Goal: Information Seeking & Learning: Learn about a topic

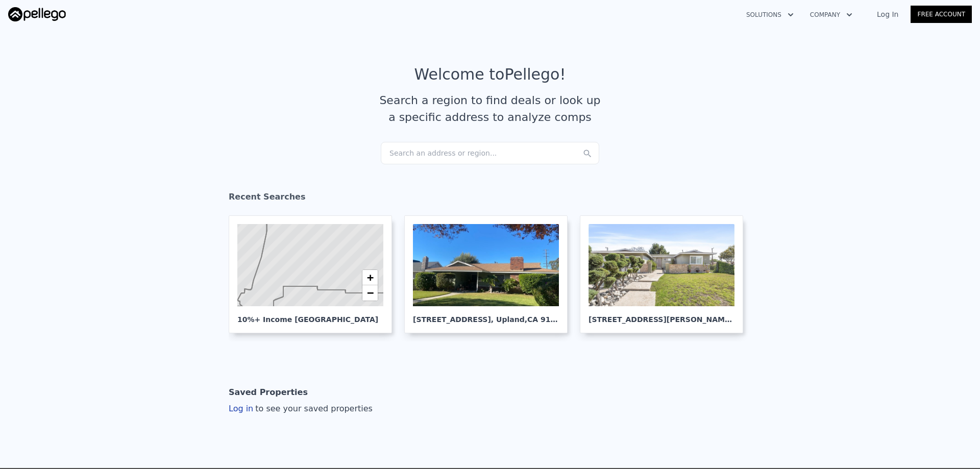
click at [890, 17] on link "Log In" at bounding box center [888, 14] width 46 height 10
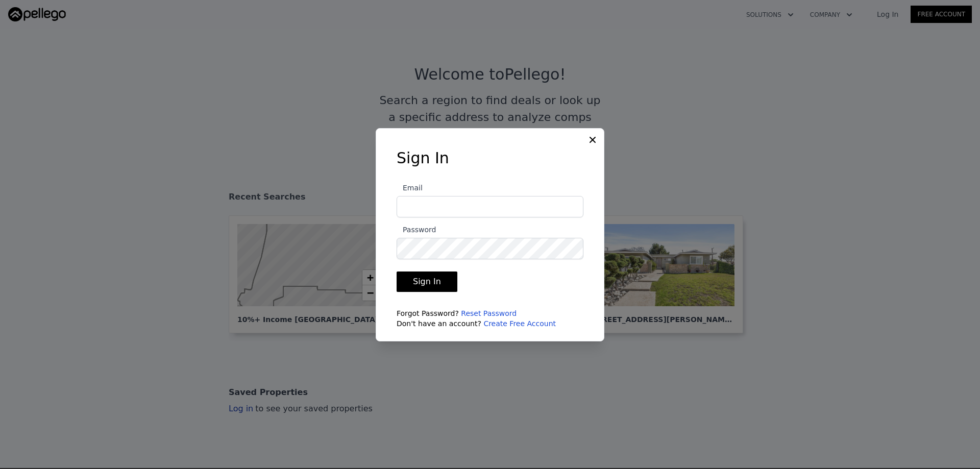
type input "eutah.rei@gmail.com"
click at [422, 287] on button "Sign In" at bounding box center [427, 282] width 61 height 20
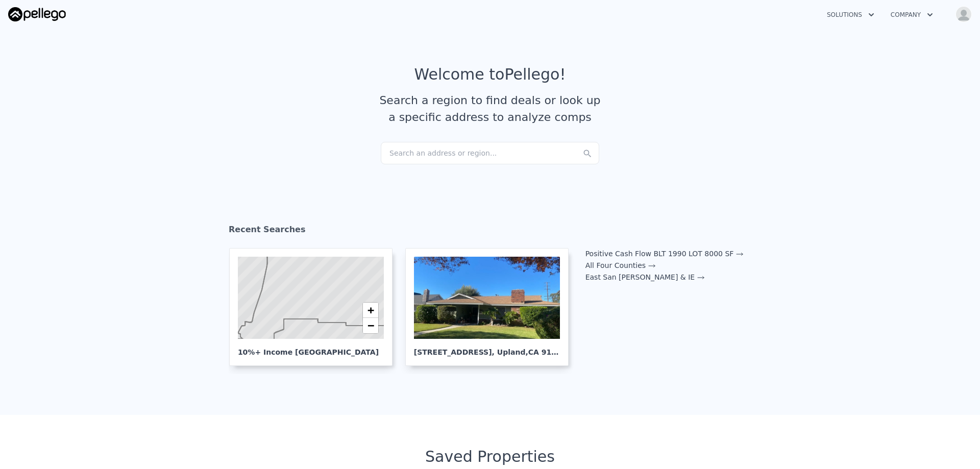
click at [480, 154] on div "Search an address or region..." at bounding box center [490, 153] width 218 height 22
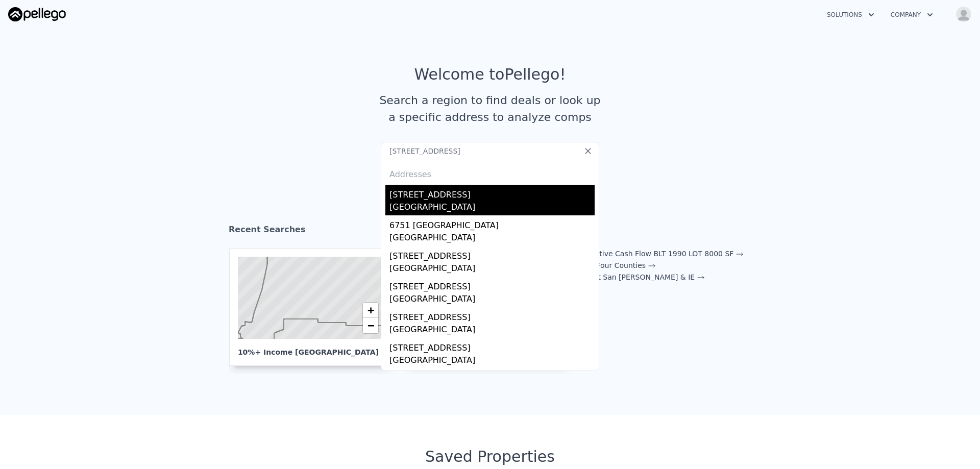
type input "6320 Amberwood Dr, Rancho Cucamonga, CA 91701"
click at [461, 196] on div "6320 Amberwood Dr" at bounding box center [491, 193] width 205 height 16
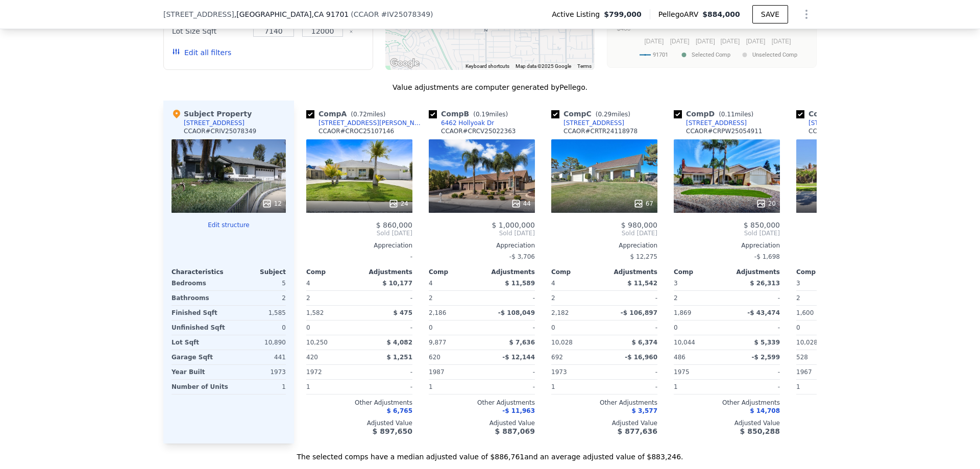
scroll to position [1323, 0]
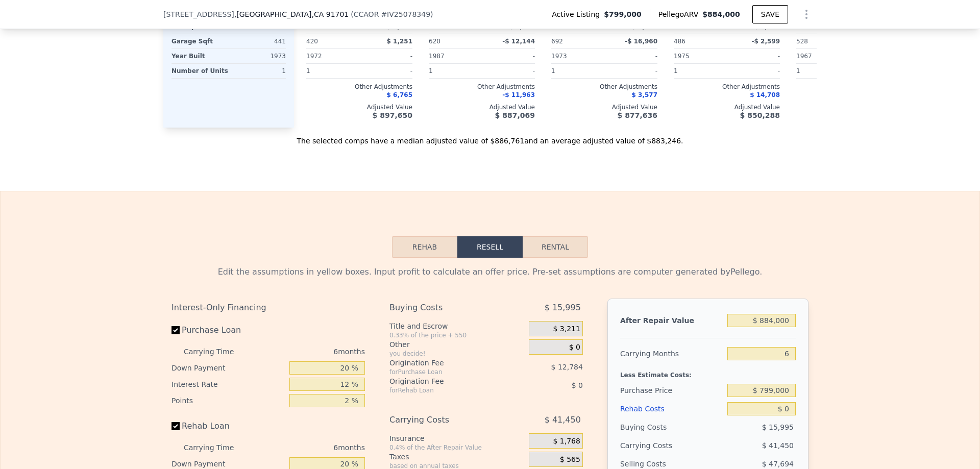
click at [549, 258] on button "Rental" at bounding box center [555, 246] width 65 height 21
select select "30"
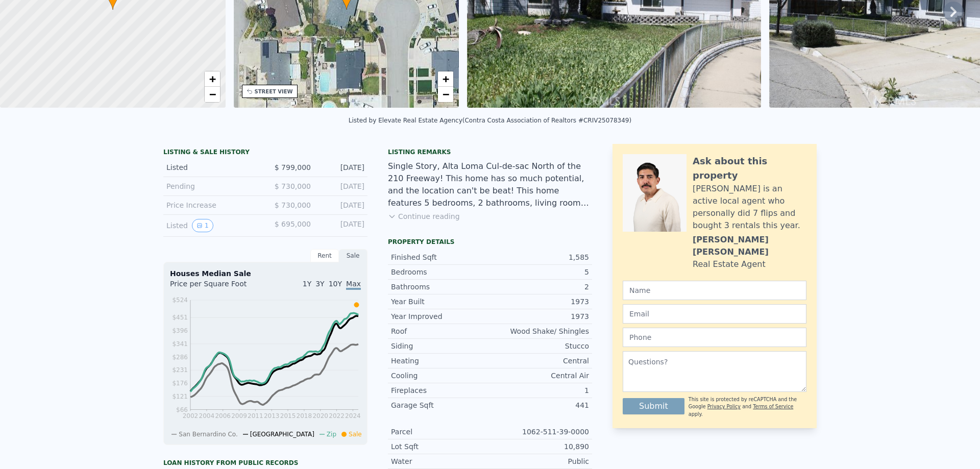
scroll to position [0, 0]
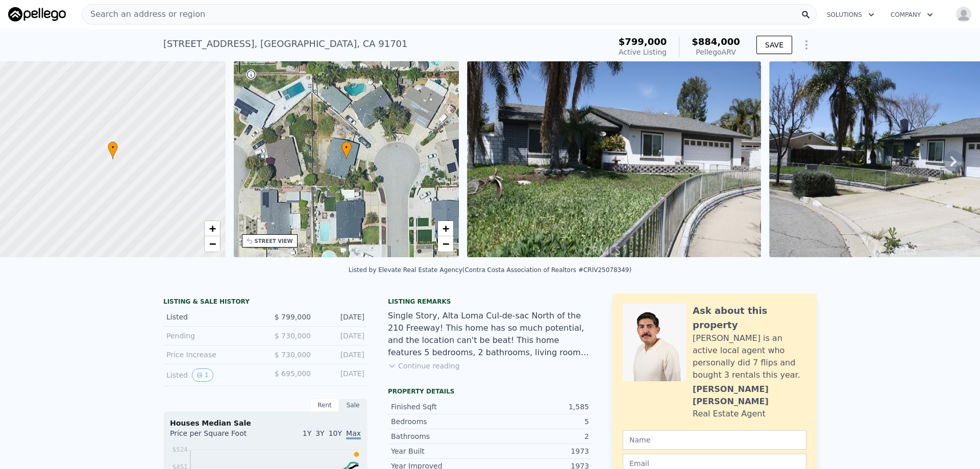
click at [228, 16] on div "Search an address or region" at bounding box center [449, 14] width 735 height 20
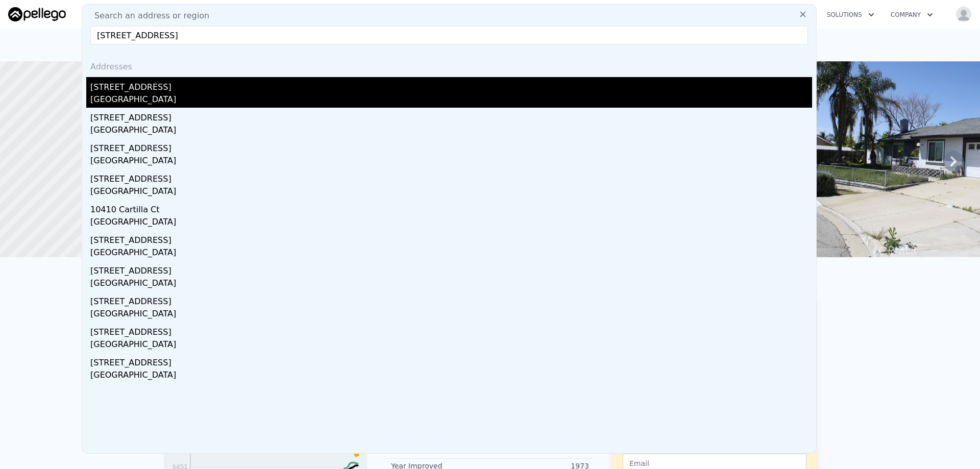
type input "10382 Cartilla Ct, Rancho Cucamonga, CA 91737"
click at [120, 83] on div "10382 Cartilla Ct" at bounding box center [451, 85] width 722 height 16
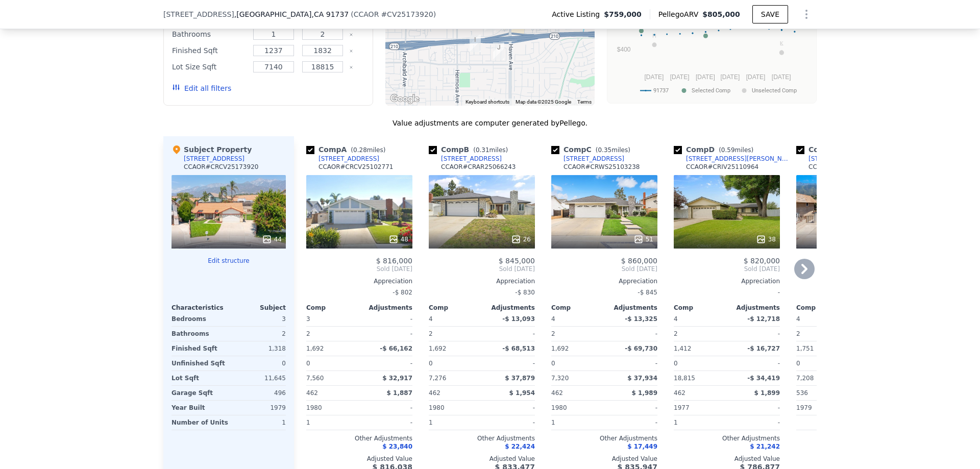
scroll to position [1374, 0]
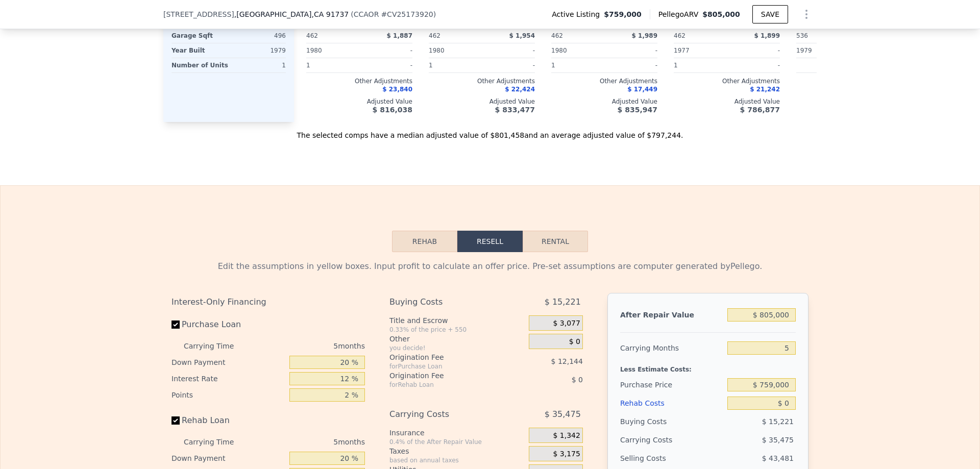
click at [555, 252] on button "Rental" at bounding box center [555, 241] width 65 height 21
select select "30"
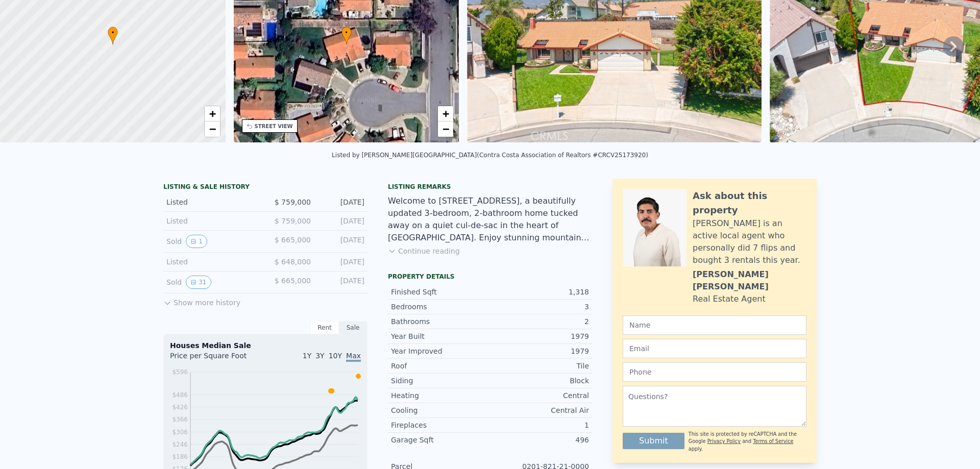
scroll to position [0, 0]
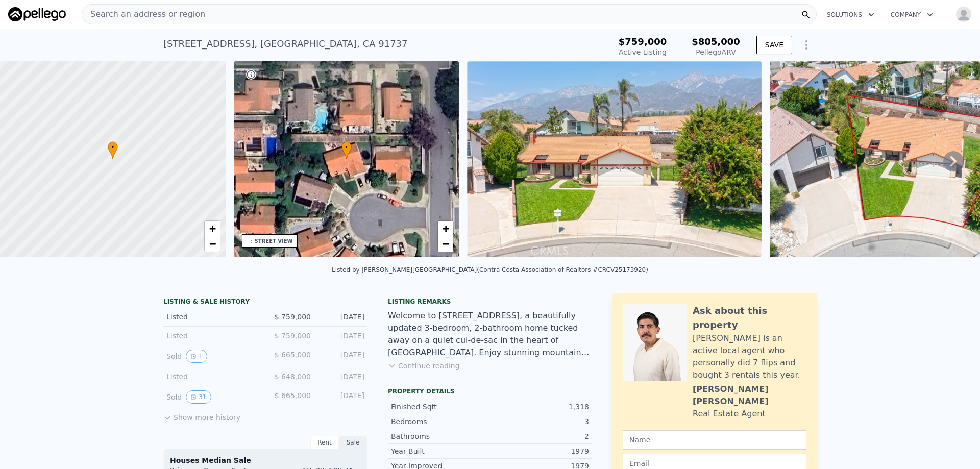
click at [956, 18] on img "button" at bounding box center [963, 14] width 16 height 16
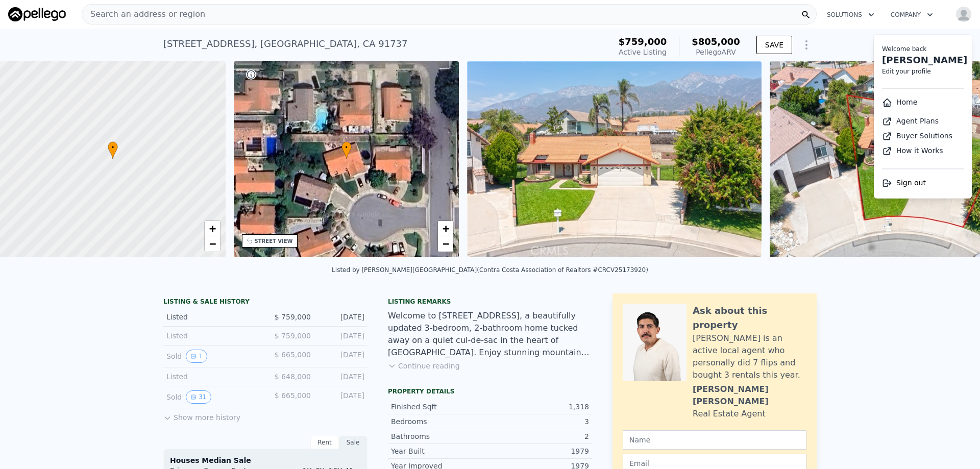
click at [902, 17] on button "Company" at bounding box center [911, 15] width 59 height 18
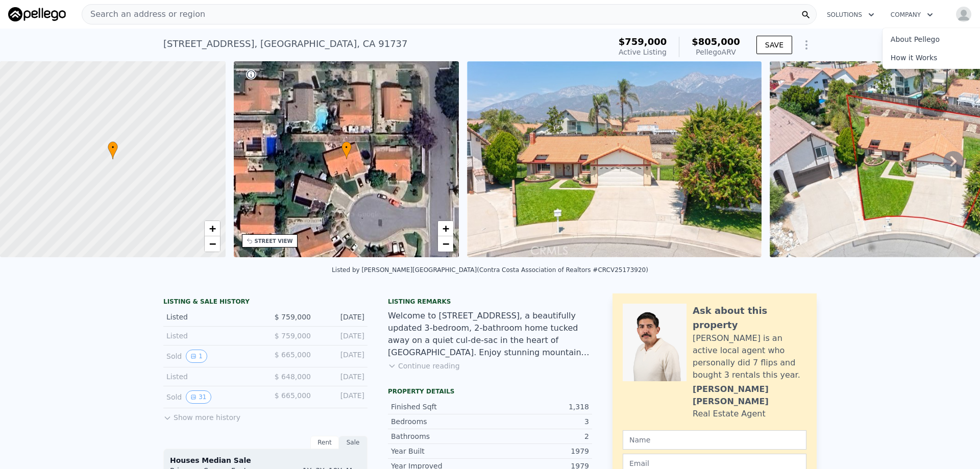
click at [824, 17] on button "Solutions" at bounding box center [851, 15] width 64 height 18
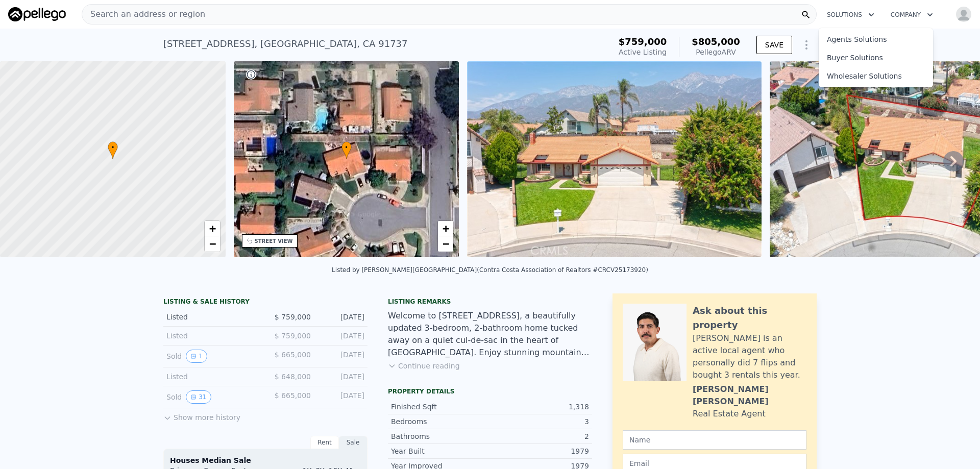
click at [699, 22] on div "Search an address or region" at bounding box center [449, 14] width 735 height 20
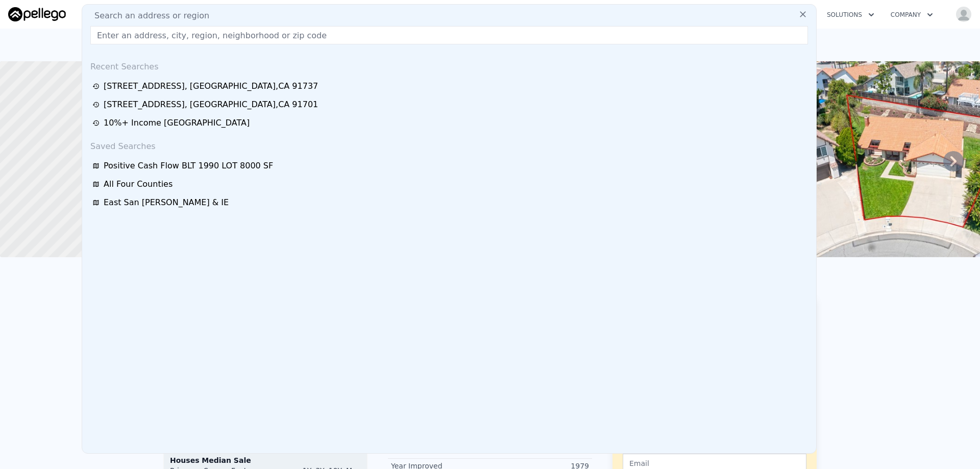
click at [430, 35] on input "text" at bounding box center [449, 35] width 718 height 18
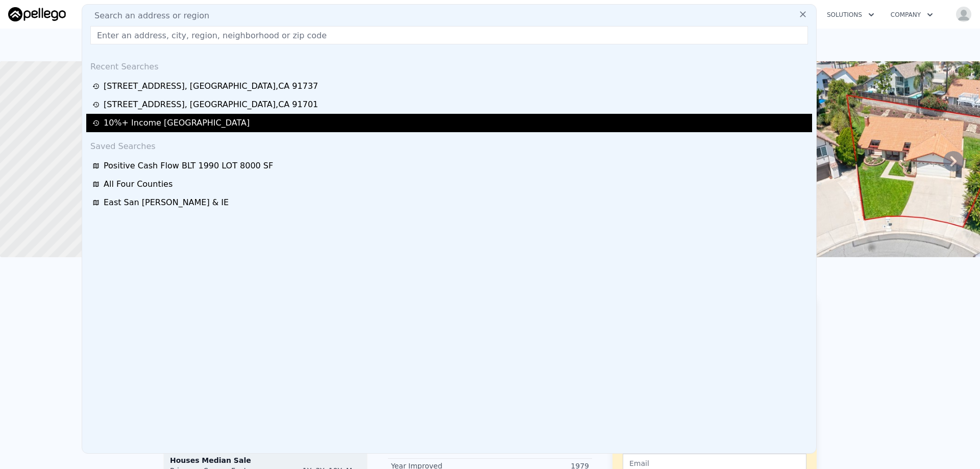
click at [175, 129] on div "10%+ Income San Bernardino" at bounding box center [449, 123] width 726 height 18
click at [175, 123] on div "10%+ Income San Bernardino" at bounding box center [450, 123] width 717 height 12
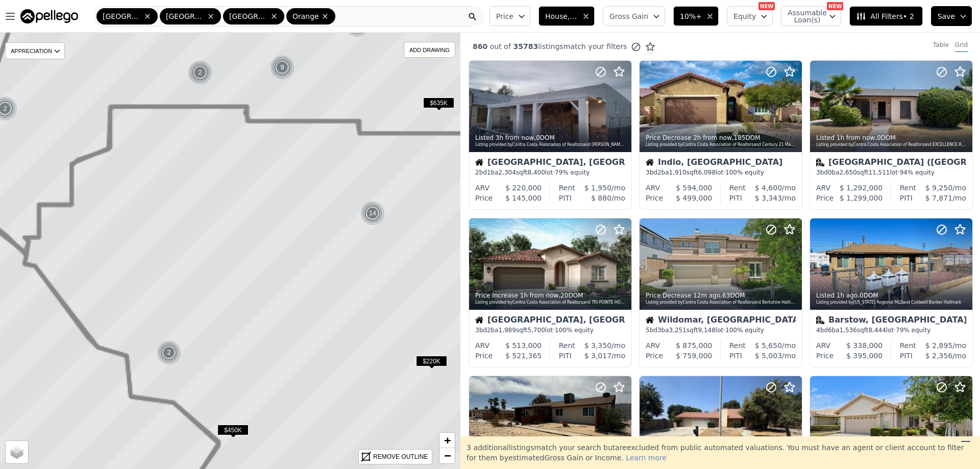
drag, startPoint x: 216, startPoint y: 210, endPoint x: 334, endPoint y: 276, distance: 134.8
click at [251, 155] on div "$225K $200K $624K 3 4 $2.1M $1.2M 2 9 $300K 5 2 7 2 3 13 $437K 7 3 5 11 $278K 2…" at bounding box center [251, 155] width 0 height 0
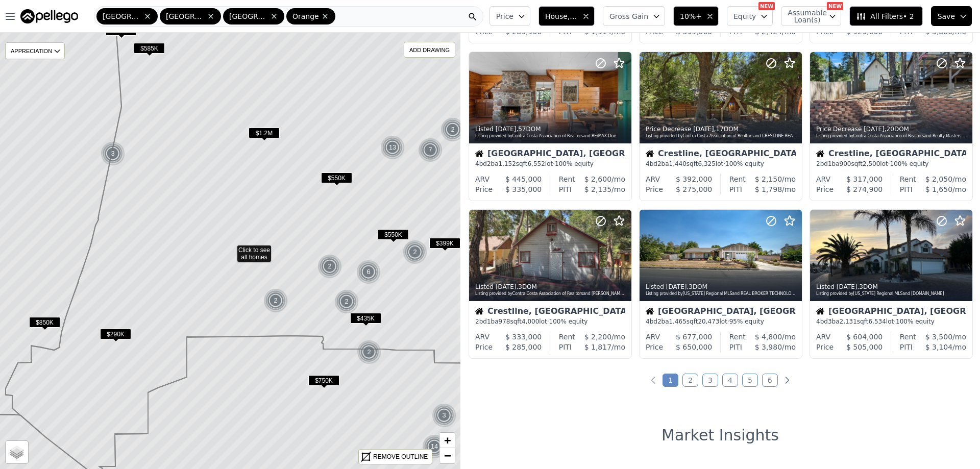
scroll to position [306, 0]
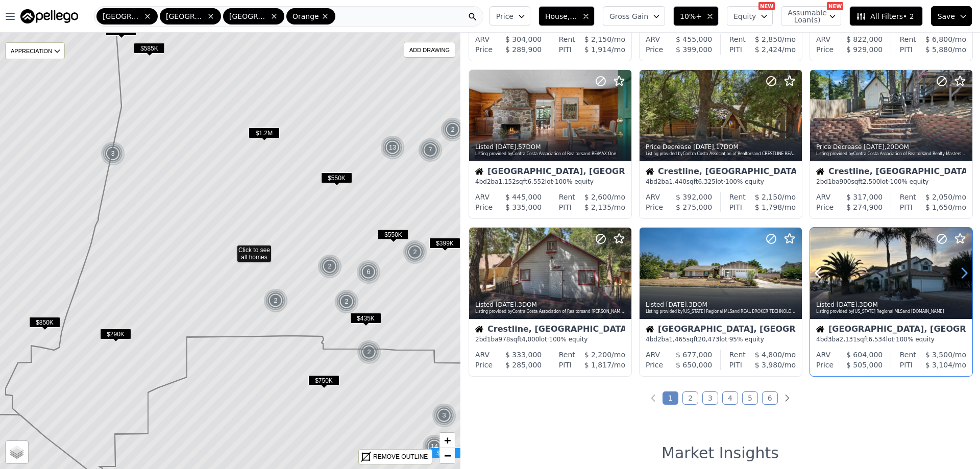
click at [956, 272] on icon at bounding box center [964, 273] width 16 height 16
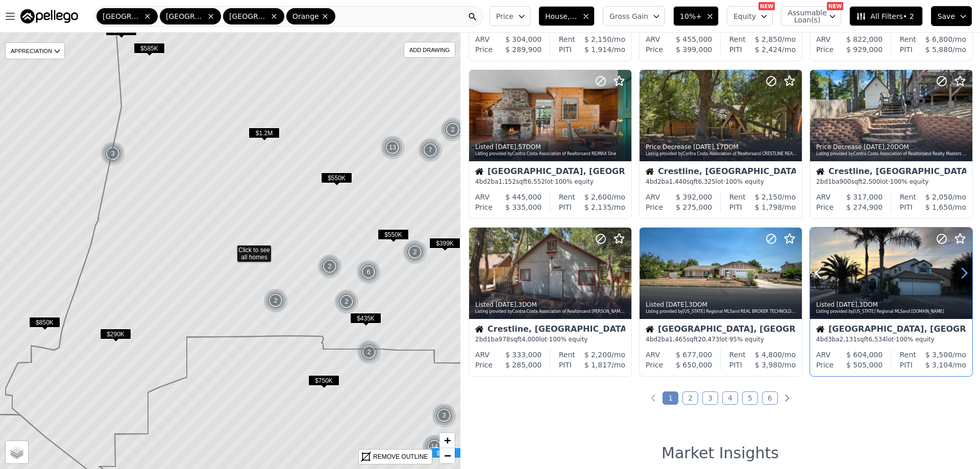
click at [956, 272] on icon at bounding box center [964, 273] width 16 height 16
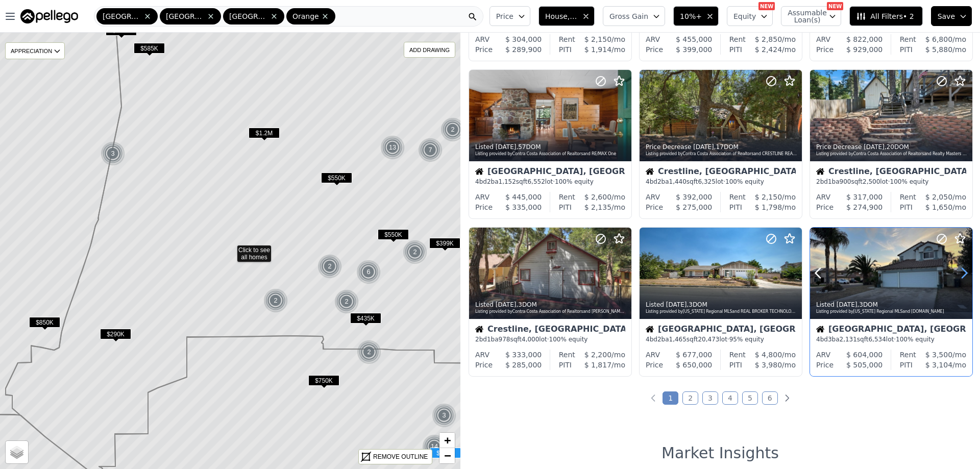
click at [956, 272] on icon at bounding box center [964, 273] width 16 height 16
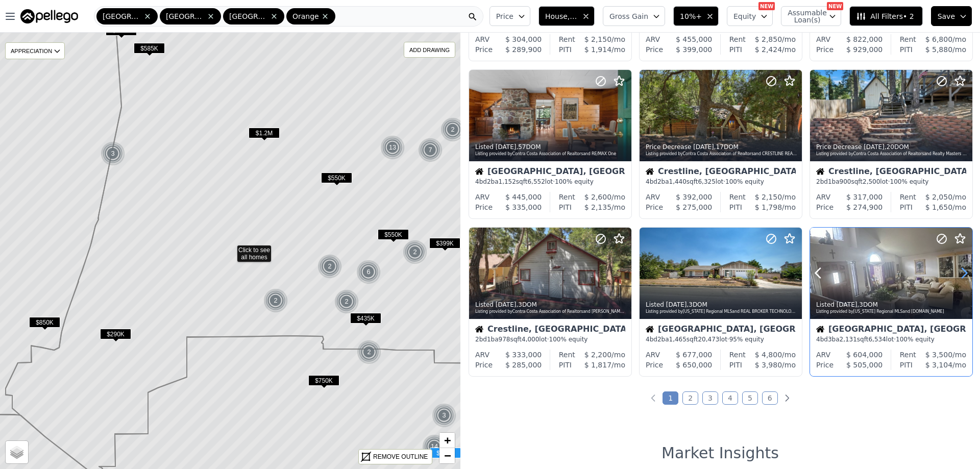
click at [956, 272] on icon at bounding box center [964, 273] width 16 height 16
click at [956, 274] on icon at bounding box center [964, 273] width 16 height 16
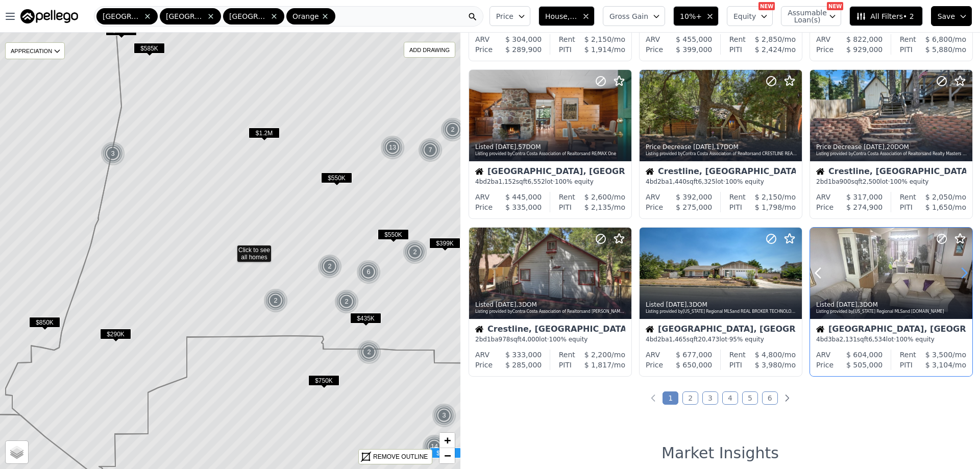
click at [956, 274] on icon at bounding box center [964, 273] width 16 height 16
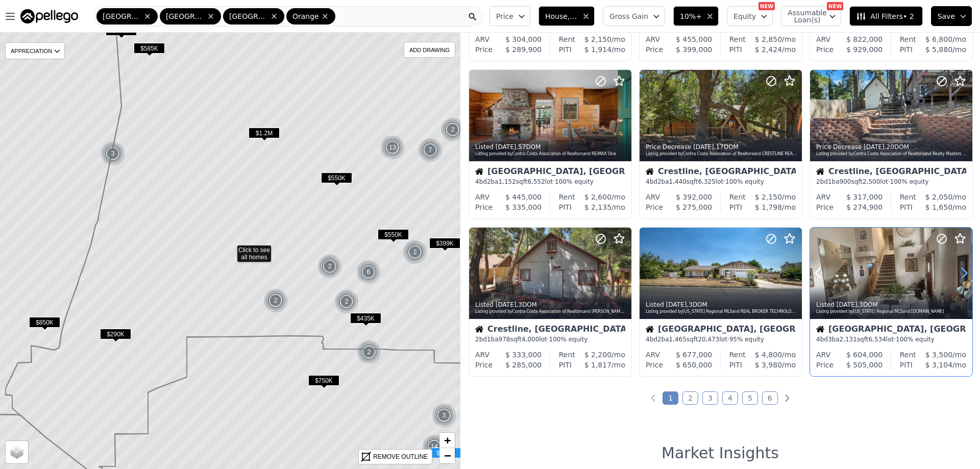
click at [956, 274] on icon at bounding box center [964, 273] width 16 height 16
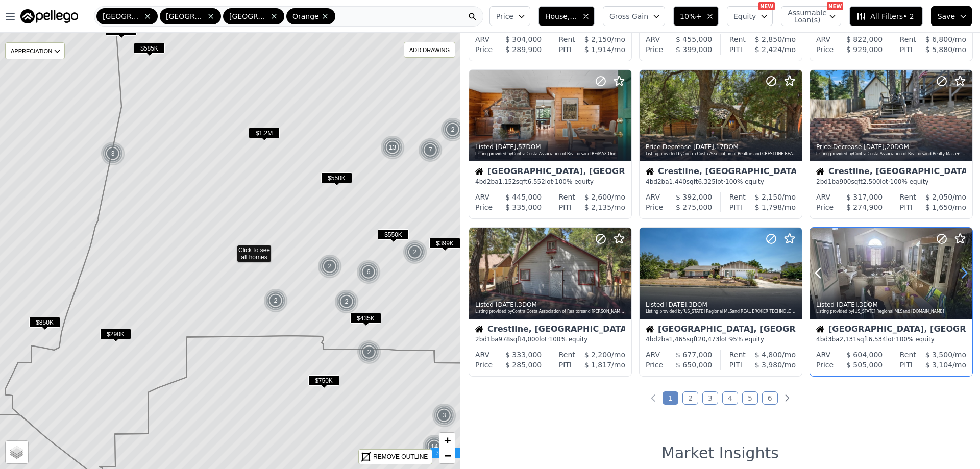
click at [956, 274] on icon at bounding box center [964, 273] width 16 height 16
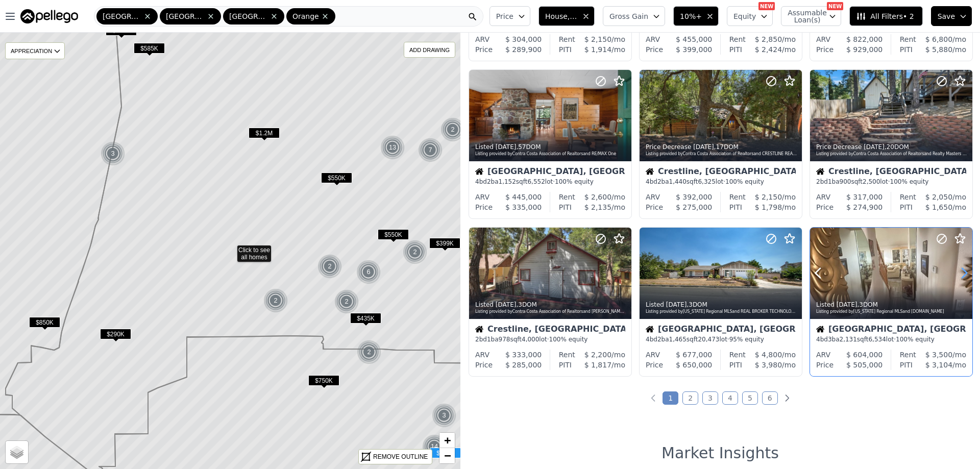
click at [956, 274] on icon at bounding box center [964, 273] width 16 height 16
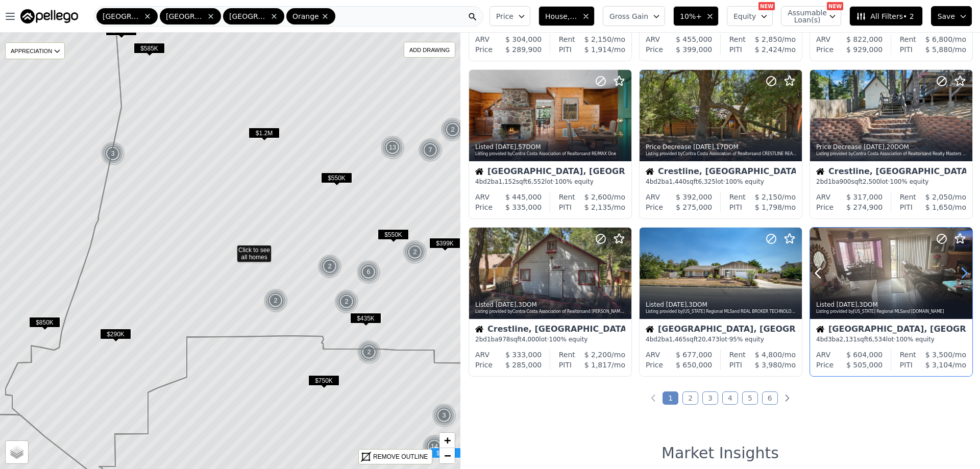
click at [956, 274] on icon at bounding box center [964, 273] width 16 height 16
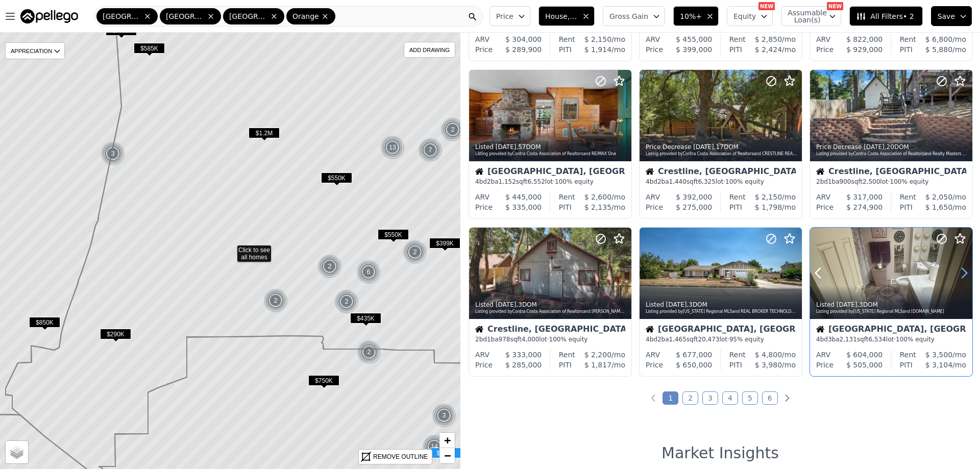
click at [956, 274] on icon at bounding box center [964, 273] width 16 height 16
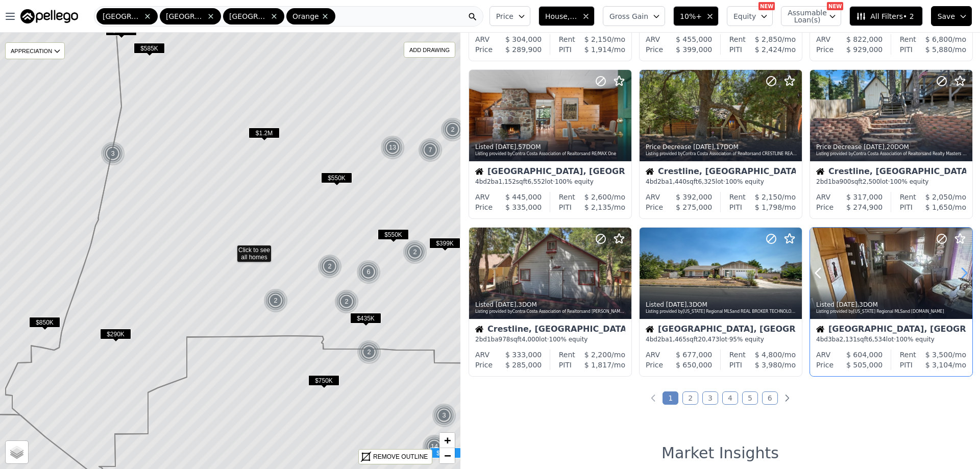
click at [956, 274] on icon at bounding box center [964, 273] width 16 height 16
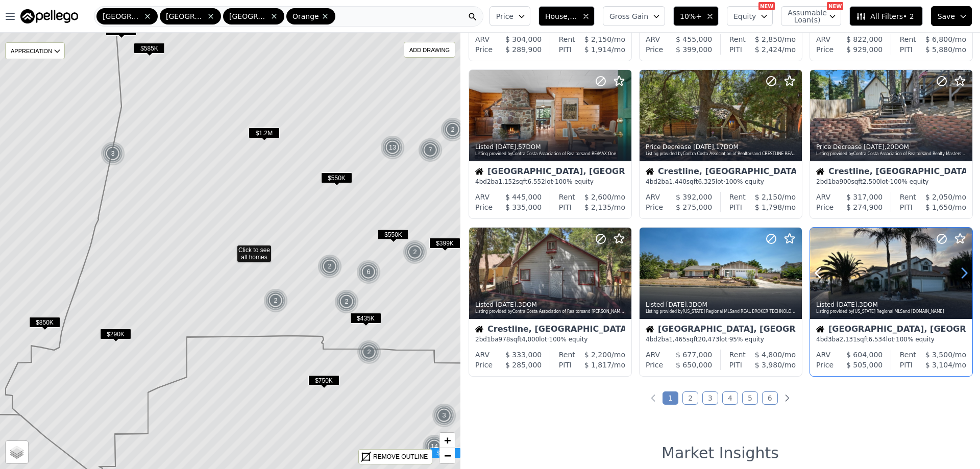
click at [956, 274] on icon at bounding box center [964, 273] width 16 height 16
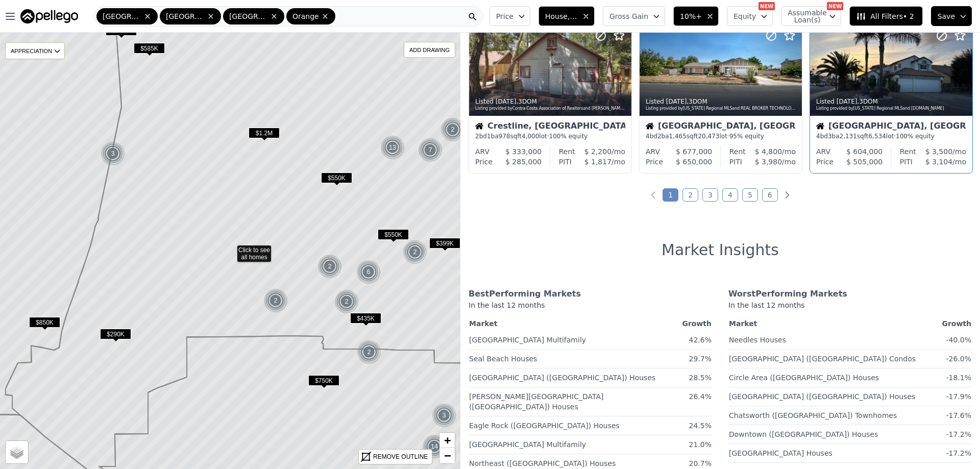
scroll to position [510, 0]
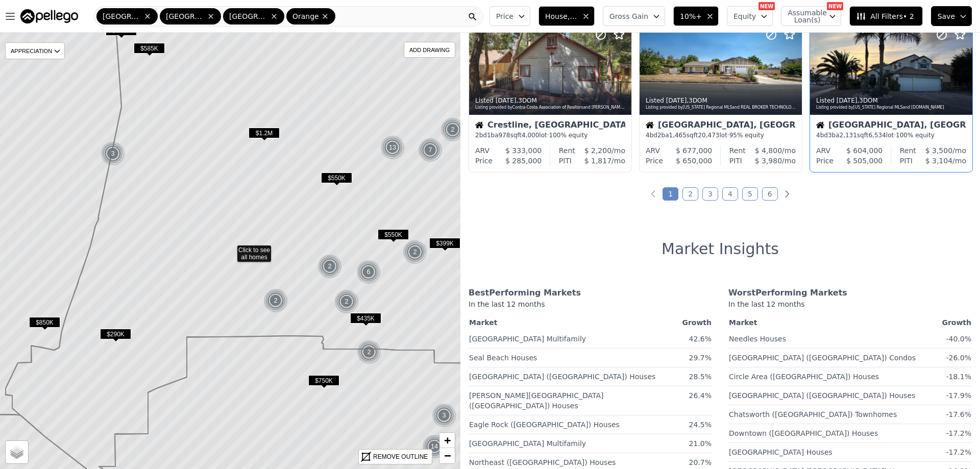
click at [687, 188] on link "2" at bounding box center [690, 193] width 16 height 13
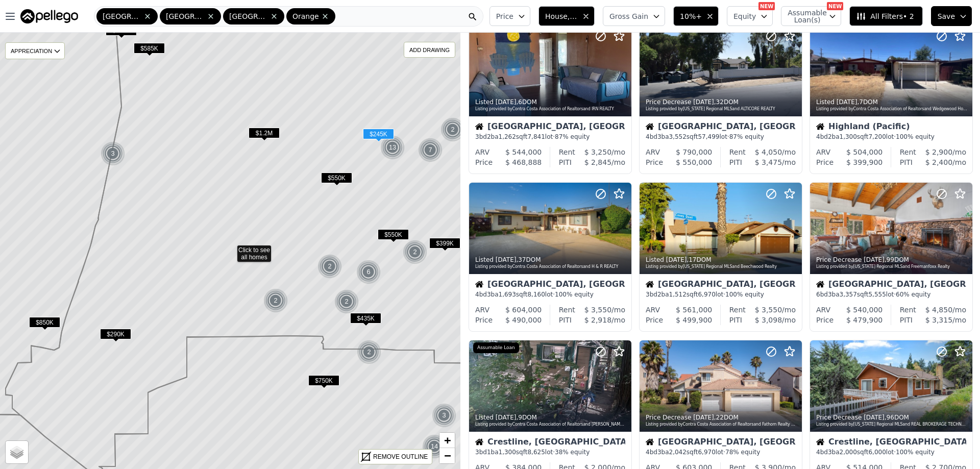
scroll to position [204, 0]
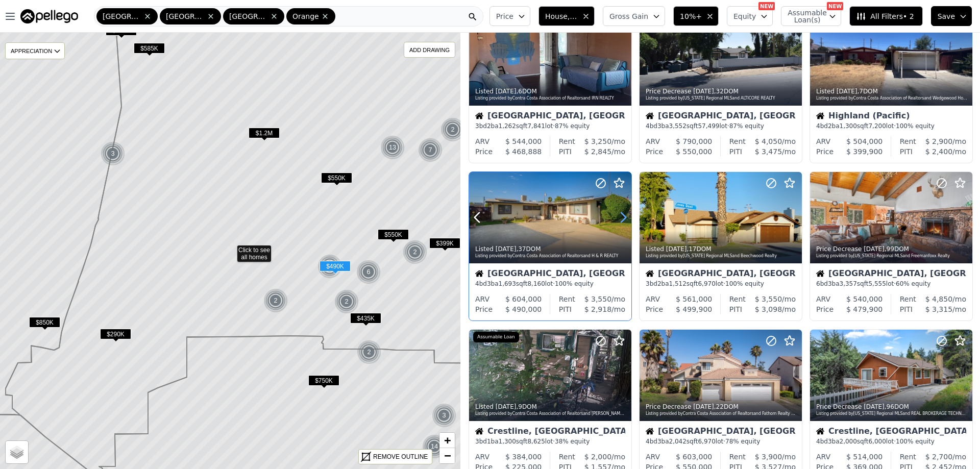
click at [620, 214] on icon at bounding box center [623, 217] width 16 height 16
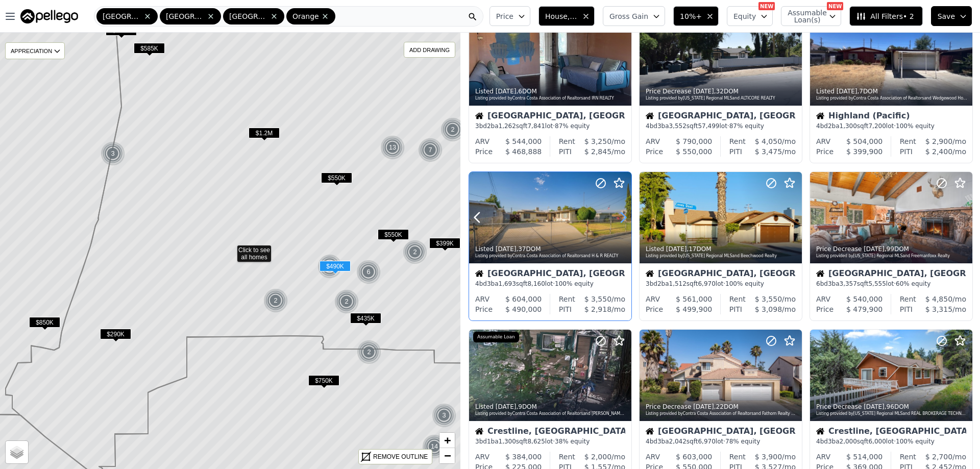
click at [620, 214] on icon at bounding box center [623, 217] width 16 height 16
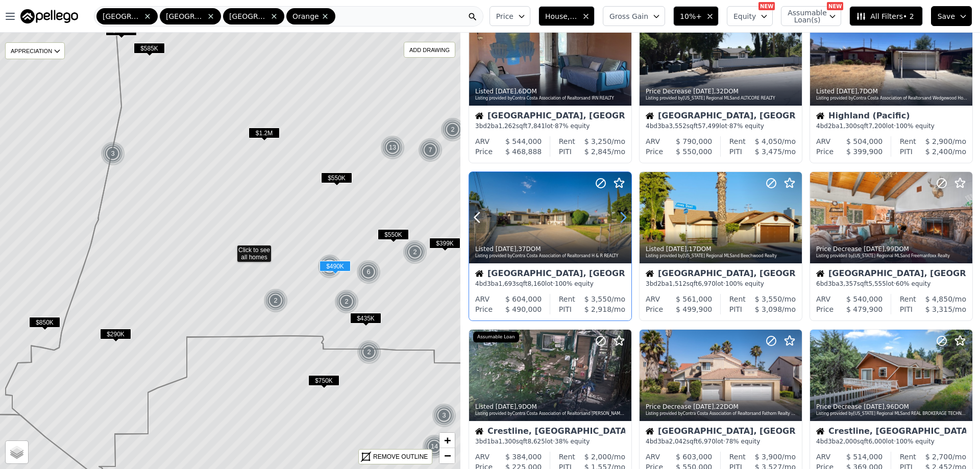
click at [620, 214] on icon at bounding box center [623, 217] width 16 height 16
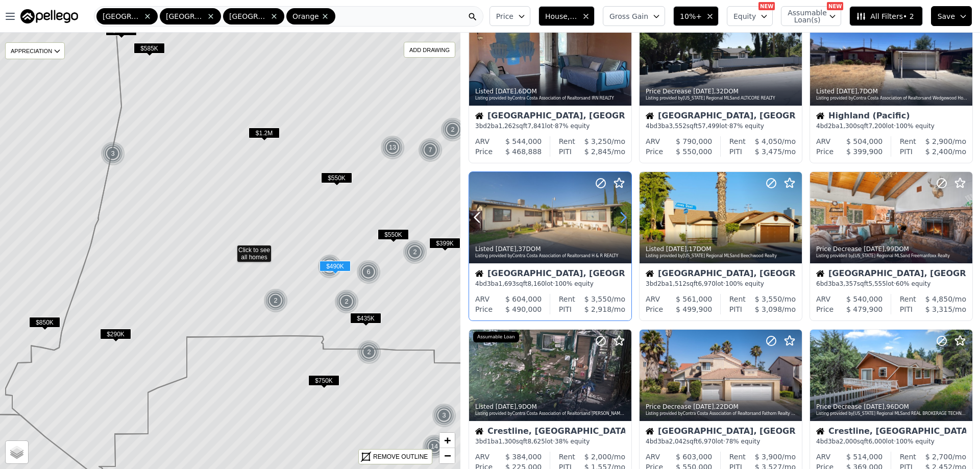
click at [620, 214] on icon at bounding box center [623, 217] width 16 height 16
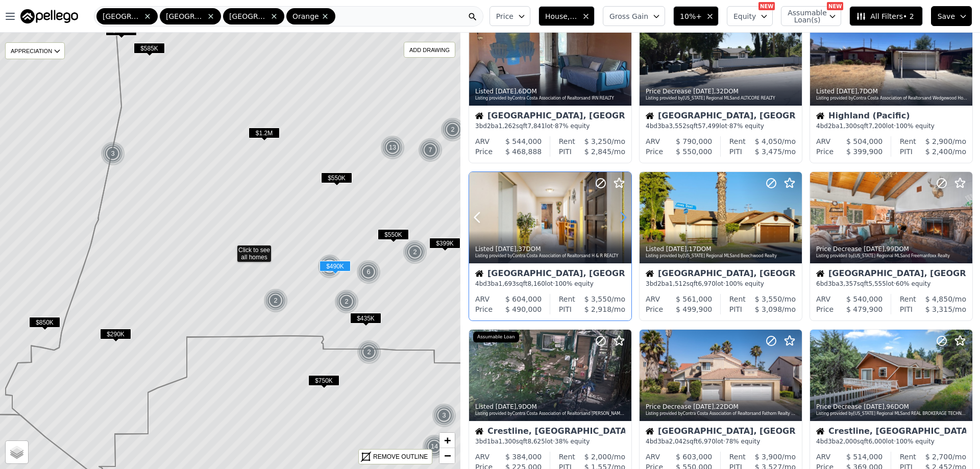
click at [620, 214] on icon at bounding box center [623, 217] width 16 height 16
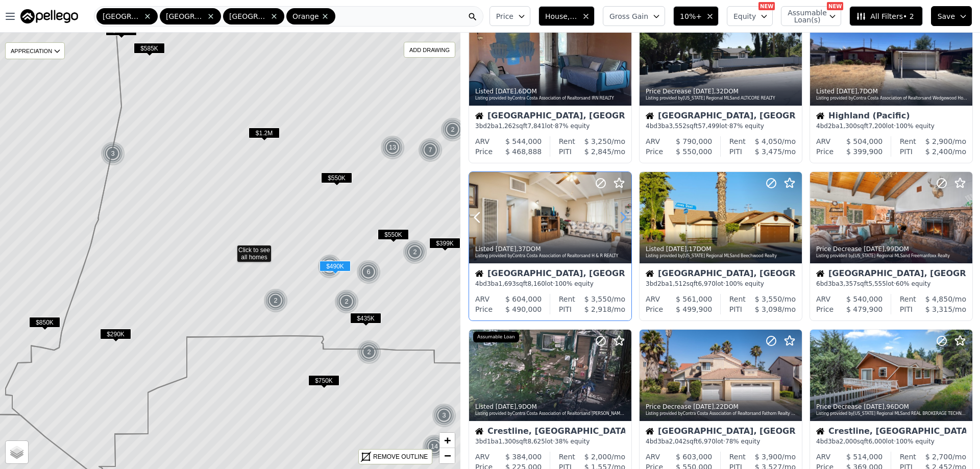
click at [620, 214] on icon at bounding box center [623, 217] width 16 height 16
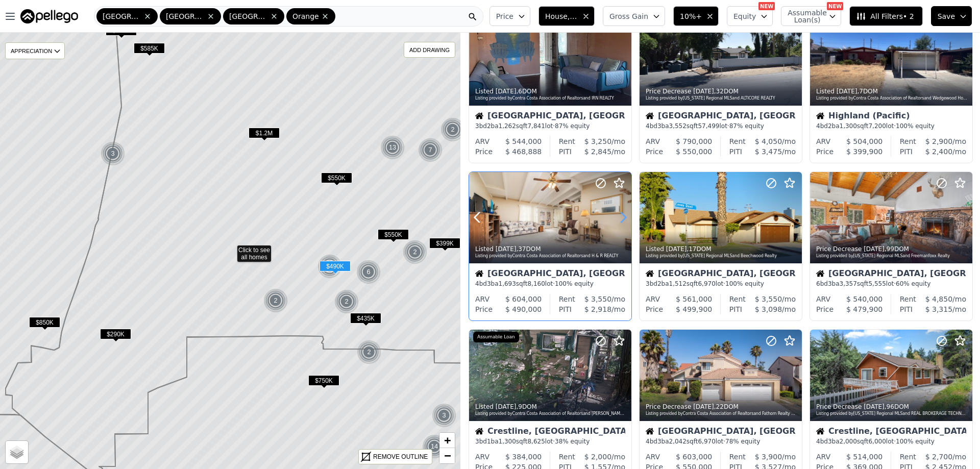
click at [620, 215] on icon at bounding box center [623, 217] width 16 height 16
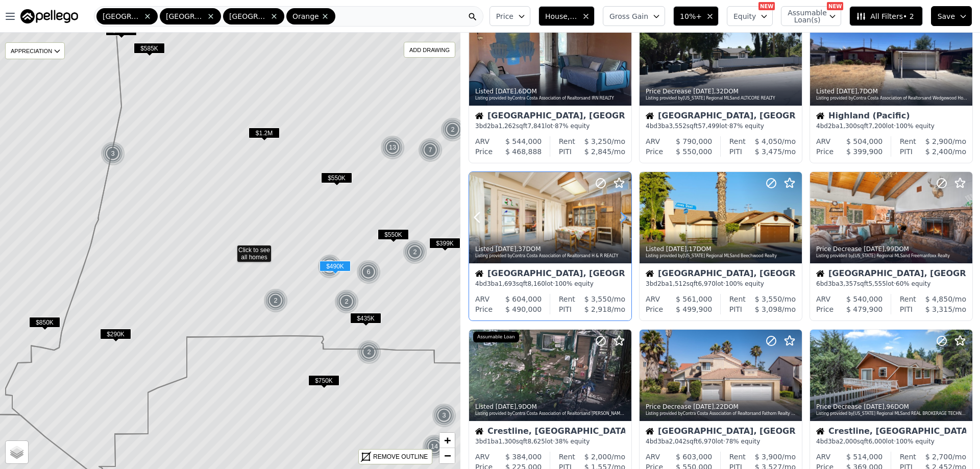
click at [620, 215] on icon at bounding box center [623, 217] width 16 height 16
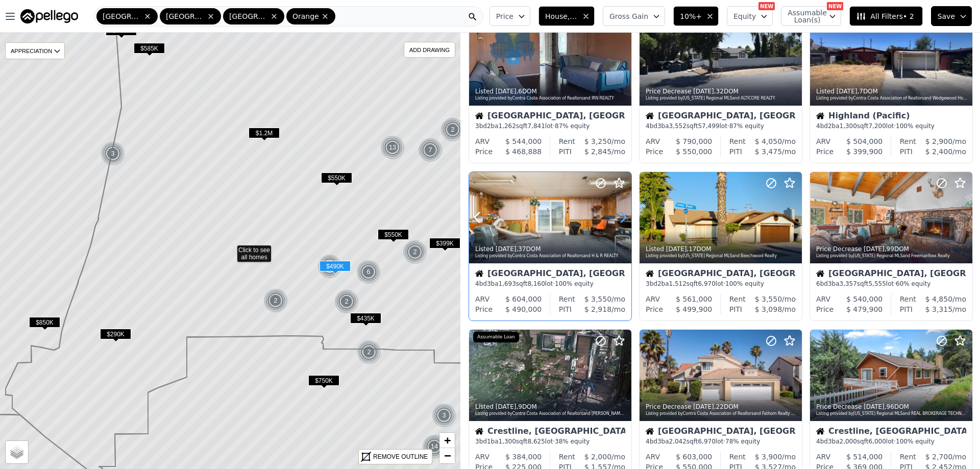
click at [620, 215] on icon at bounding box center [623, 217] width 16 height 16
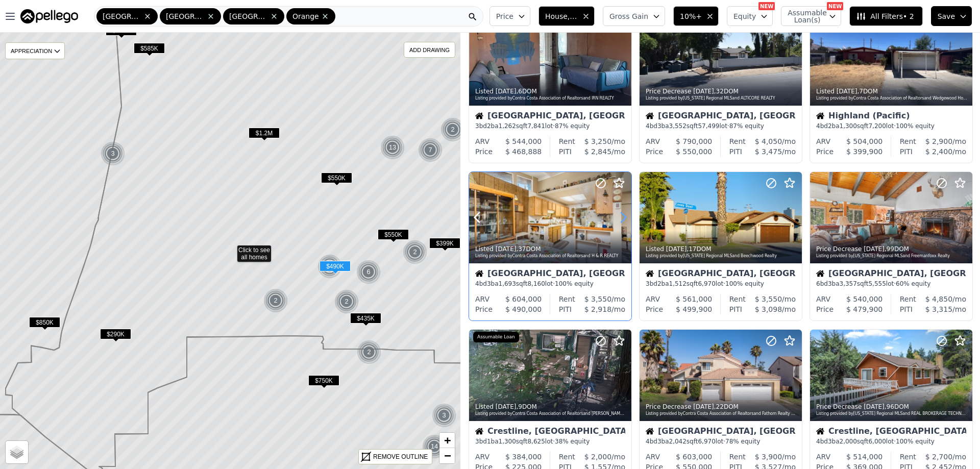
click at [620, 215] on icon at bounding box center [623, 217] width 16 height 16
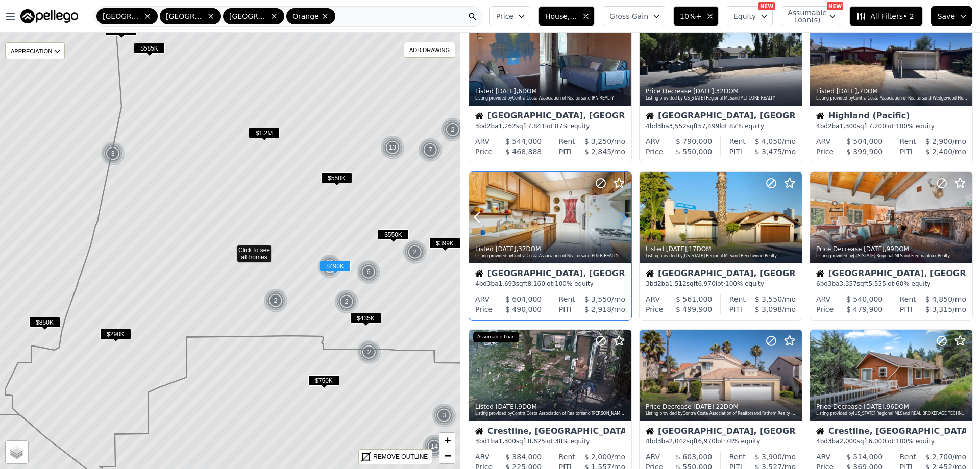
click at [620, 215] on icon at bounding box center [623, 217] width 16 height 16
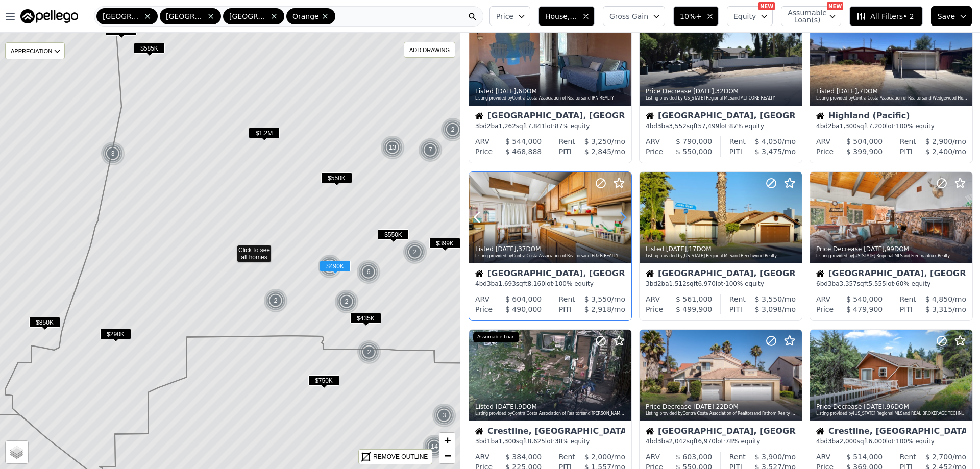
click at [620, 215] on icon at bounding box center [623, 217] width 16 height 16
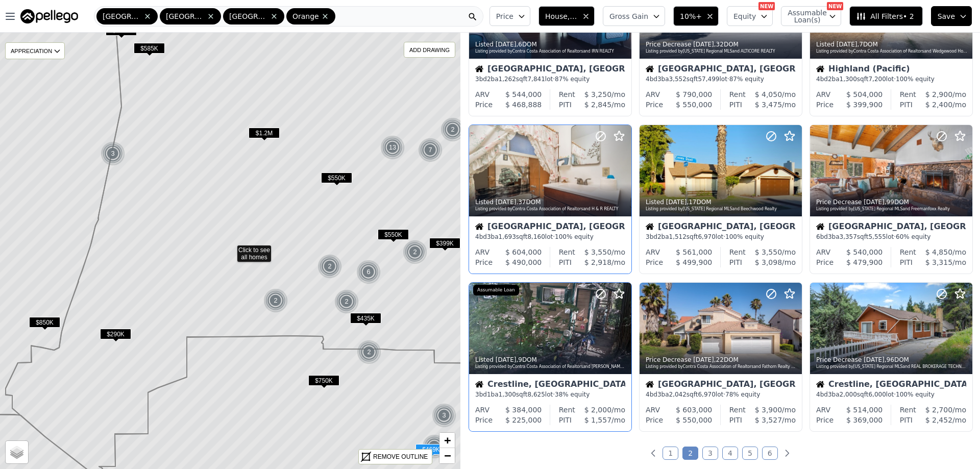
scroll to position [255, 0]
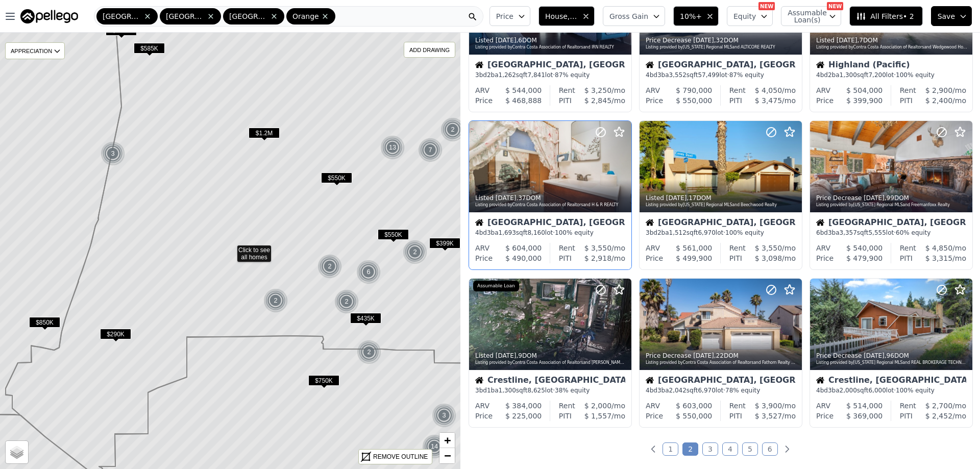
click at [705, 449] on link "3" at bounding box center [710, 449] width 16 height 13
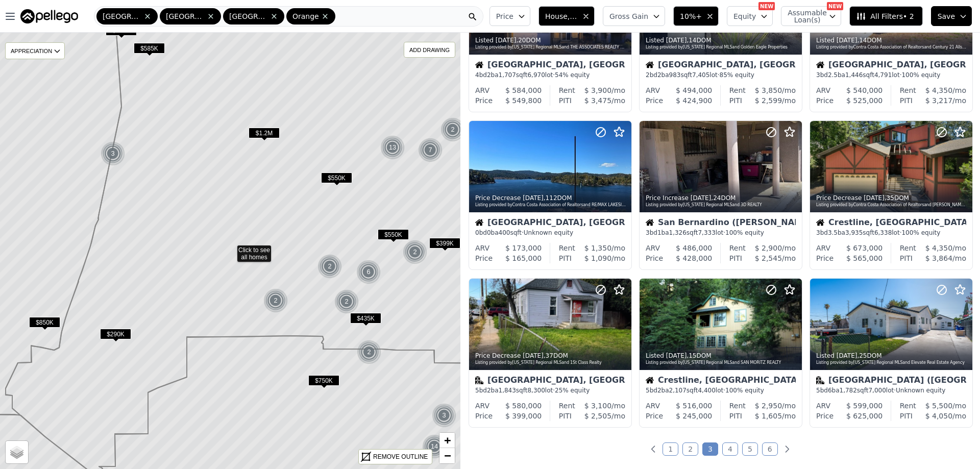
click at [724, 446] on link "4" at bounding box center [730, 449] width 16 height 13
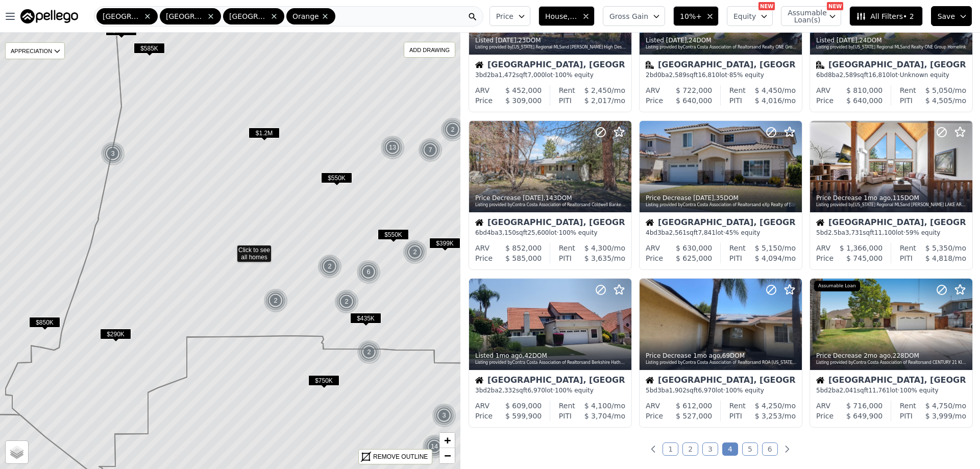
click at [746, 451] on link "5" at bounding box center [750, 449] width 16 height 13
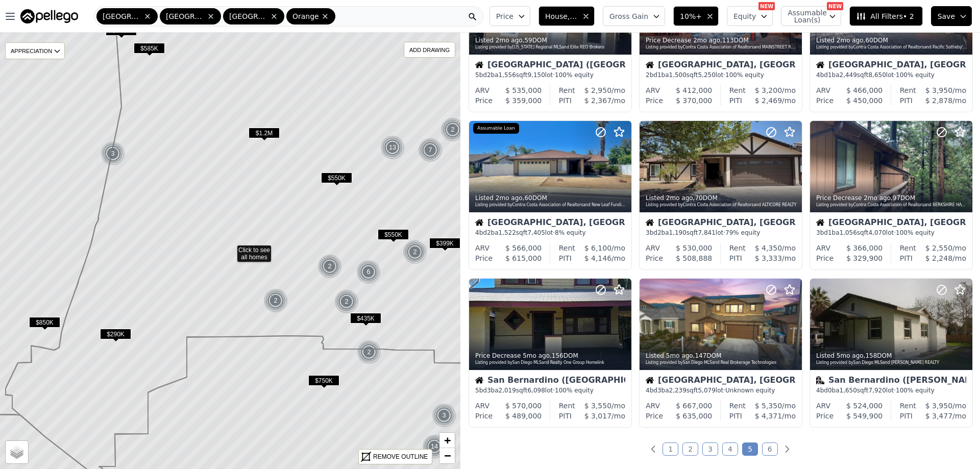
click at [763, 447] on link "6" at bounding box center [770, 449] width 16 height 13
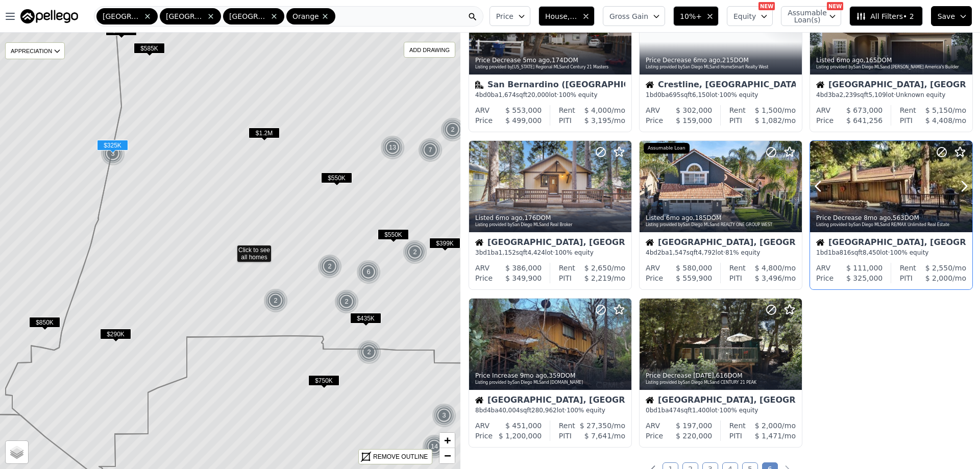
scroll to position [102, 0]
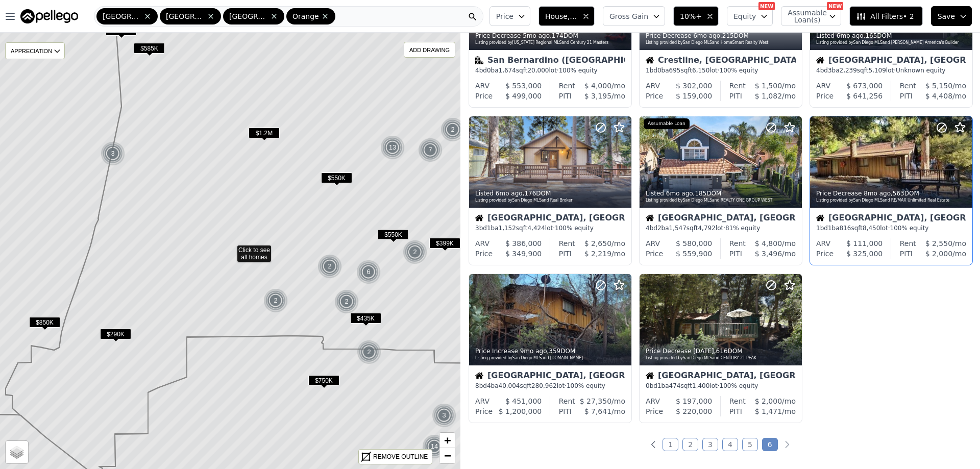
click at [691, 443] on link "2" at bounding box center [690, 444] width 16 height 13
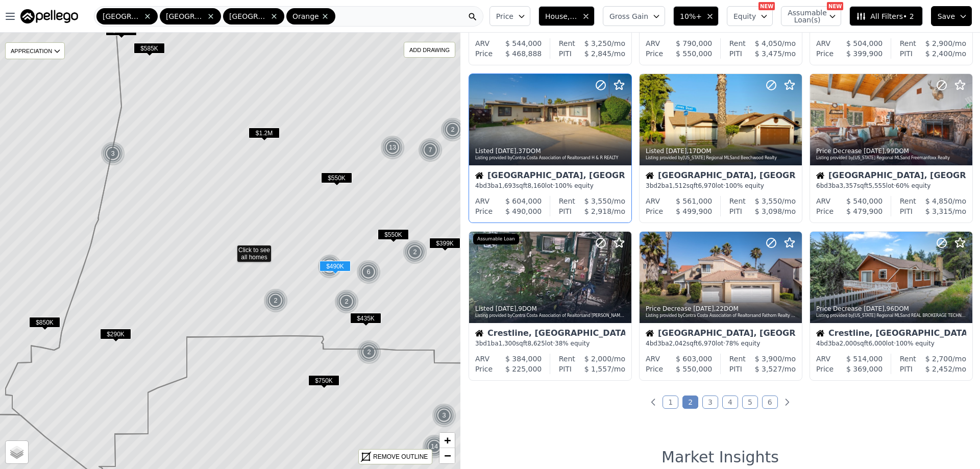
scroll to position [306, 0]
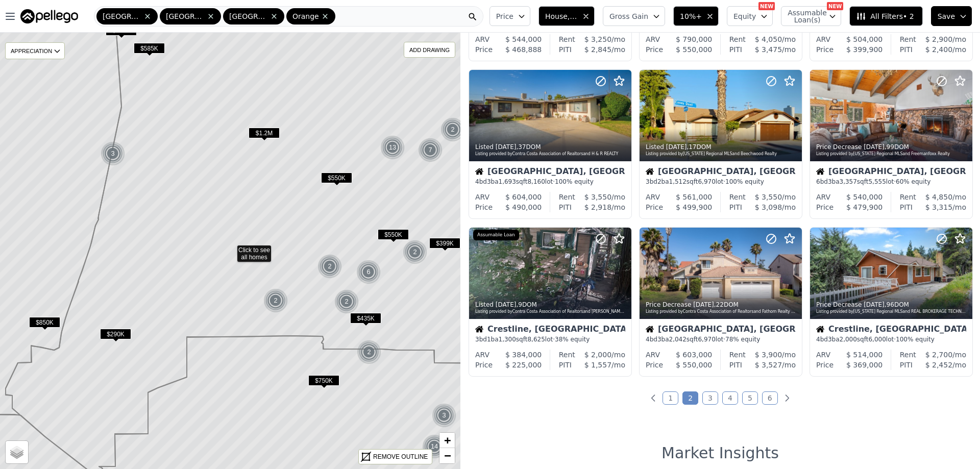
click at [705, 397] on link "3" at bounding box center [710, 397] width 16 height 13
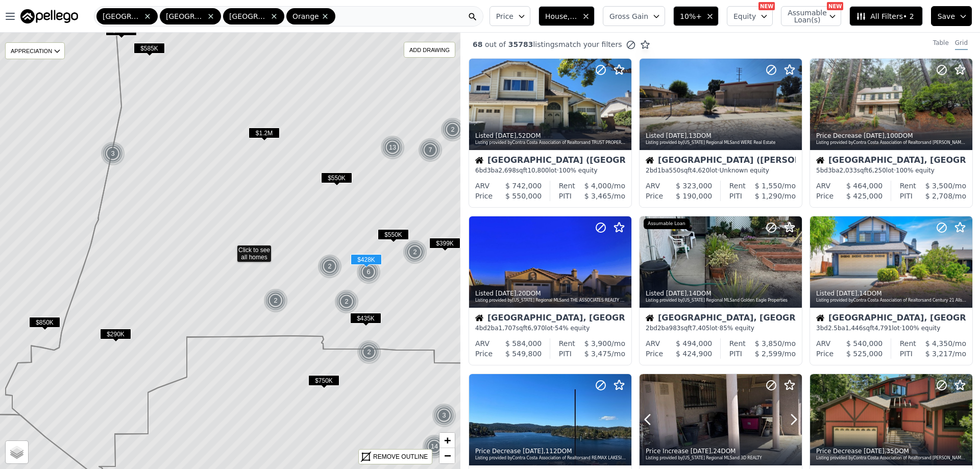
scroll to position [0, 0]
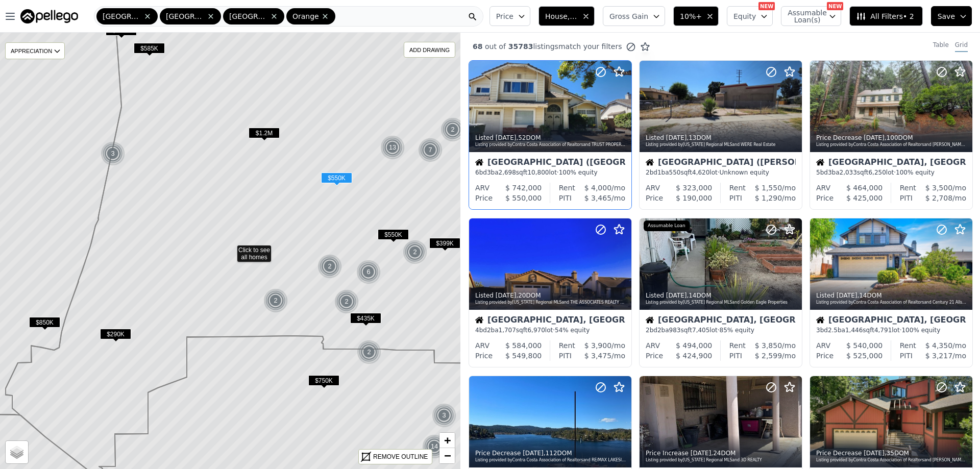
click at [566, 113] on div at bounding box center [598, 93] width 65 height 65
click at [547, 161] on div "San Bernardino (Yerdemont)" at bounding box center [550, 163] width 150 height 10
click at [576, 11] on span "House, Multifamily" at bounding box center [561, 16] width 33 height 10
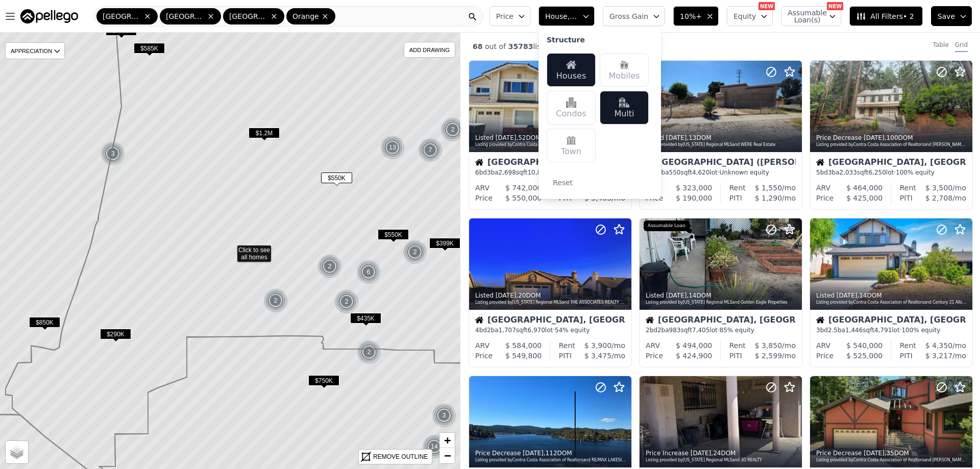
click at [787, 40] on div "68 out of 35783 listings match your filters Table Grid" at bounding box center [720, 47] width 520 height 28
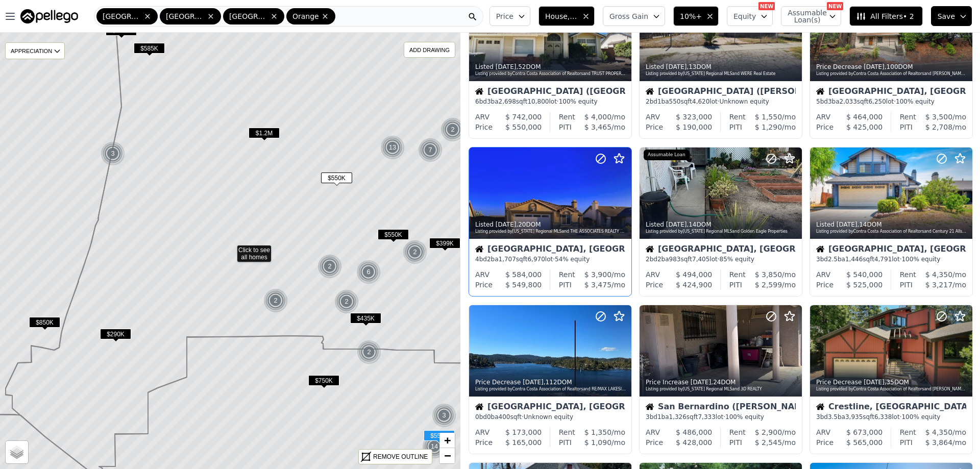
scroll to position [357, 0]
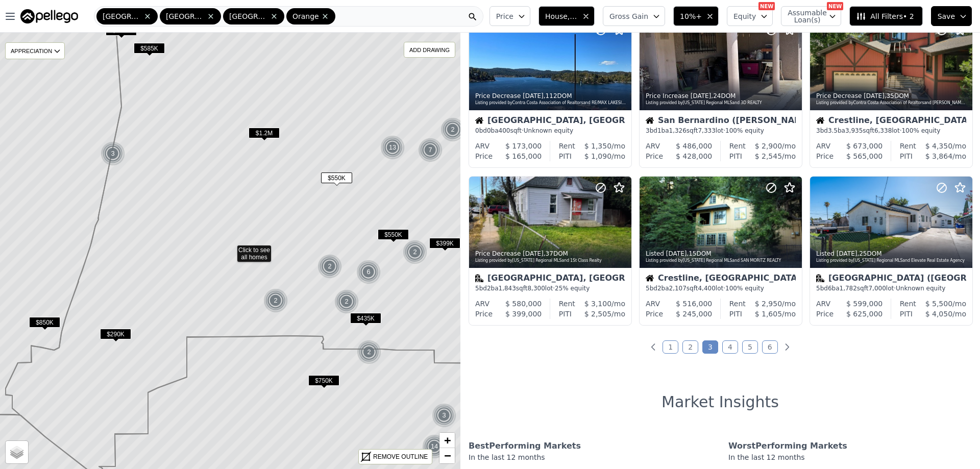
click at [669, 345] on link "1" at bounding box center [670, 346] width 16 height 13
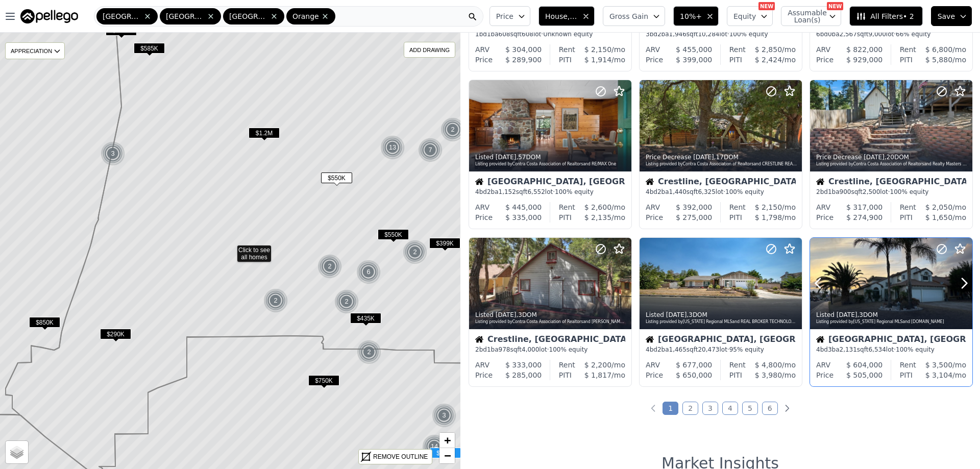
scroll to position [306, 0]
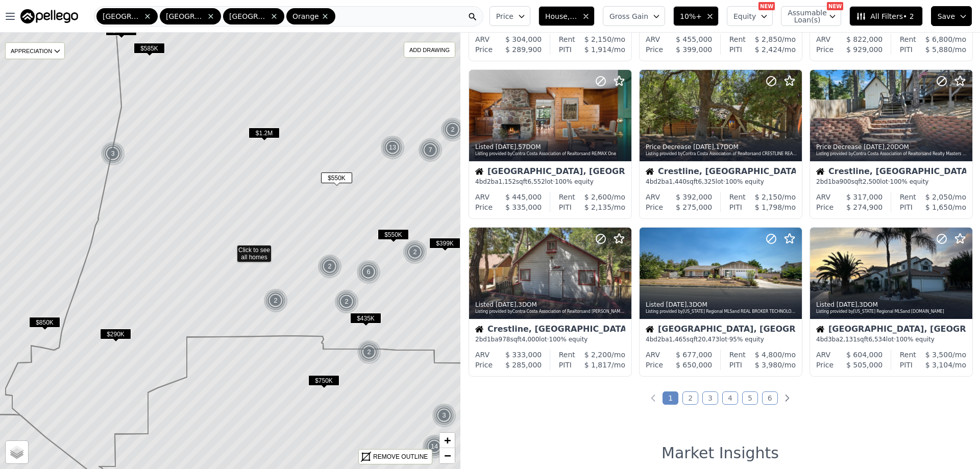
click at [684, 400] on link "2" at bounding box center [690, 397] width 16 height 13
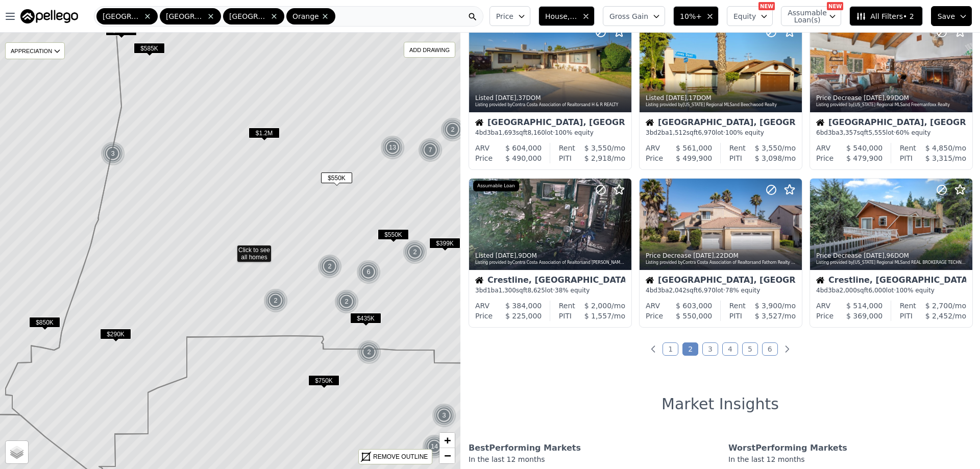
scroll to position [357, 0]
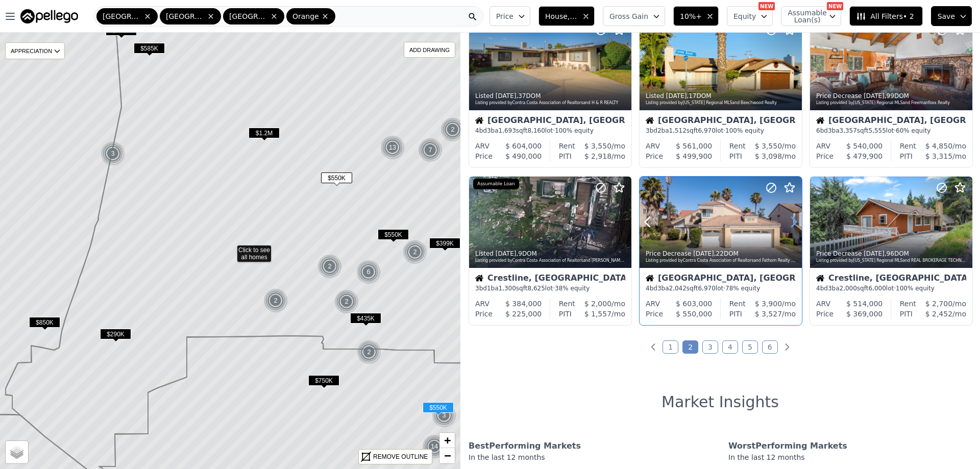
click at [789, 219] on icon at bounding box center [793, 222] width 16 height 16
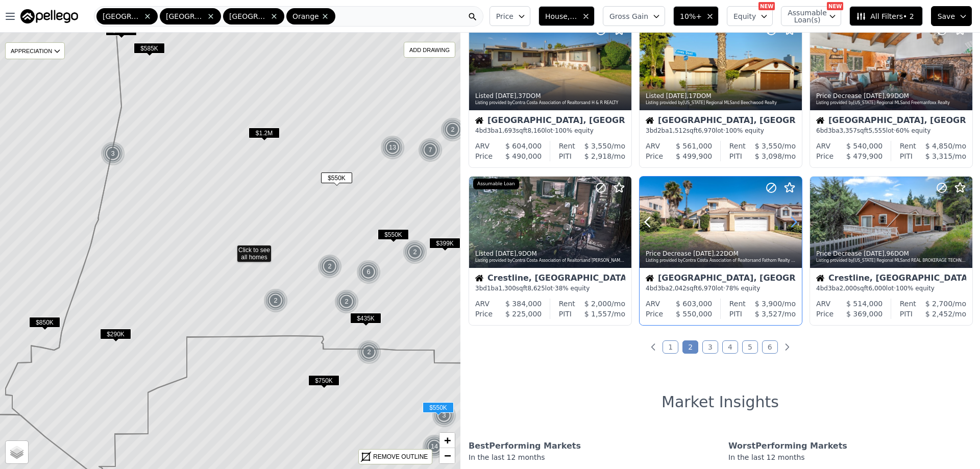
click at [789, 219] on icon at bounding box center [793, 222] width 16 height 16
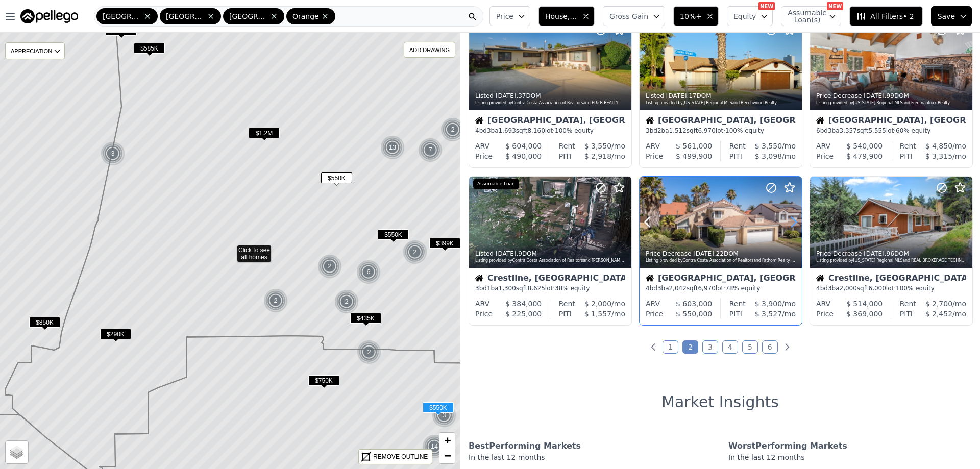
click at [789, 219] on icon at bounding box center [793, 222] width 16 height 16
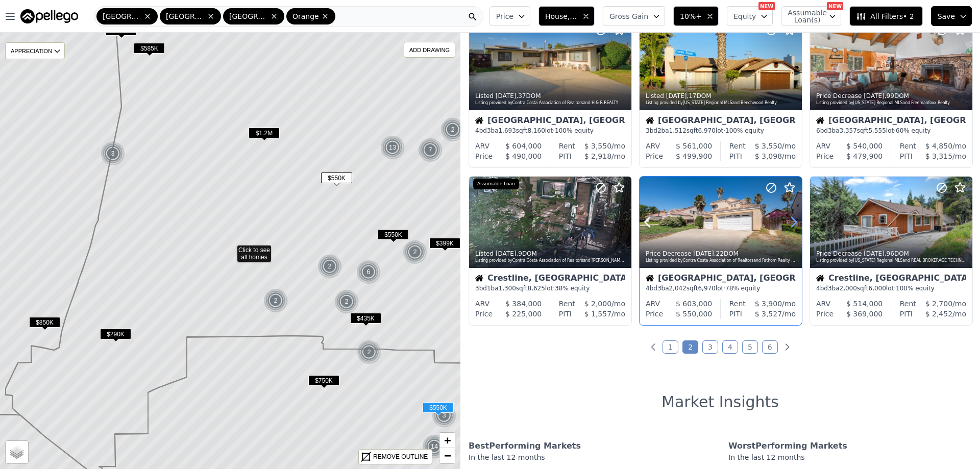
click at [789, 219] on icon at bounding box center [793, 222] width 16 height 16
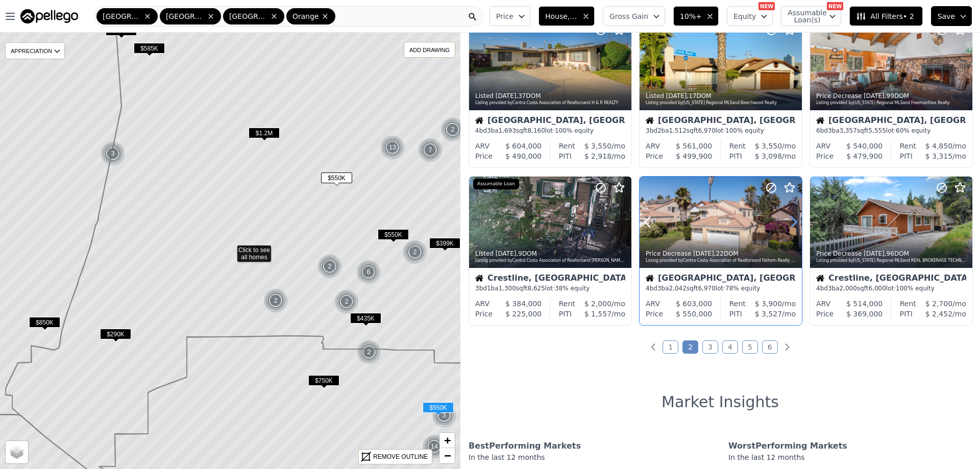
click at [789, 219] on icon at bounding box center [793, 222] width 16 height 16
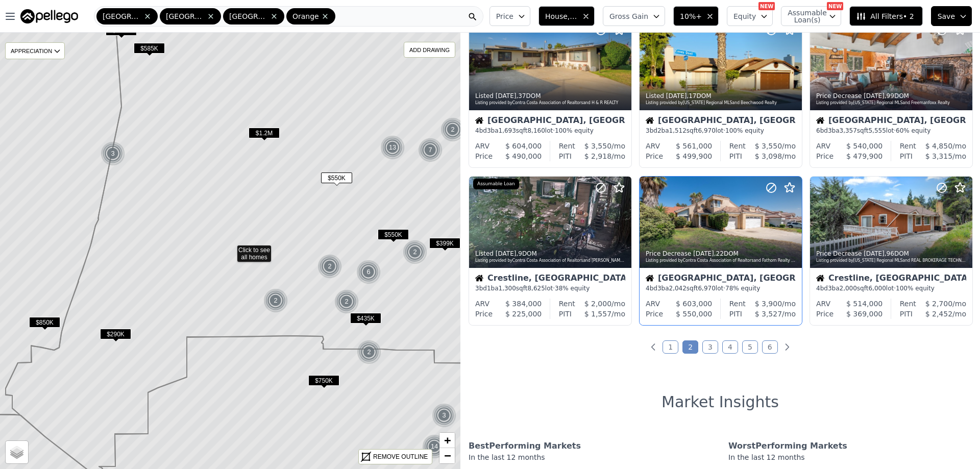
click at [702, 347] on link "3" at bounding box center [710, 346] width 16 height 13
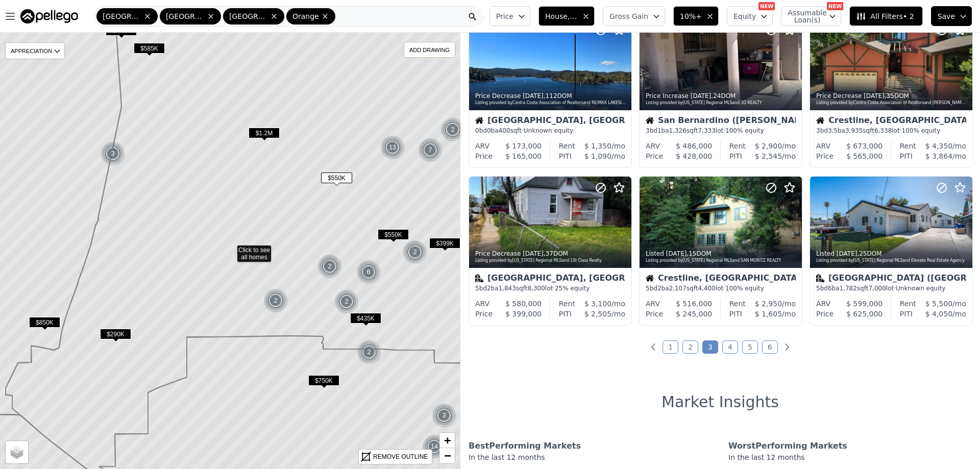
click at [728, 350] on link "4" at bounding box center [730, 346] width 16 height 13
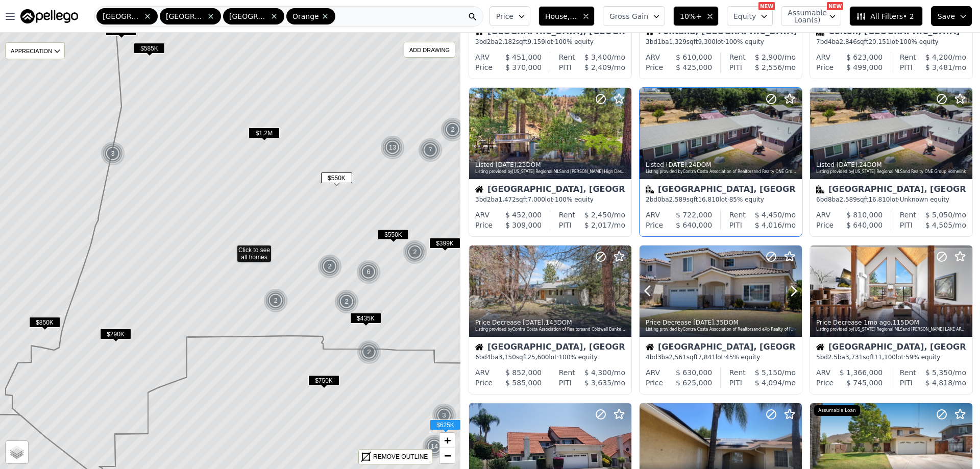
scroll to position [153, 0]
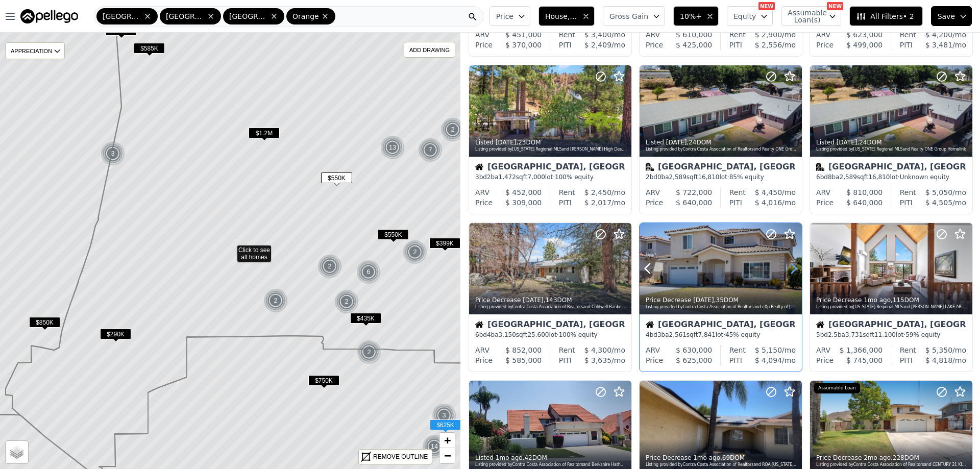
click at [788, 269] on icon at bounding box center [793, 268] width 16 height 16
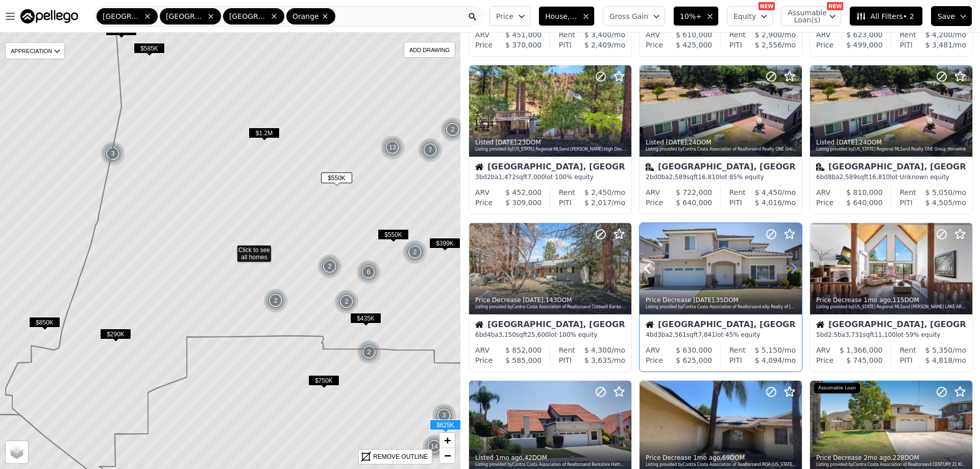
click at [788, 269] on icon at bounding box center [793, 268] width 16 height 16
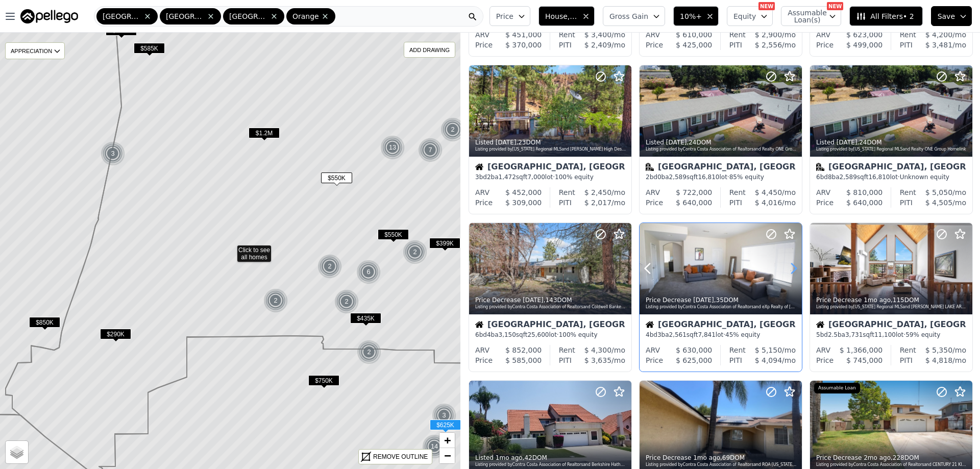
click at [788, 269] on icon at bounding box center [793, 268] width 16 height 16
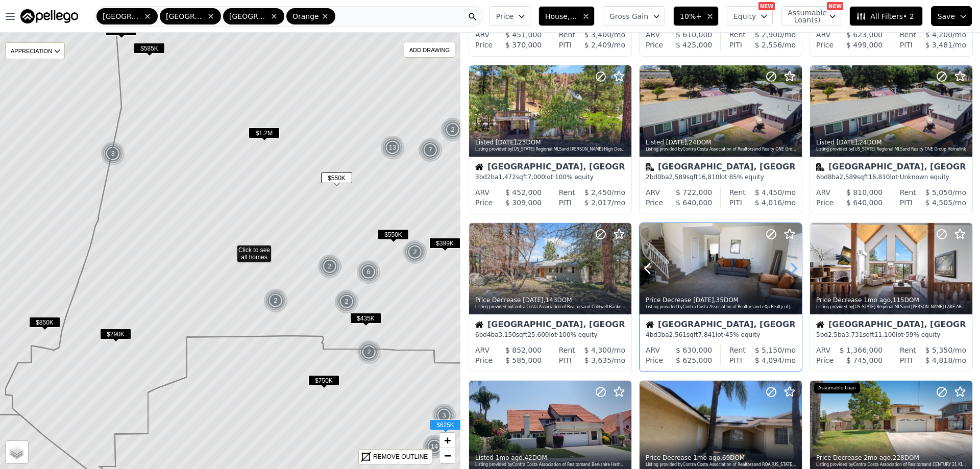
click at [788, 269] on icon at bounding box center [793, 268] width 16 height 16
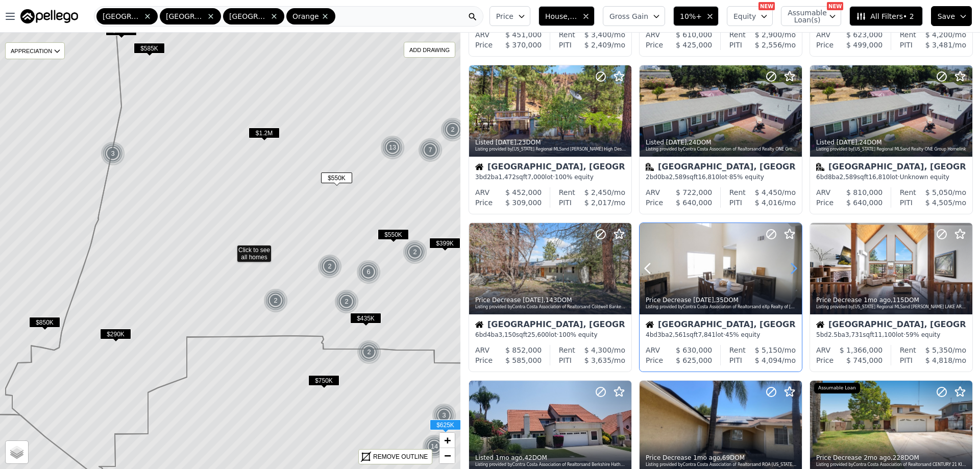
click at [788, 269] on icon at bounding box center [793, 268] width 16 height 16
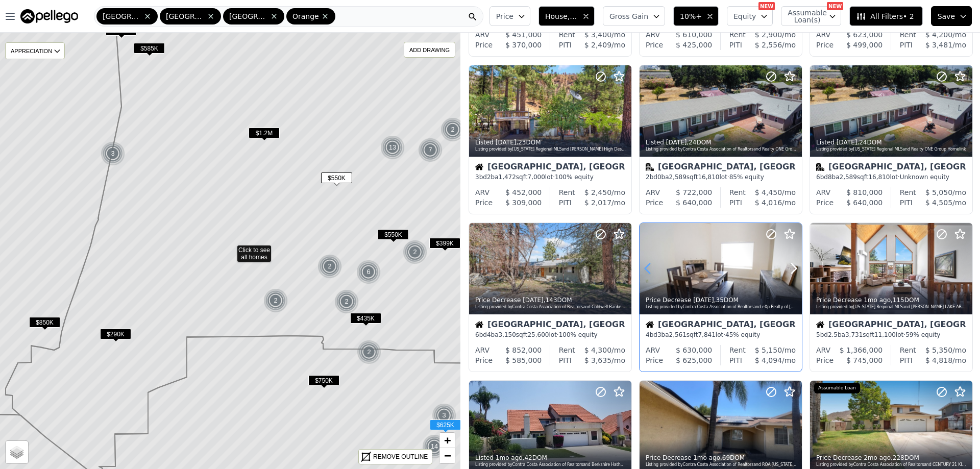
click at [645, 269] on icon at bounding box center [647, 269] width 5 height 10
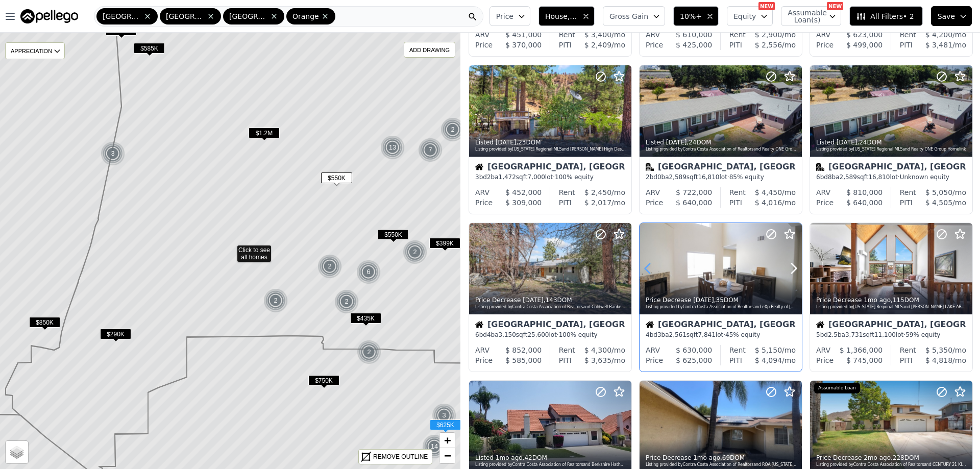
click at [645, 269] on icon at bounding box center [647, 269] width 5 height 10
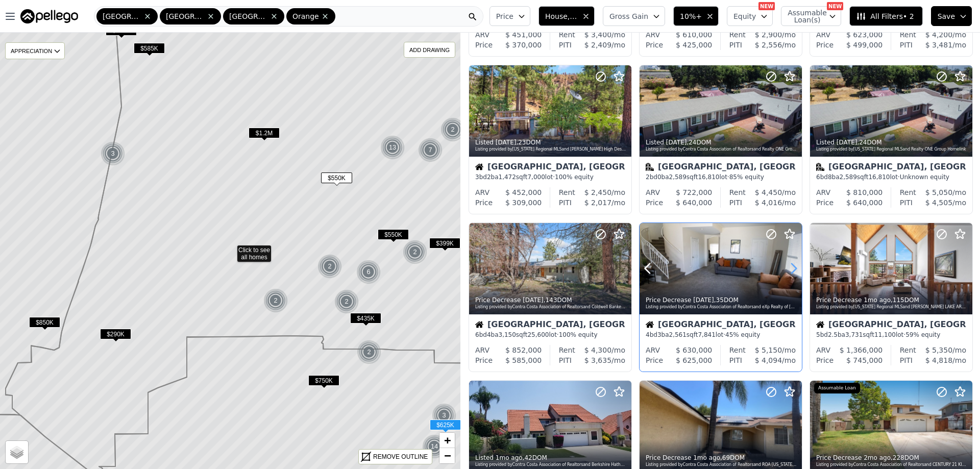
click at [792, 268] on icon at bounding box center [793, 268] width 16 height 16
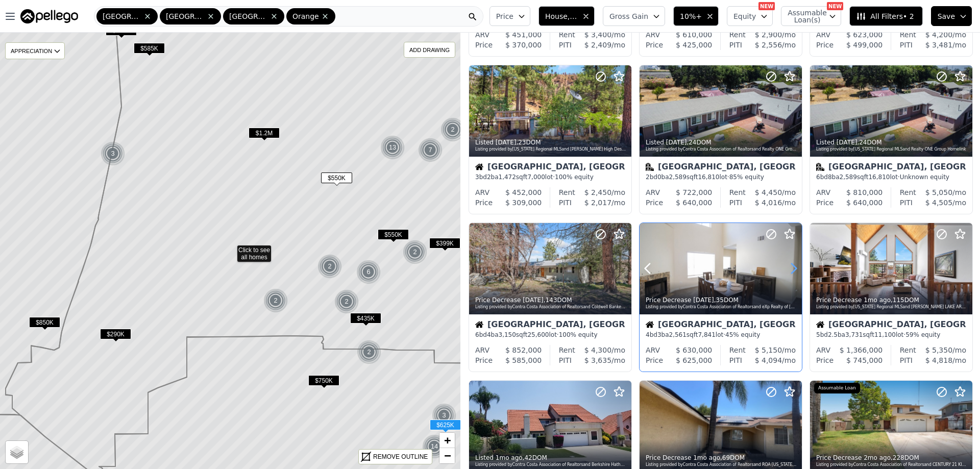
click at [792, 268] on icon at bounding box center [793, 268] width 16 height 16
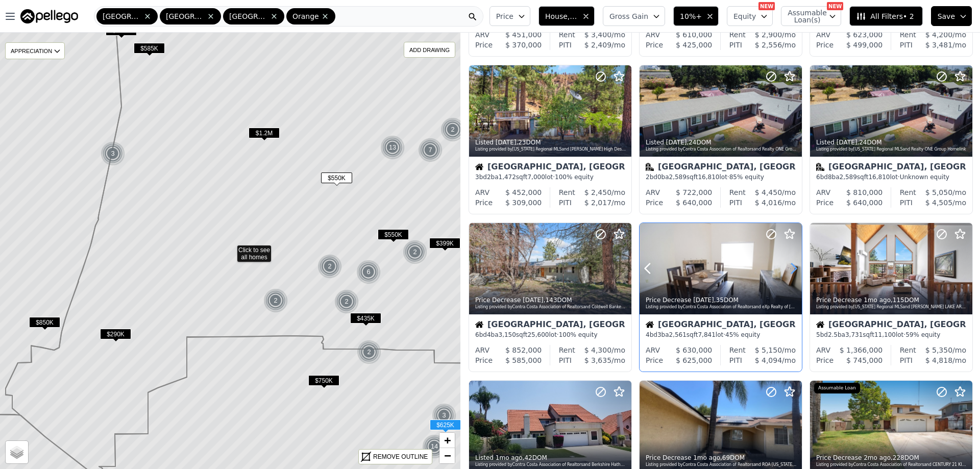
click at [792, 268] on icon at bounding box center [793, 268] width 16 height 16
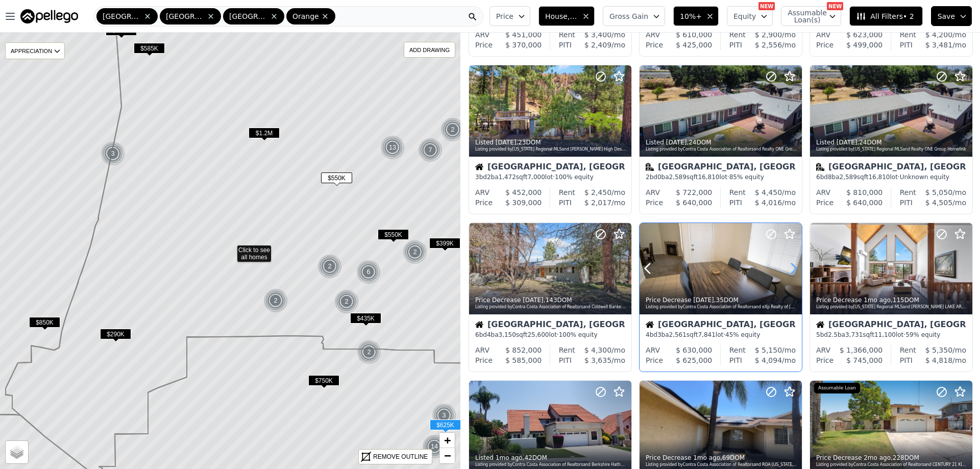
click at [792, 268] on icon at bounding box center [793, 268] width 16 height 16
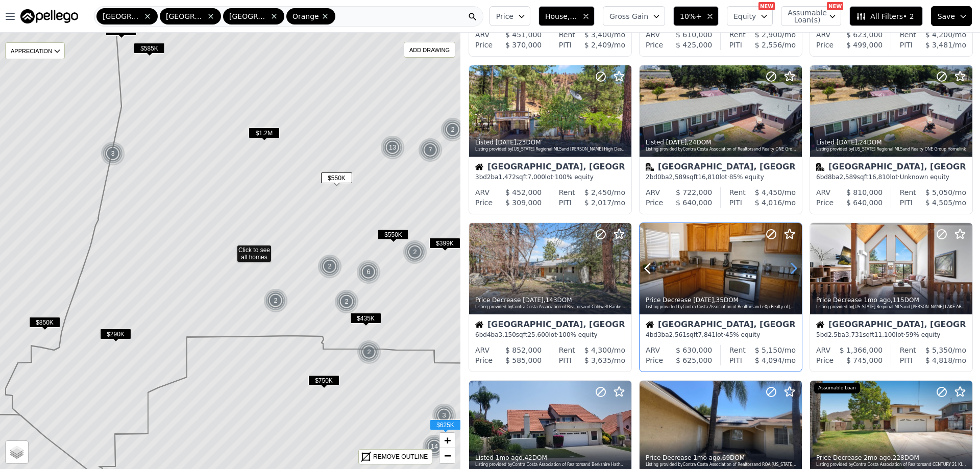
click at [792, 268] on icon at bounding box center [793, 268] width 16 height 16
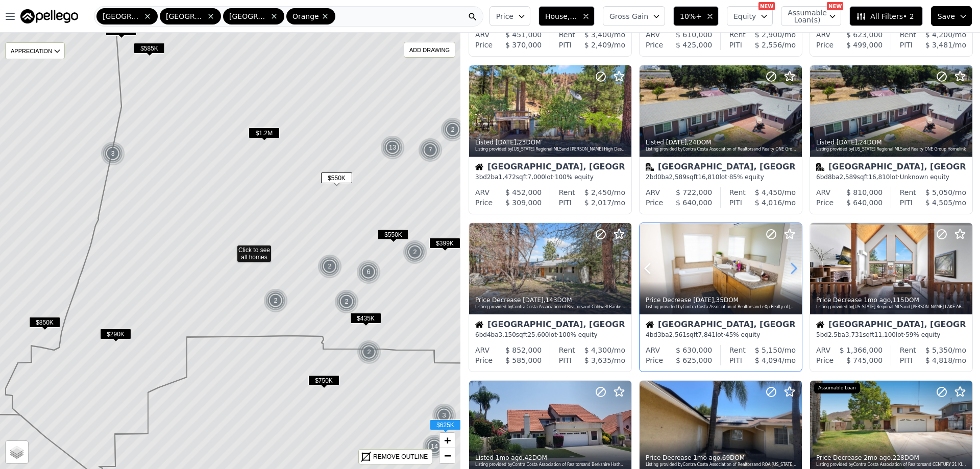
click at [792, 268] on icon at bounding box center [793, 268] width 16 height 16
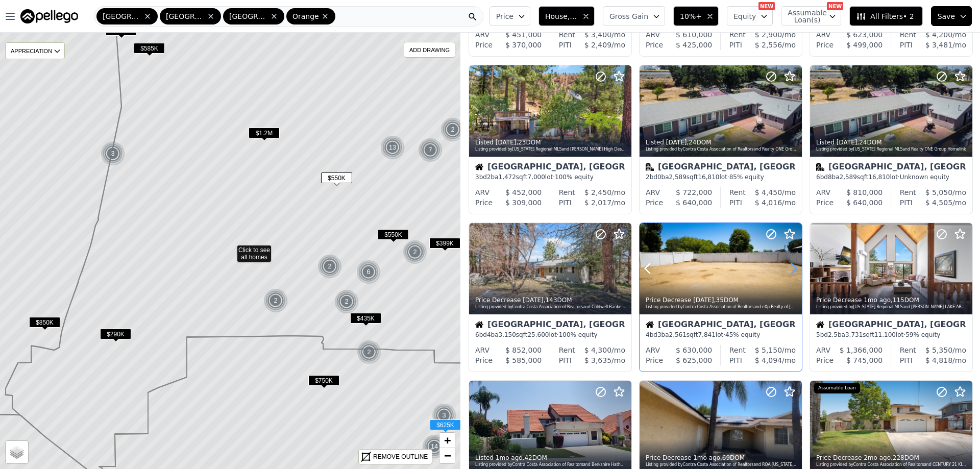
click at [792, 268] on icon at bounding box center [793, 268] width 16 height 16
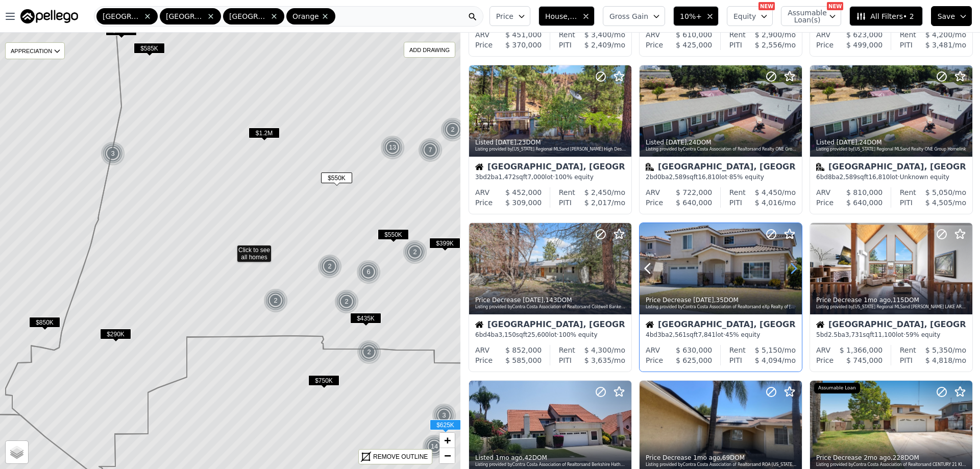
click at [792, 268] on icon at bounding box center [793, 268] width 16 height 16
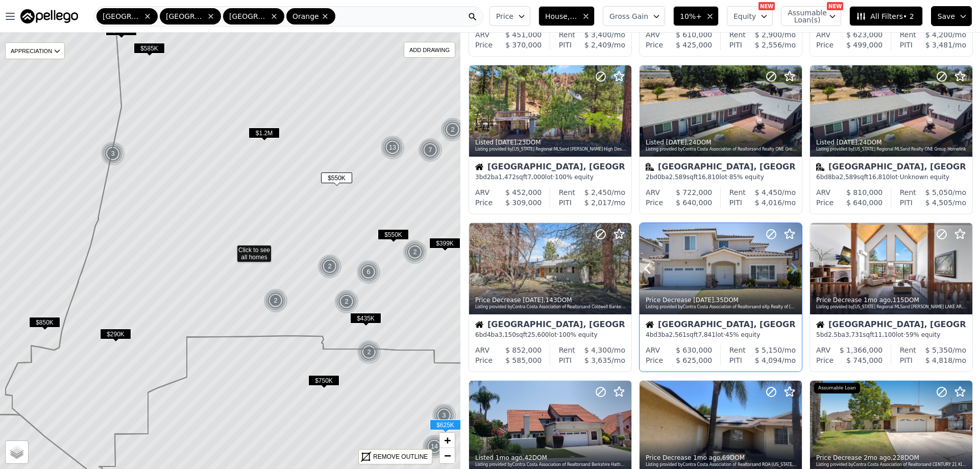
click at [792, 268] on icon at bounding box center [793, 268] width 16 height 16
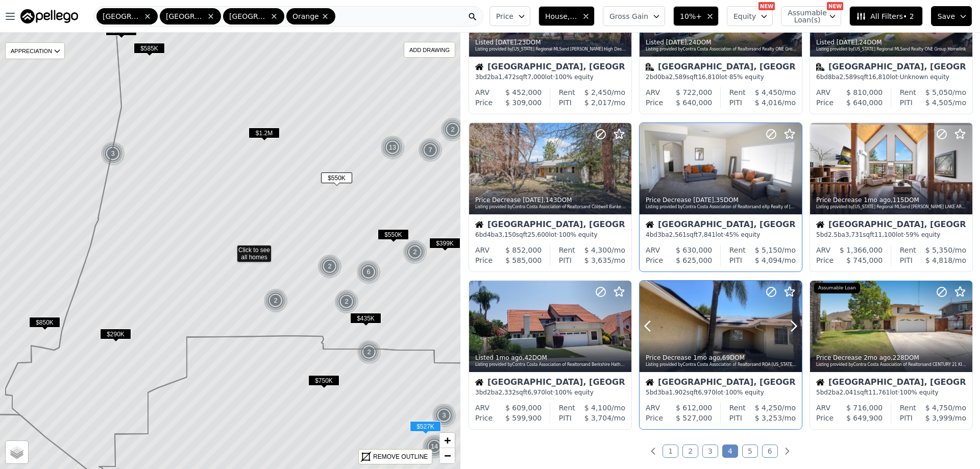
scroll to position [255, 0]
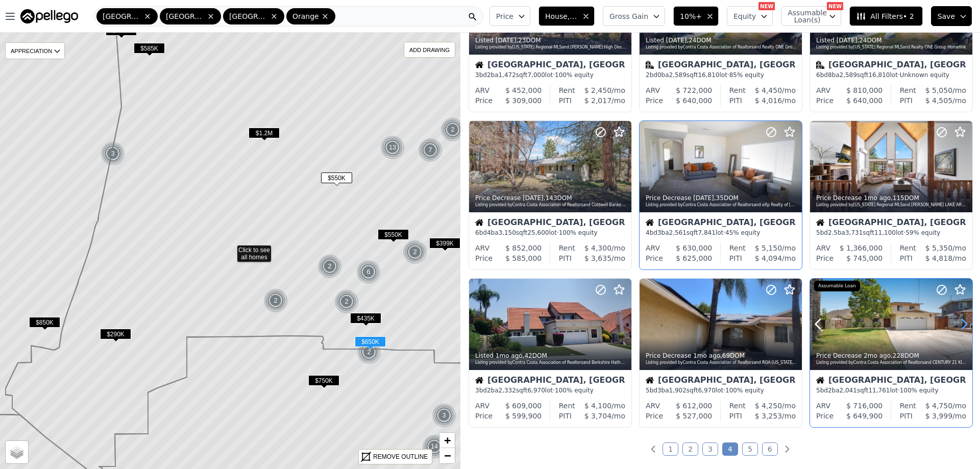
click at [959, 323] on icon at bounding box center [964, 324] width 16 height 16
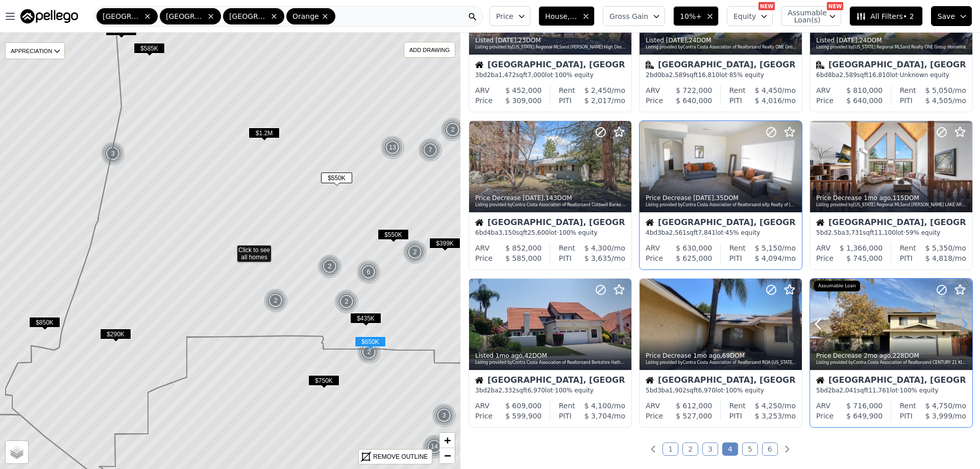
click at [959, 323] on icon at bounding box center [964, 324] width 16 height 16
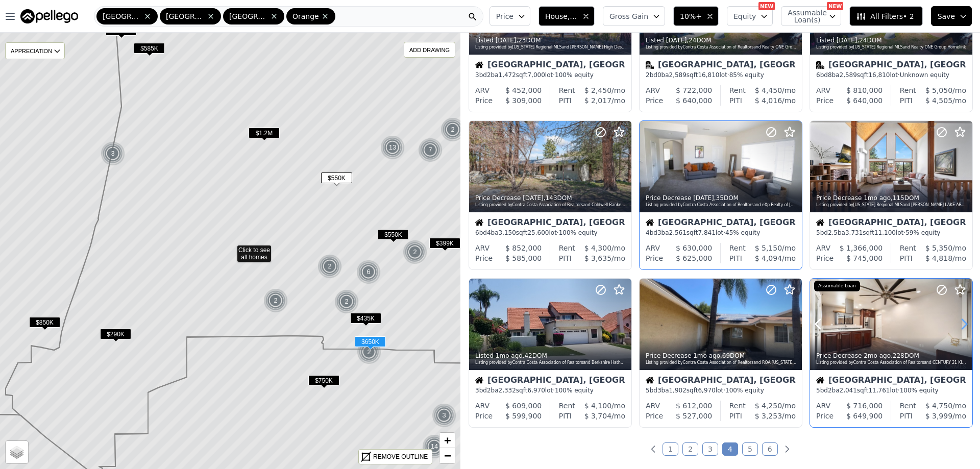
click at [959, 323] on icon at bounding box center [964, 324] width 16 height 16
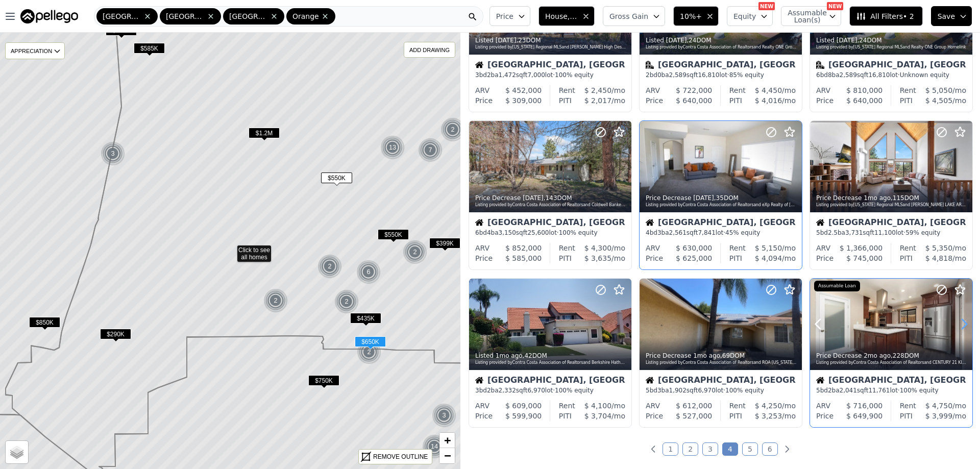
click at [959, 323] on icon at bounding box center [964, 324] width 16 height 16
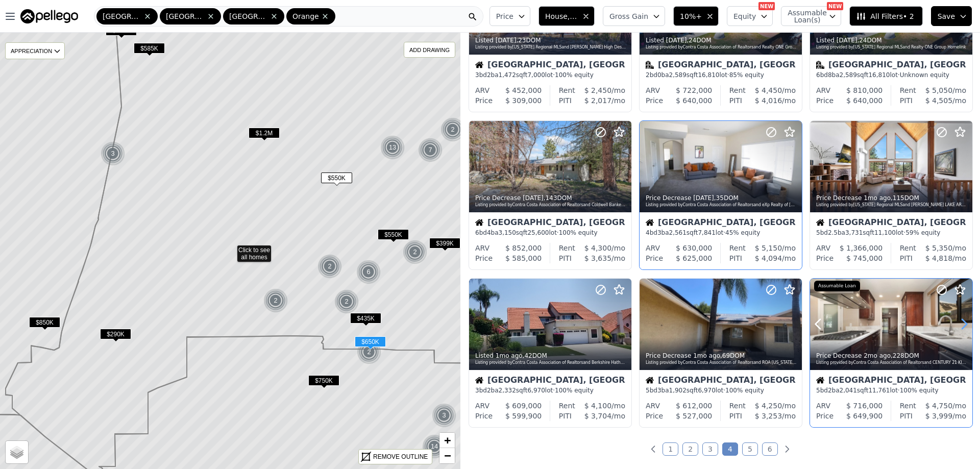
click at [959, 323] on icon at bounding box center [964, 324] width 16 height 16
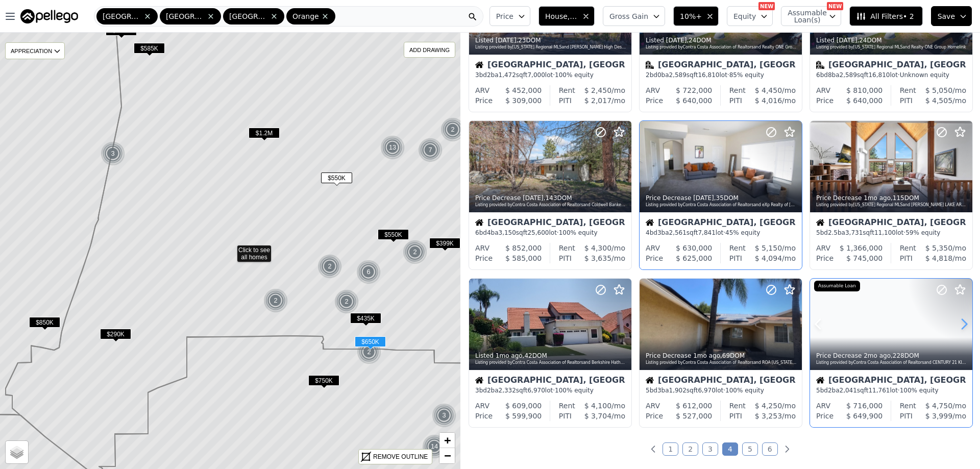
click at [959, 323] on icon at bounding box center [964, 324] width 16 height 16
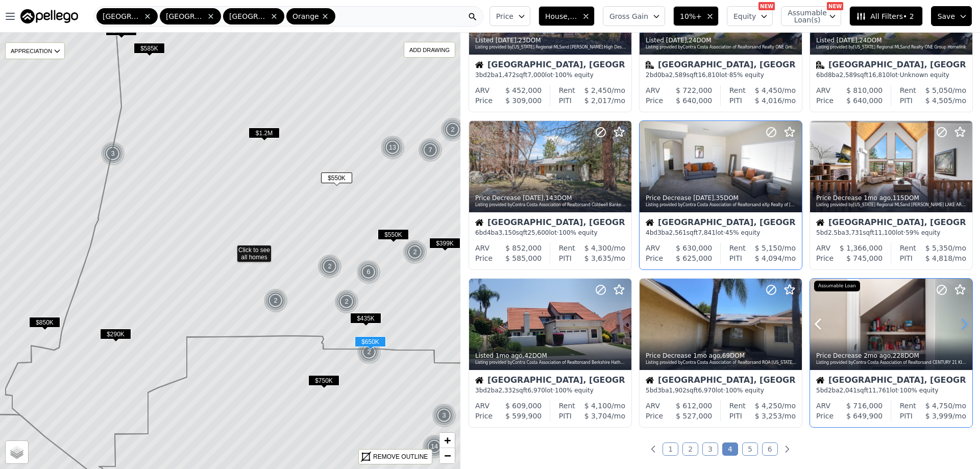
click at [959, 323] on icon at bounding box center [964, 324] width 16 height 16
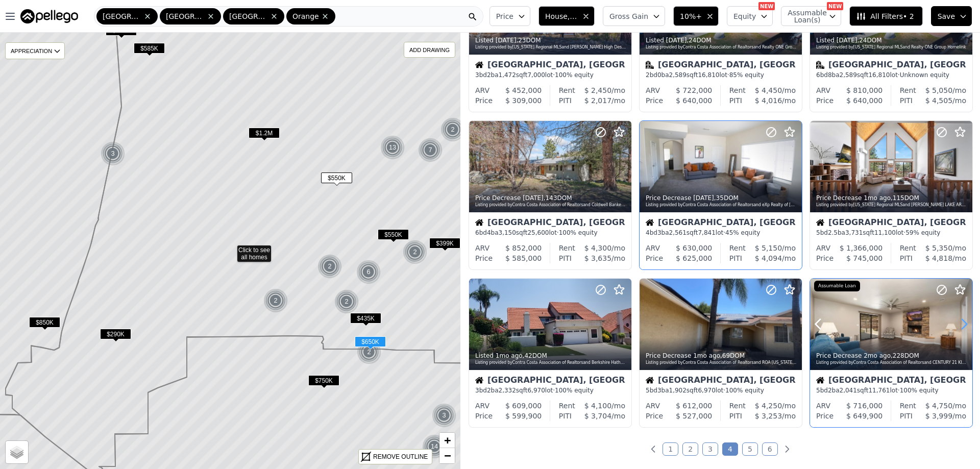
click at [959, 323] on icon at bounding box center [964, 324] width 16 height 16
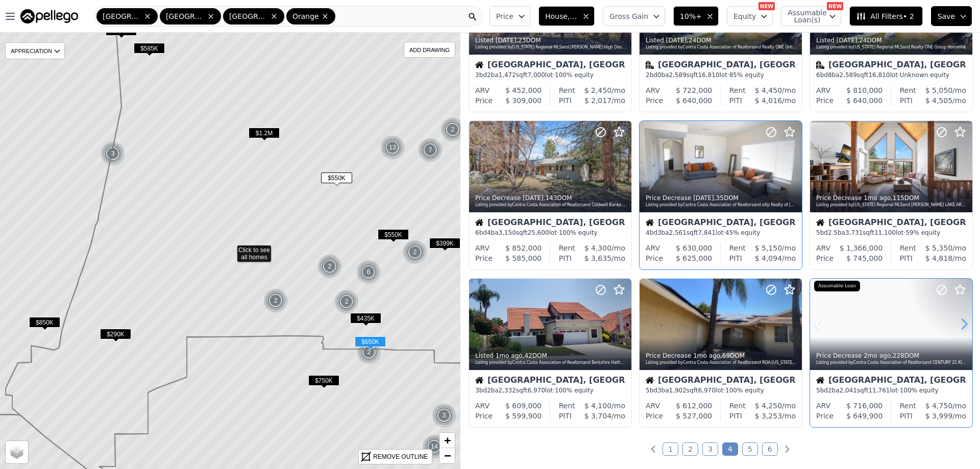
click at [959, 323] on icon at bounding box center [964, 324] width 16 height 16
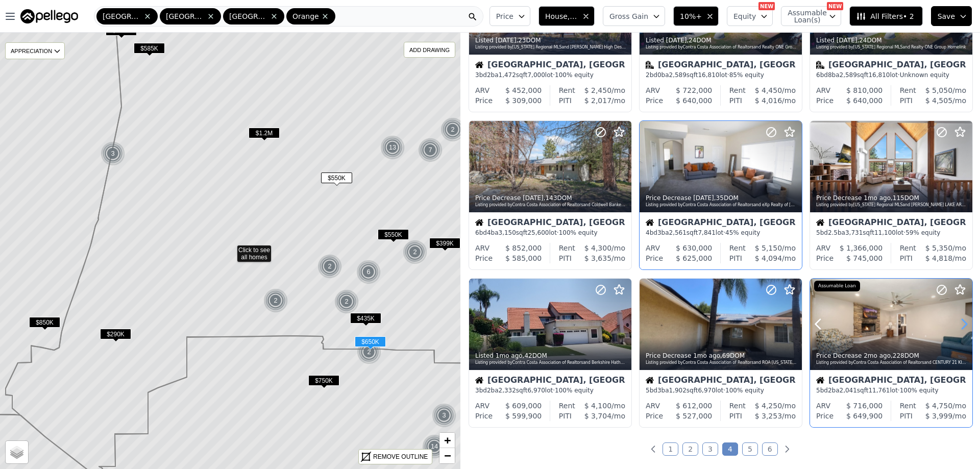
click at [959, 323] on icon at bounding box center [964, 324] width 16 height 16
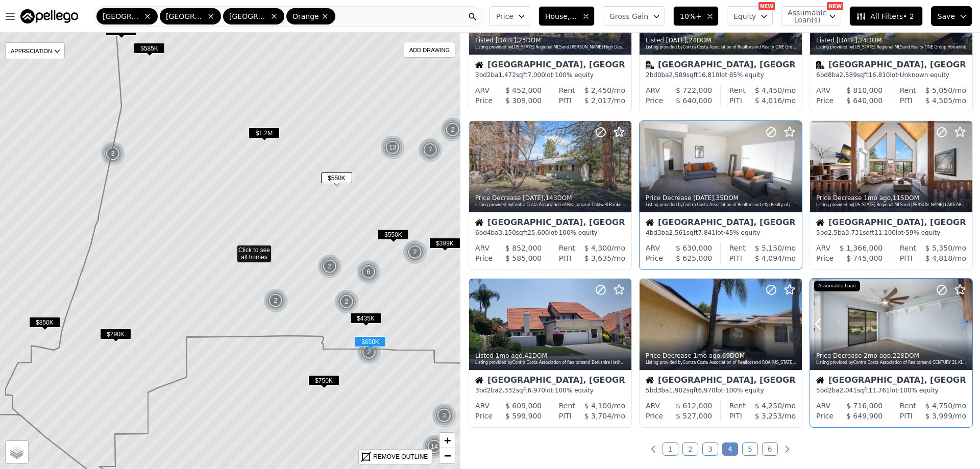
click at [959, 323] on icon at bounding box center [964, 324] width 16 height 16
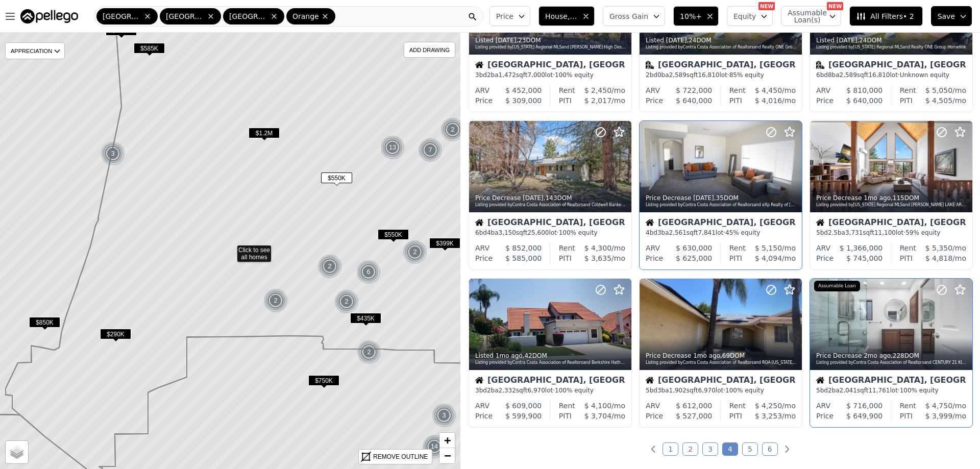
click at [744, 447] on link "5" at bounding box center [750, 449] width 16 height 13
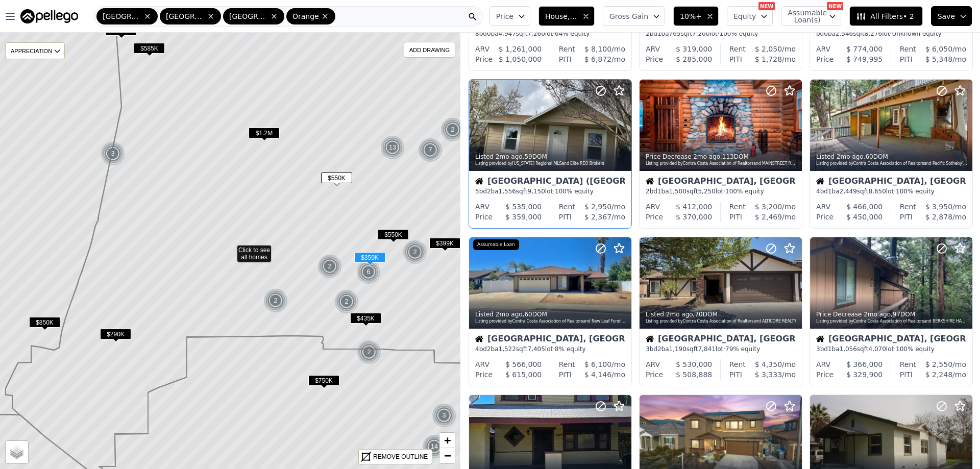
scroll to position [153, 0]
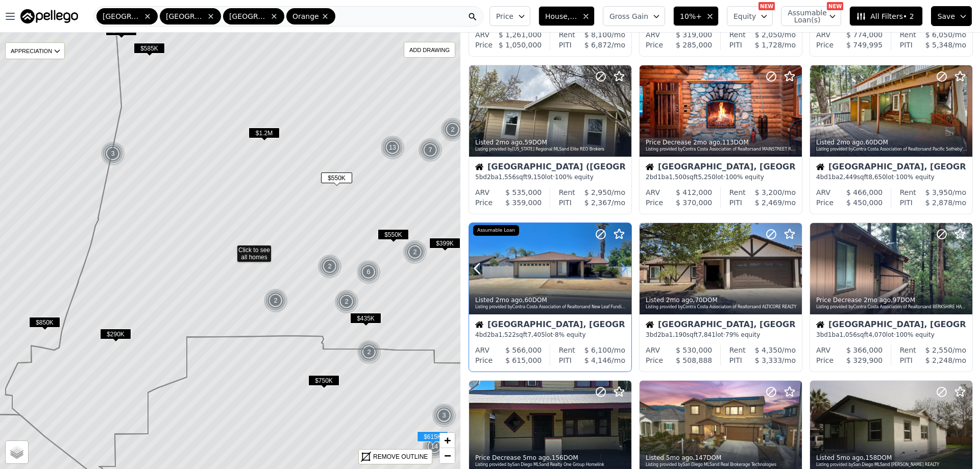
click at [623, 265] on icon at bounding box center [623, 269] width 5 height 10
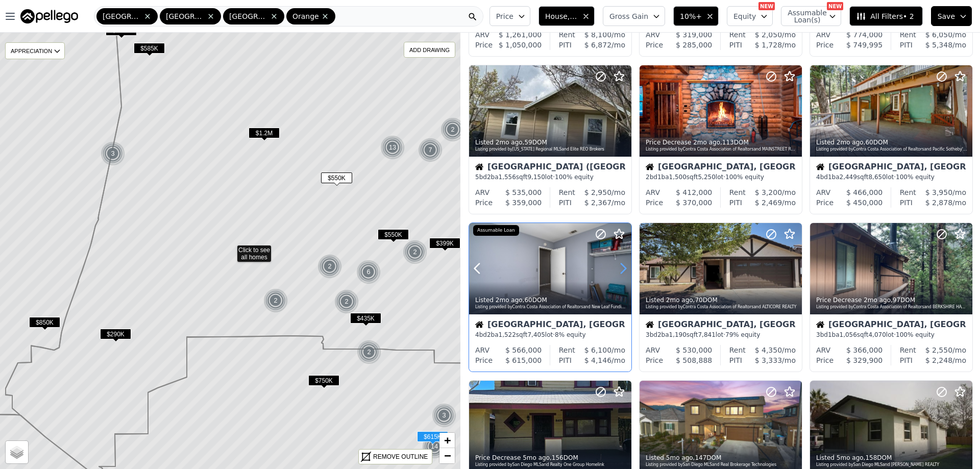
click at [624, 265] on icon at bounding box center [623, 268] width 16 height 16
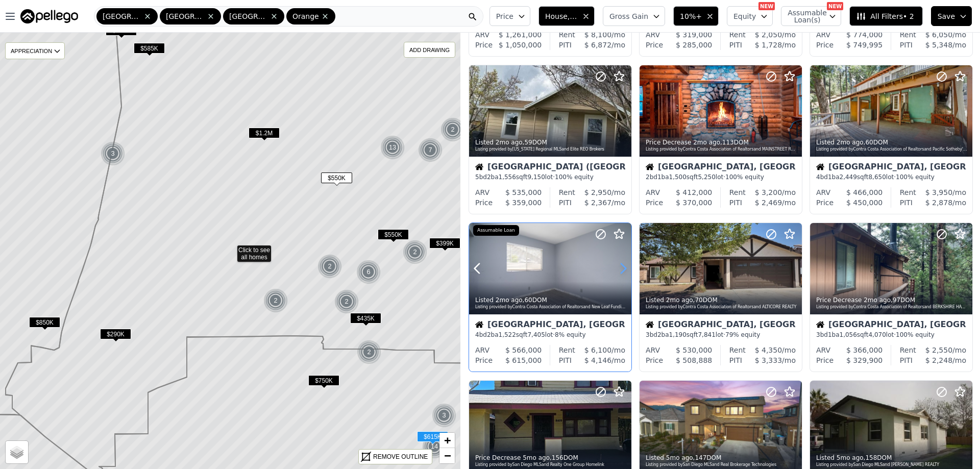
click at [619, 268] on icon at bounding box center [623, 268] width 16 height 16
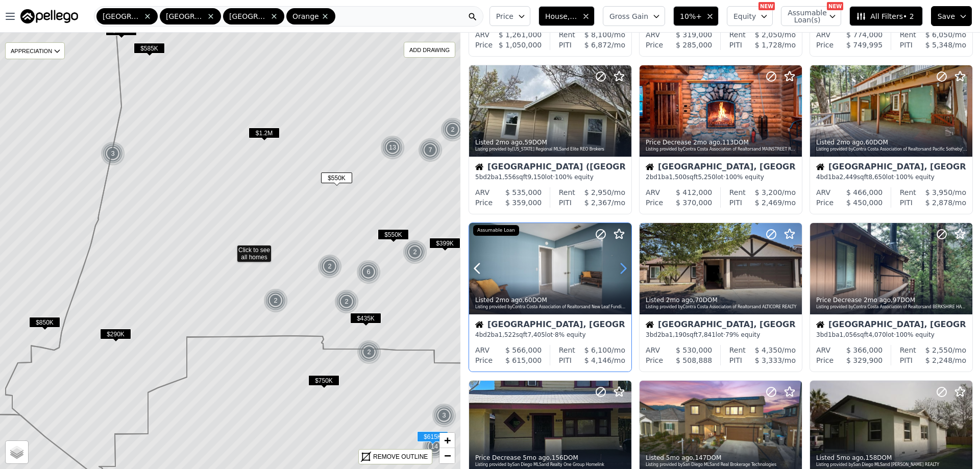
click at [619, 268] on icon at bounding box center [623, 268] width 16 height 16
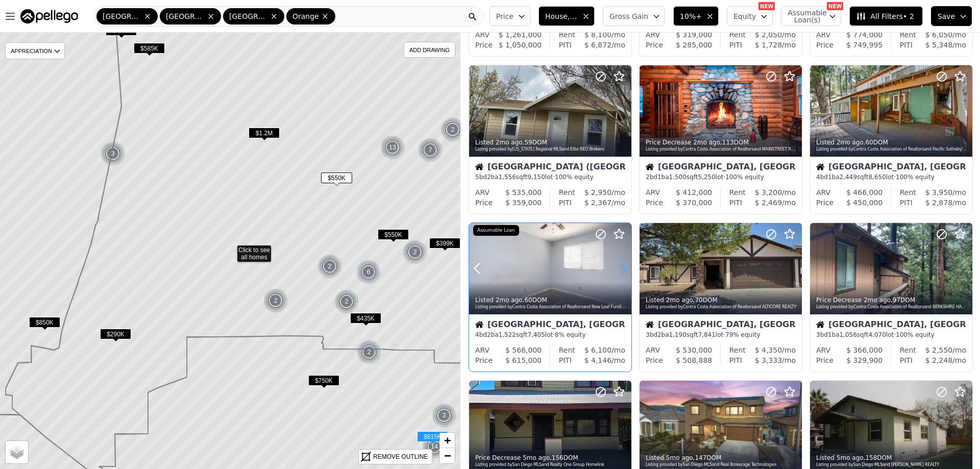
click at [619, 268] on icon at bounding box center [623, 268] width 16 height 16
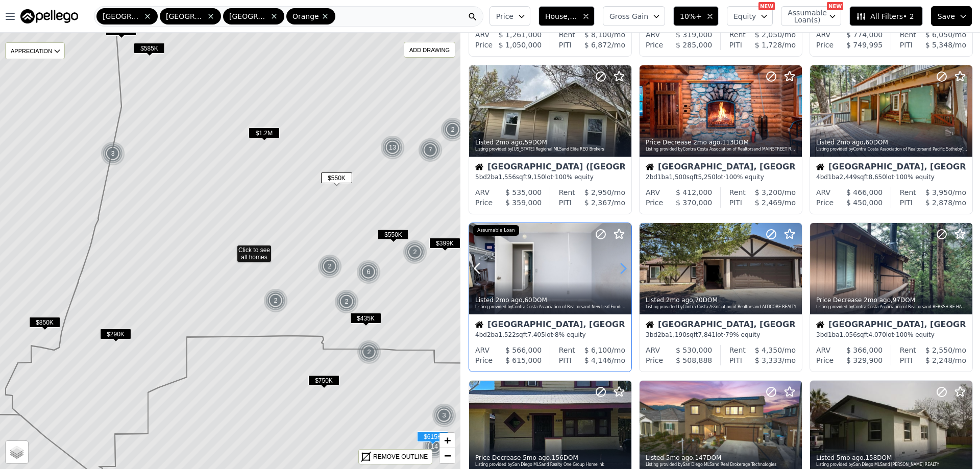
click at [619, 268] on icon at bounding box center [623, 268] width 16 height 16
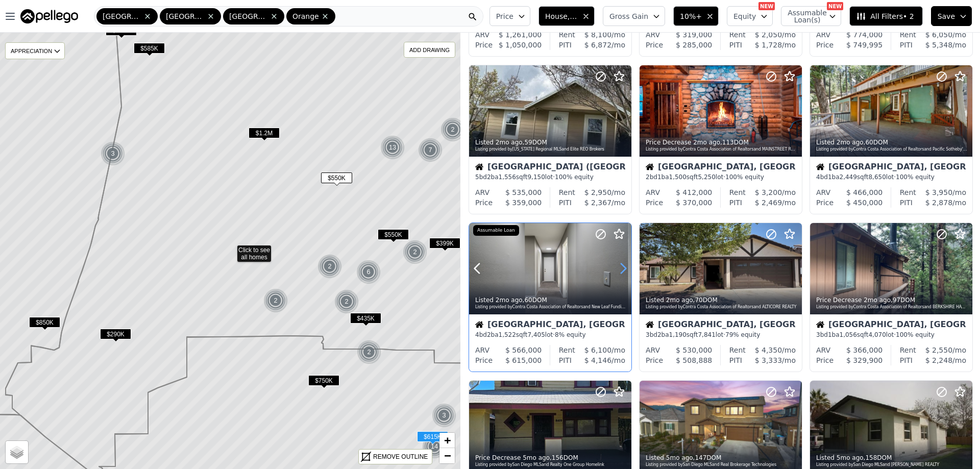
click at [619, 268] on icon at bounding box center [623, 268] width 16 height 16
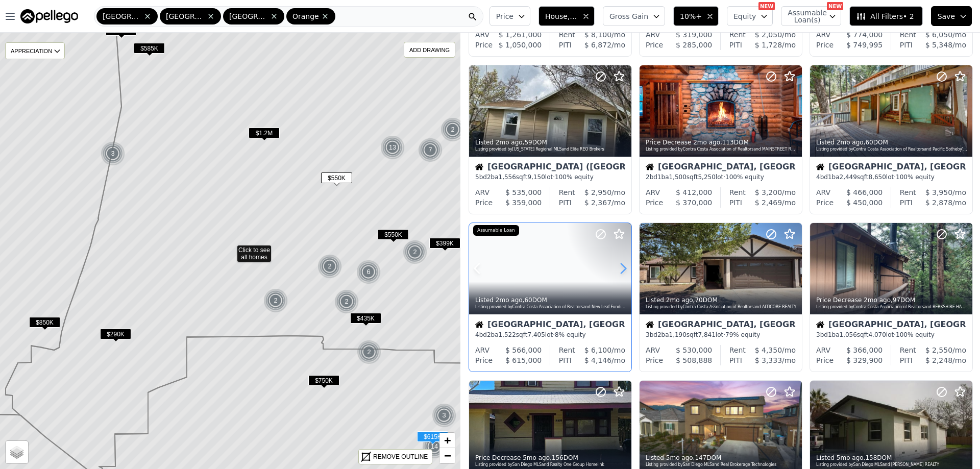
click at [619, 268] on icon at bounding box center [623, 268] width 16 height 16
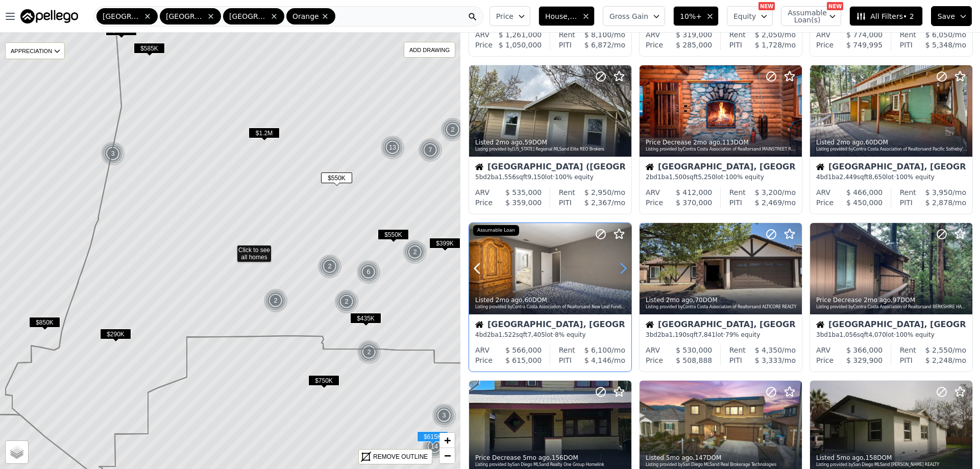
click at [619, 268] on icon at bounding box center [623, 268] width 16 height 16
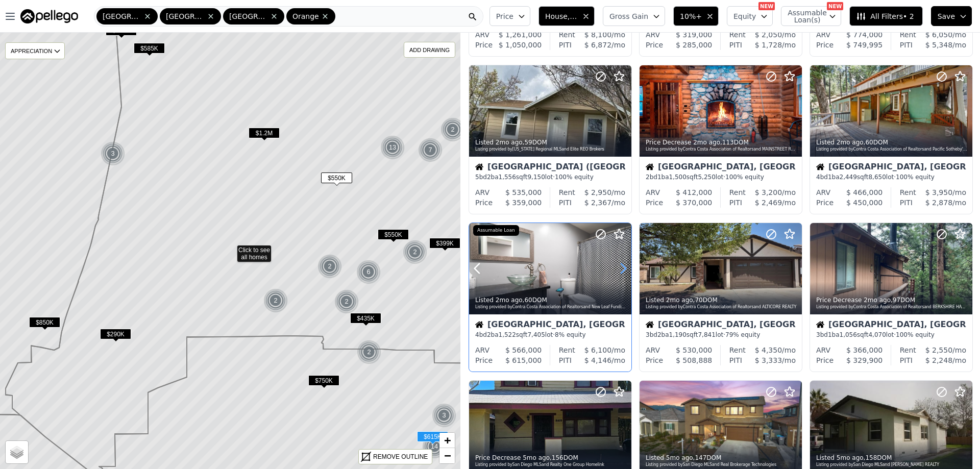
click at [619, 268] on icon at bounding box center [623, 268] width 16 height 16
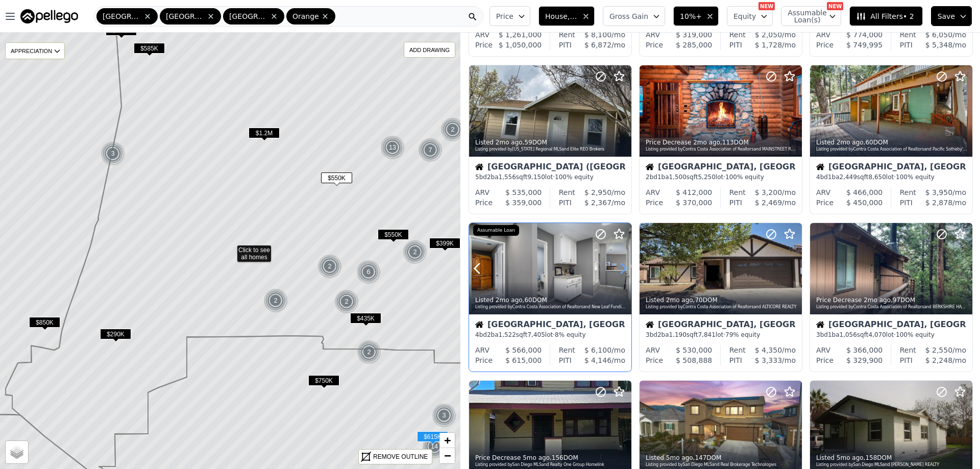
click at [619, 268] on icon at bounding box center [623, 268] width 16 height 16
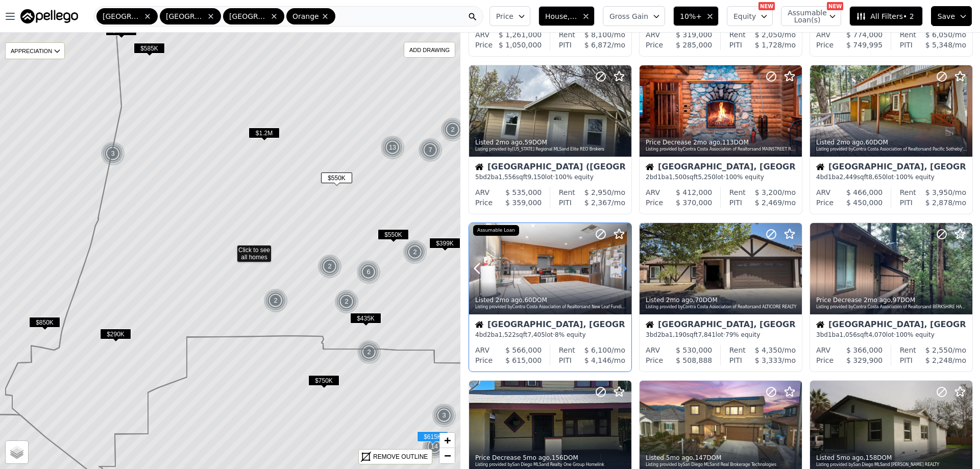
click at [619, 268] on icon at bounding box center [623, 268] width 16 height 16
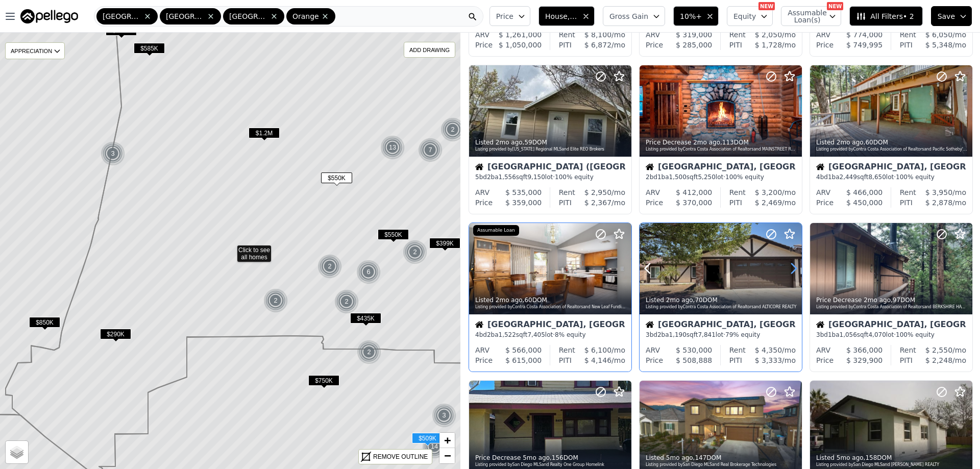
click at [789, 266] on icon at bounding box center [793, 268] width 16 height 16
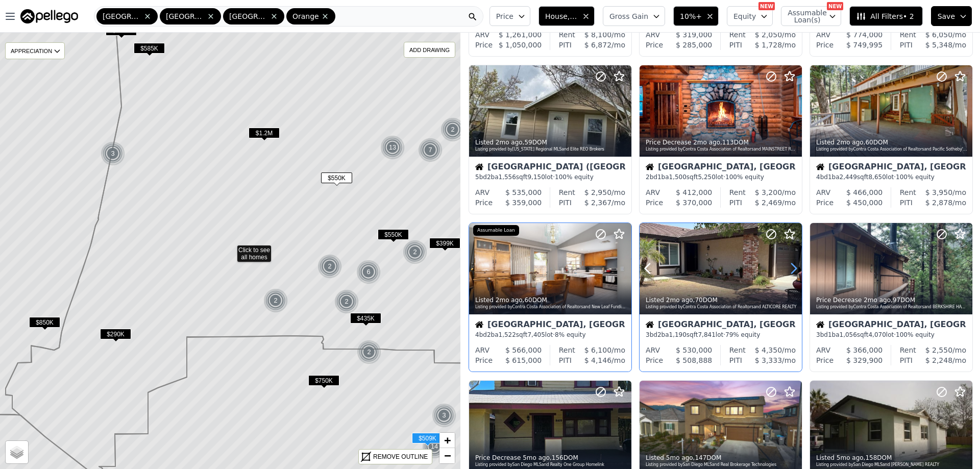
click at [787, 265] on icon at bounding box center [793, 268] width 16 height 16
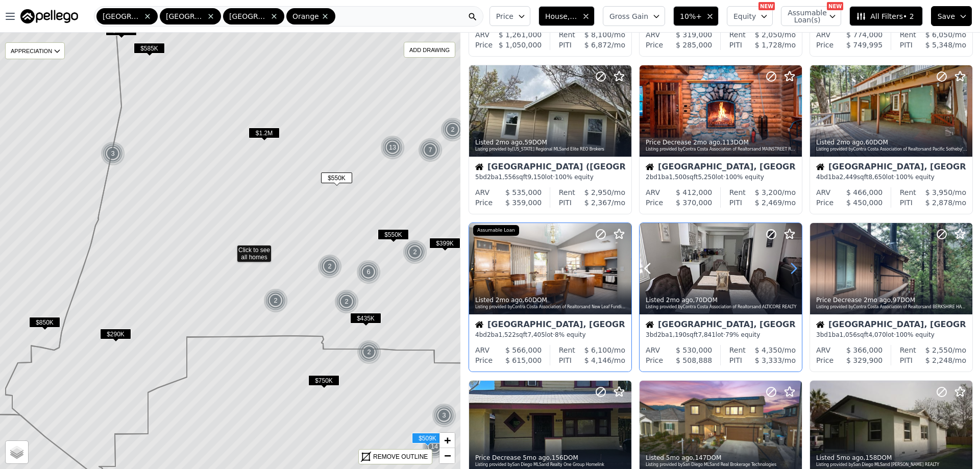
click at [787, 265] on icon at bounding box center [793, 268] width 16 height 16
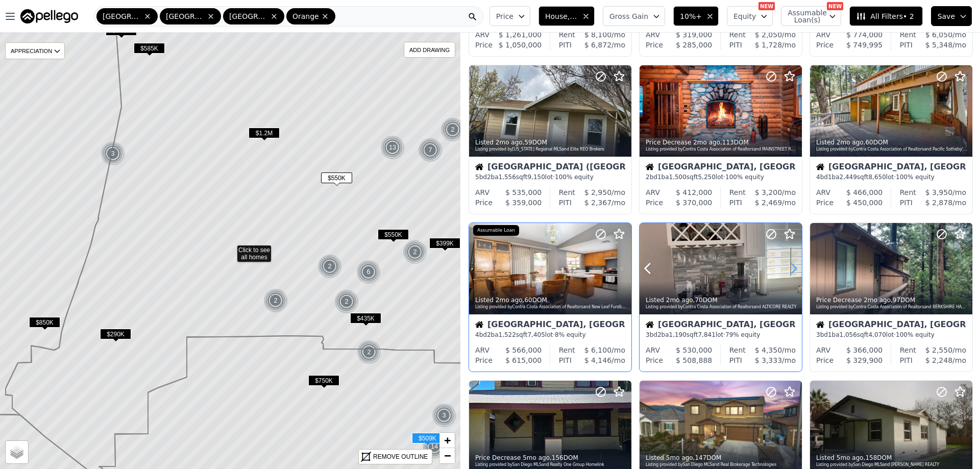
click at [787, 265] on icon at bounding box center [793, 268] width 16 height 16
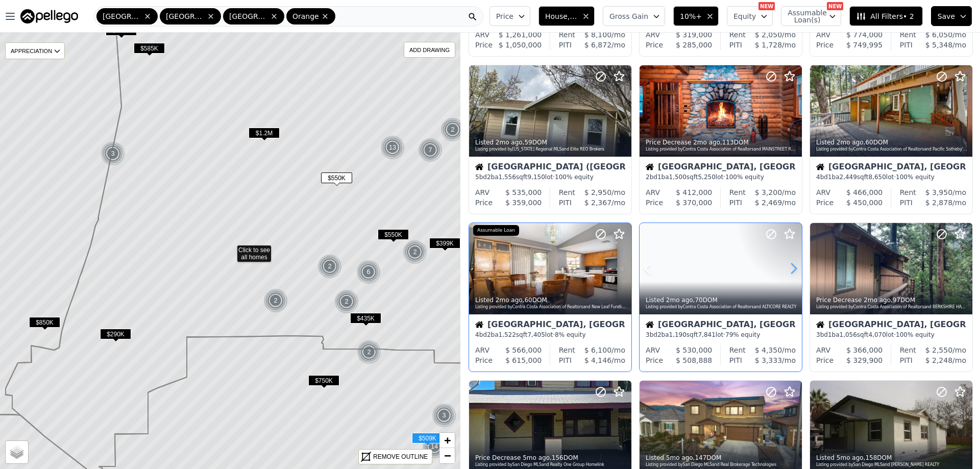
click at [787, 265] on icon at bounding box center [793, 268] width 16 height 16
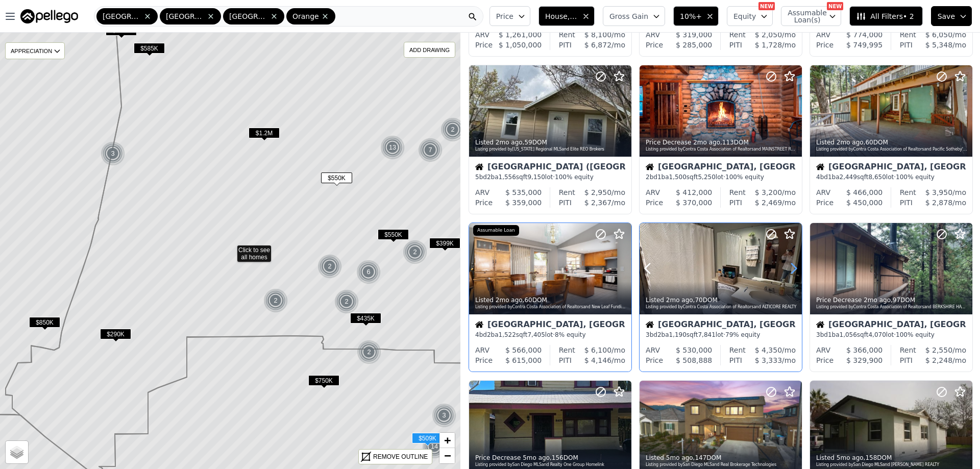
click at [787, 265] on icon at bounding box center [793, 268] width 16 height 16
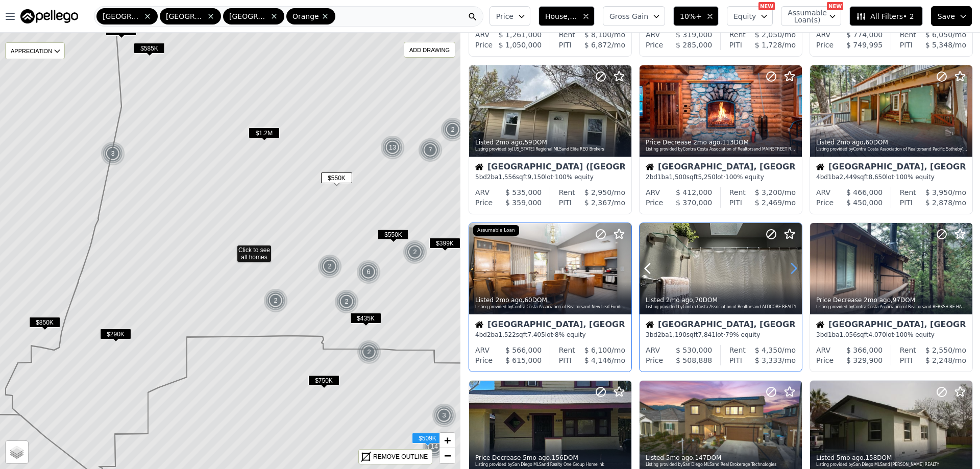
click at [787, 265] on icon at bounding box center [793, 268] width 16 height 16
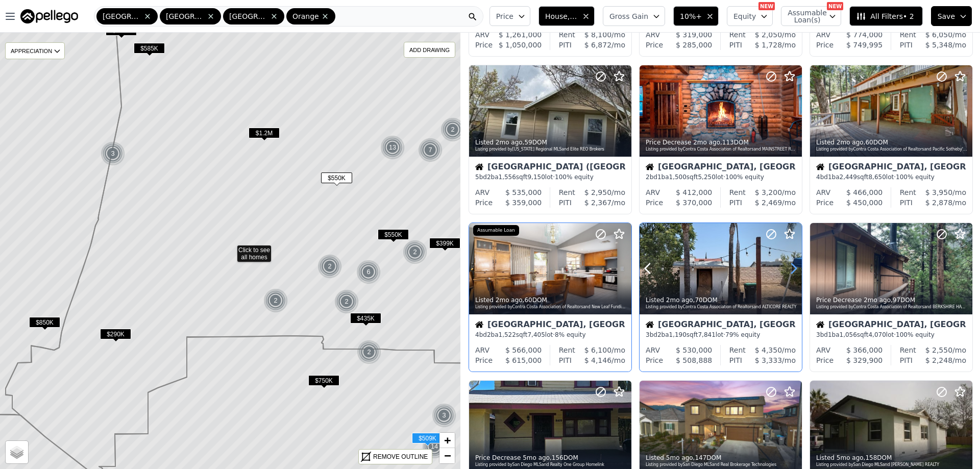
click at [787, 265] on icon at bounding box center [793, 268] width 16 height 16
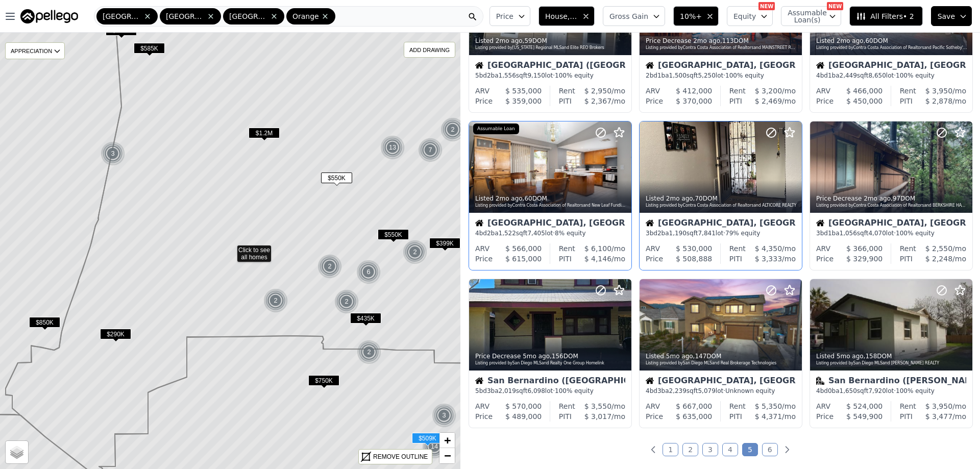
scroll to position [255, 0]
click at [764, 449] on link "6" at bounding box center [770, 449] width 16 height 13
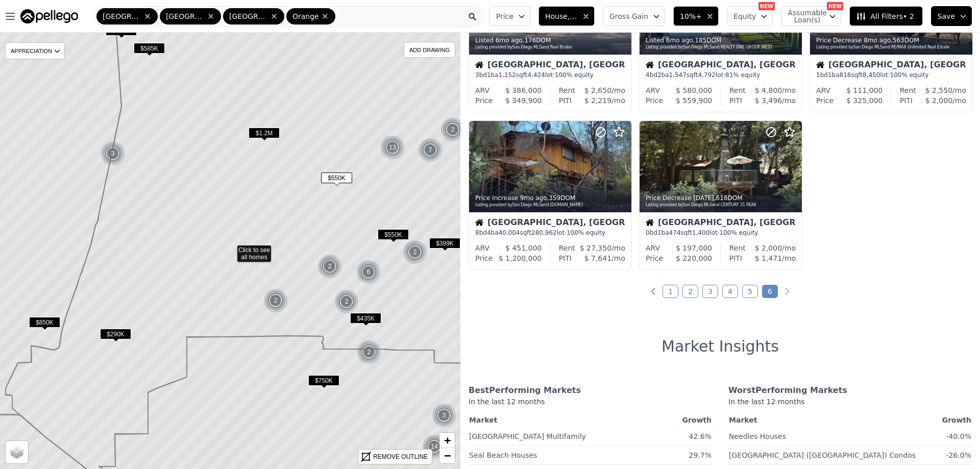
click at [723, 291] on link "4" at bounding box center [730, 291] width 16 height 13
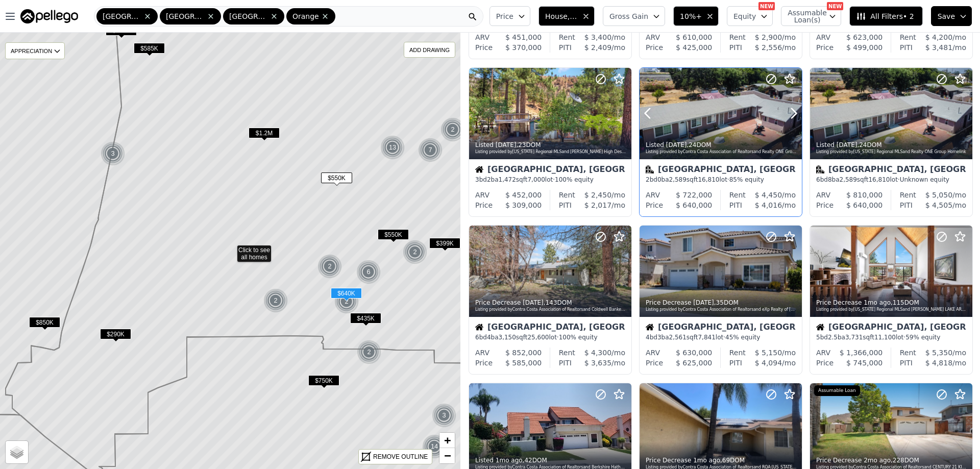
scroll to position [204, 0]
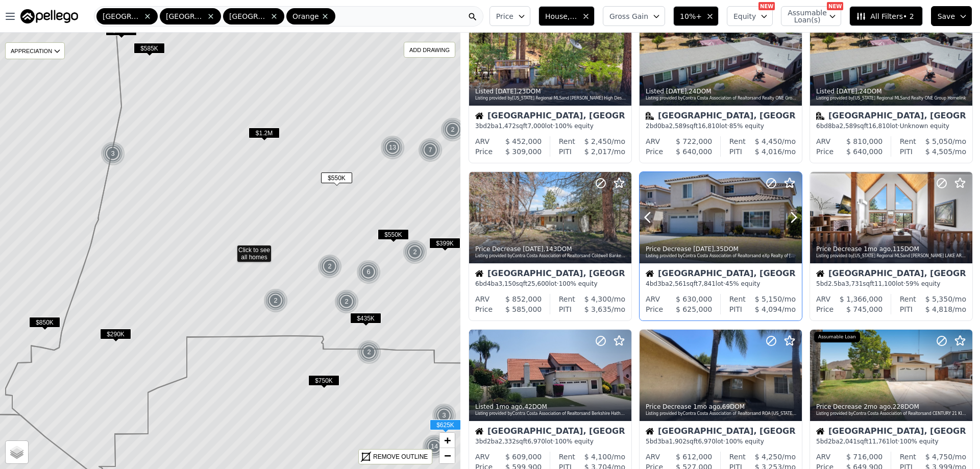
click at [712, 217] on div at bounding box center [721, 217] width 162 height 91
click at [907, 385] on div at bounding box center [939, 362] width 65 height 65
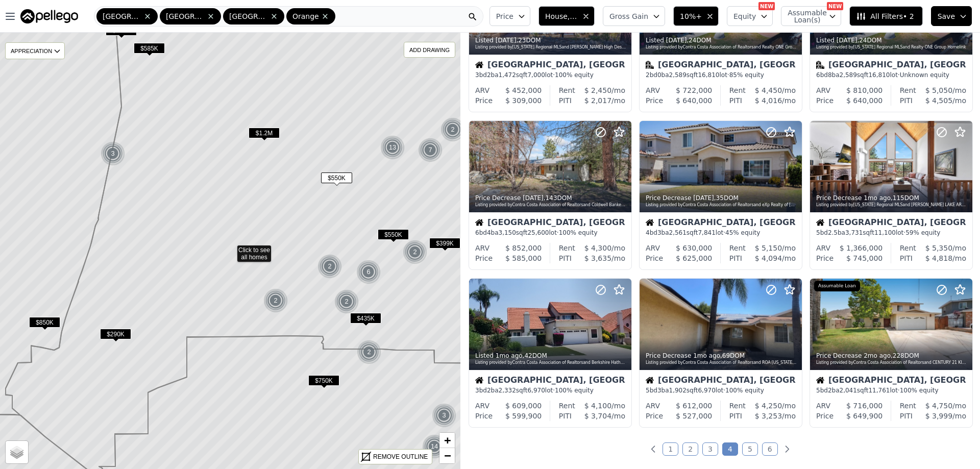
click at [670, 449] on link "1" at bounding box center [670, 449] width 16 height 13
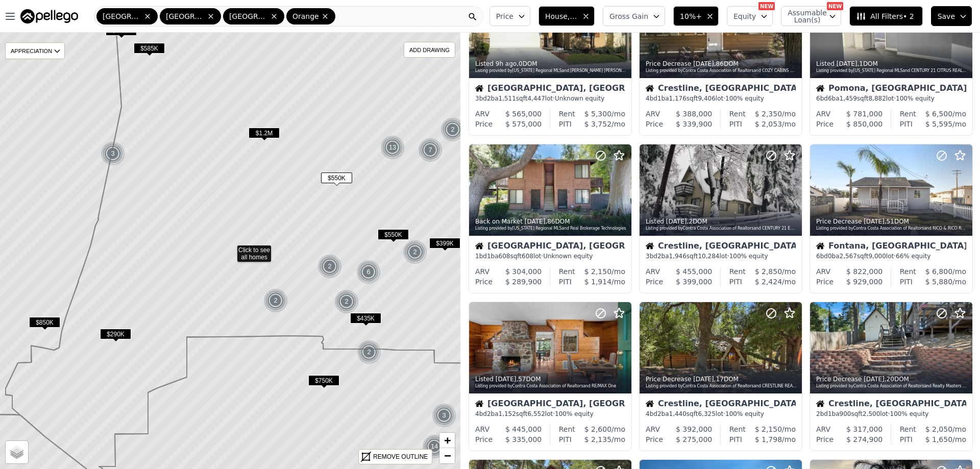
scroll to position [0, 0]
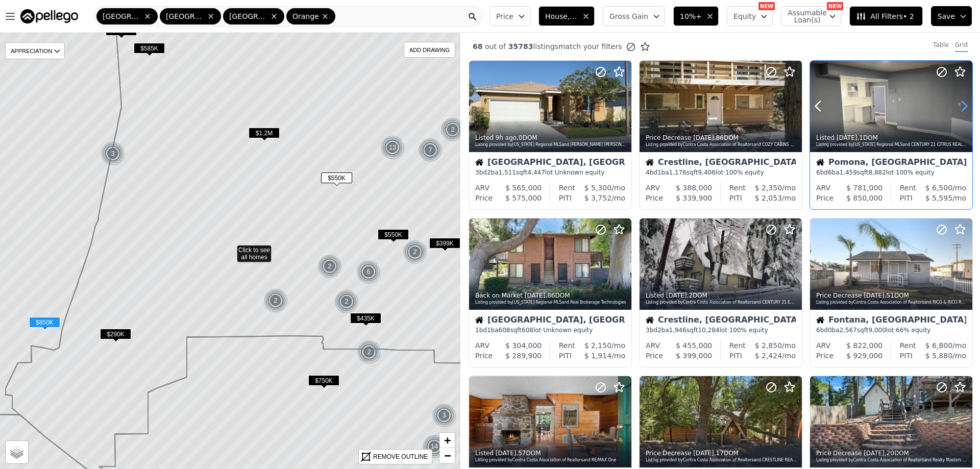
click at [956, 107] on icon at bounding box center [964, 106] width 16 height 16
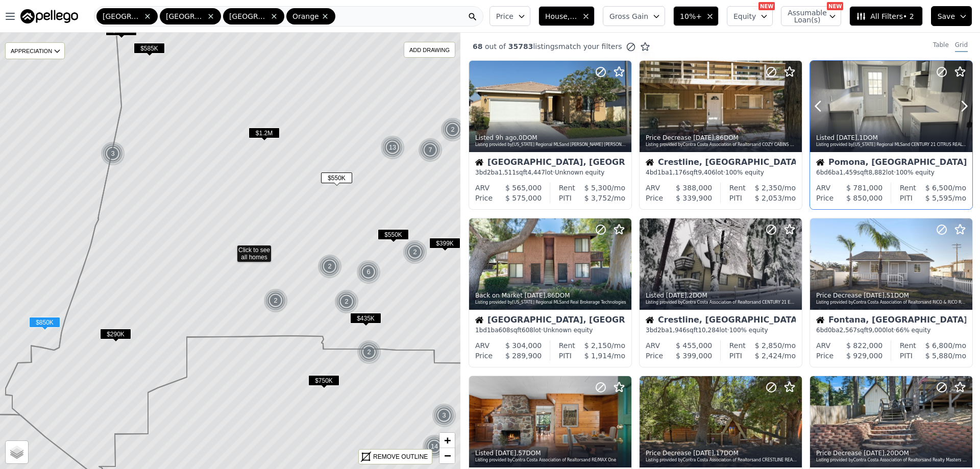
click at [874, 105] on div at bounding box center [891, 106] width 162 height 91
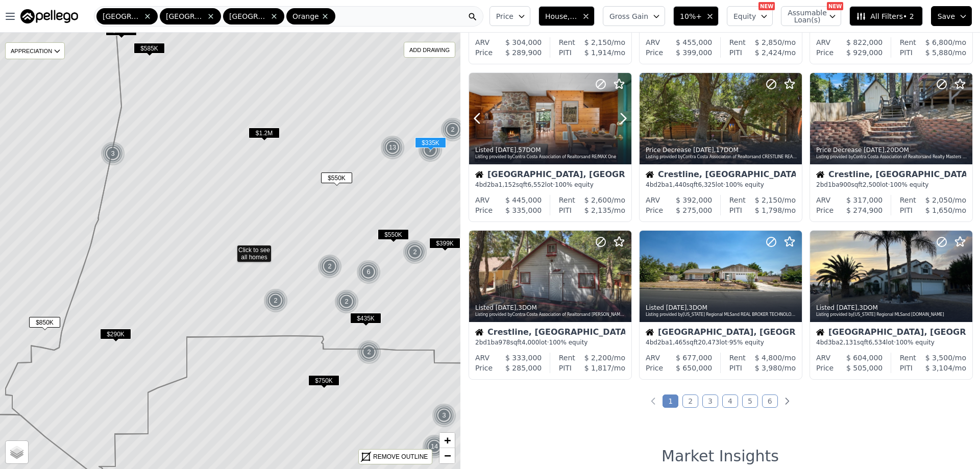
scroll to position [306, 0]
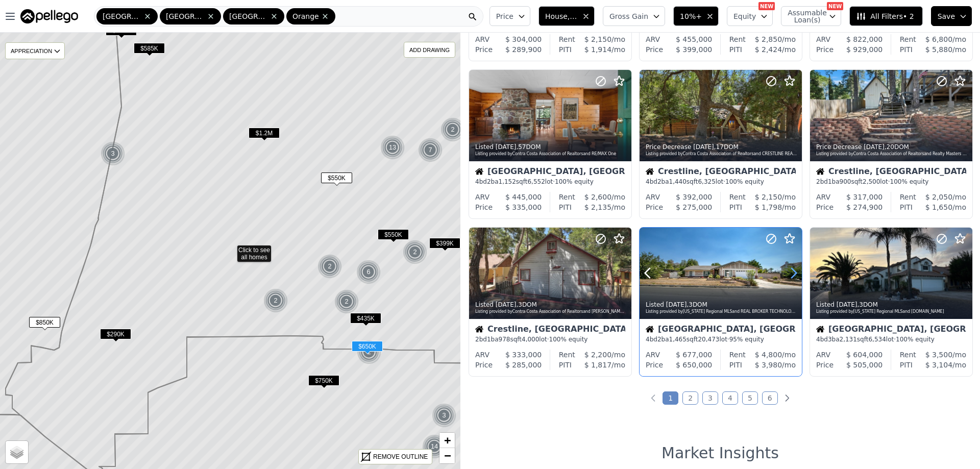
click at [785, 273] on icon at bounding box center [793, 273] width 16 height 16
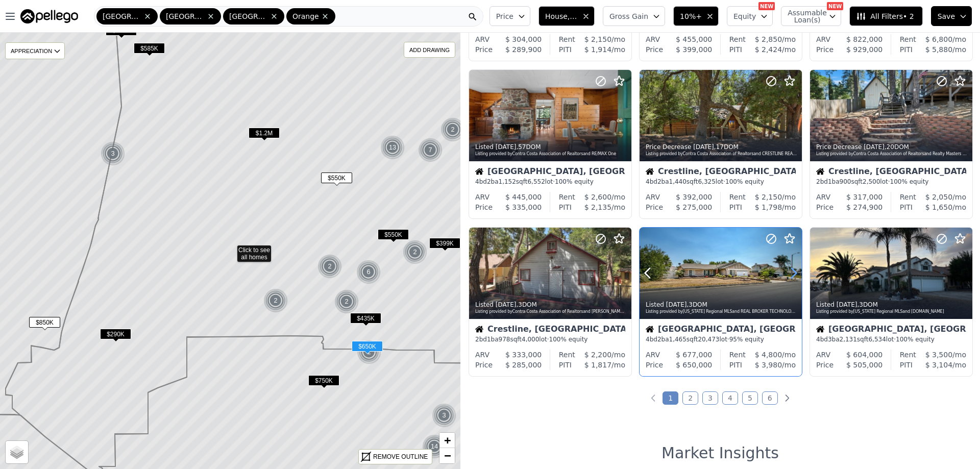
click at [785, 273] on icon at bounding box center [793, 273] width 16 height 16
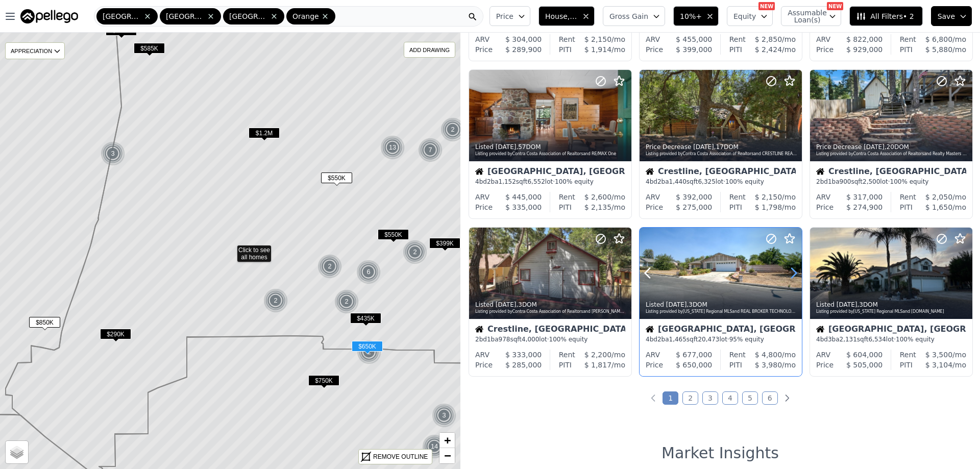
click at [785, 273] on icon at bounding box center [793, 273] width 16 height 16
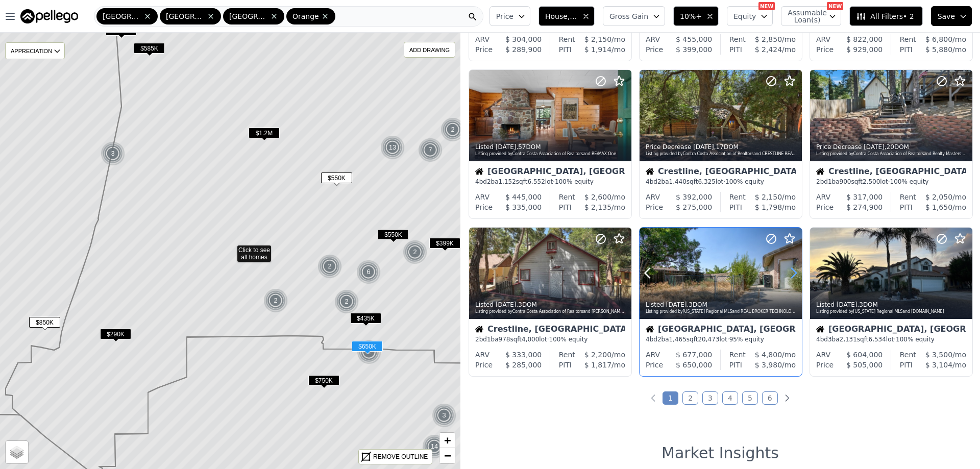
click at [785, 273] on icon at bounding box center [793, 273] width 16 height 16
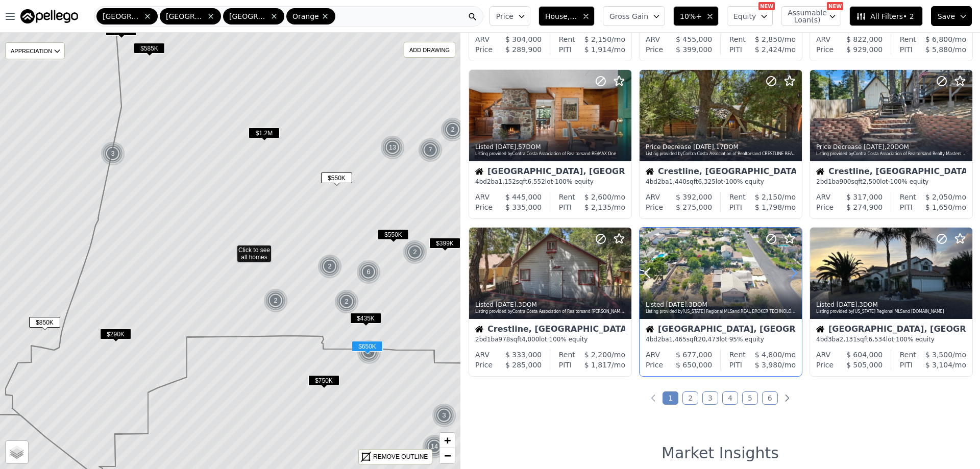
click at [785, 273] on icon at bounding box center [793, 273] width 16 height 16
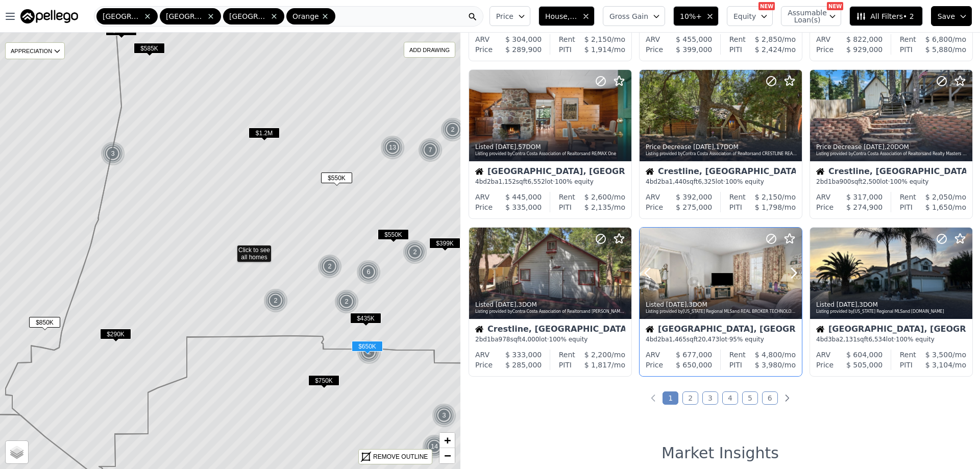
click at [733, 279] on div at bounding box center [721, 273] width 162 height 91
click at [686, 400] on link "2" at bounding box center [690, 397] width 16 height 13
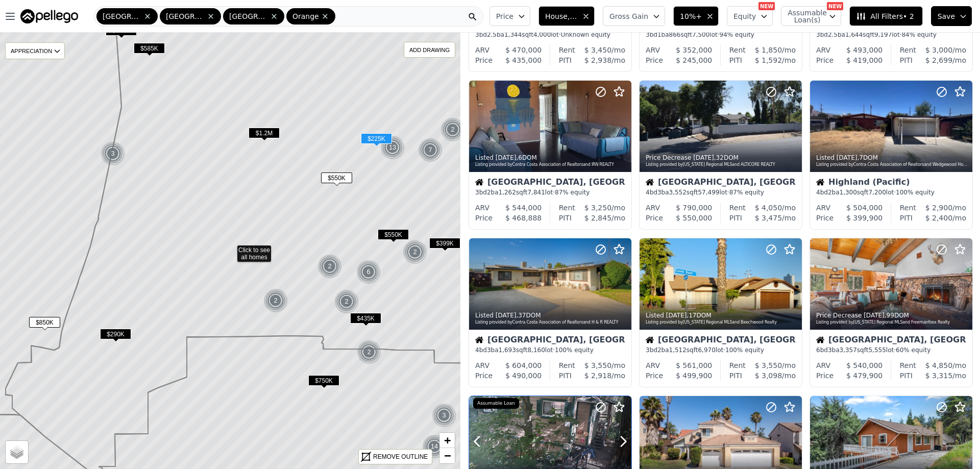
scroll to position [153, 0]
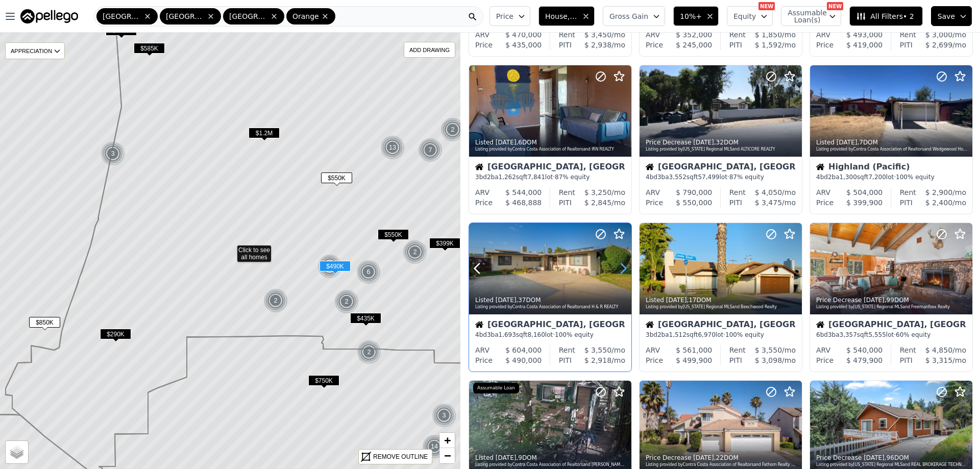
click at [621, 264] on icon at bounding box center [623, 269] width 5 height 10
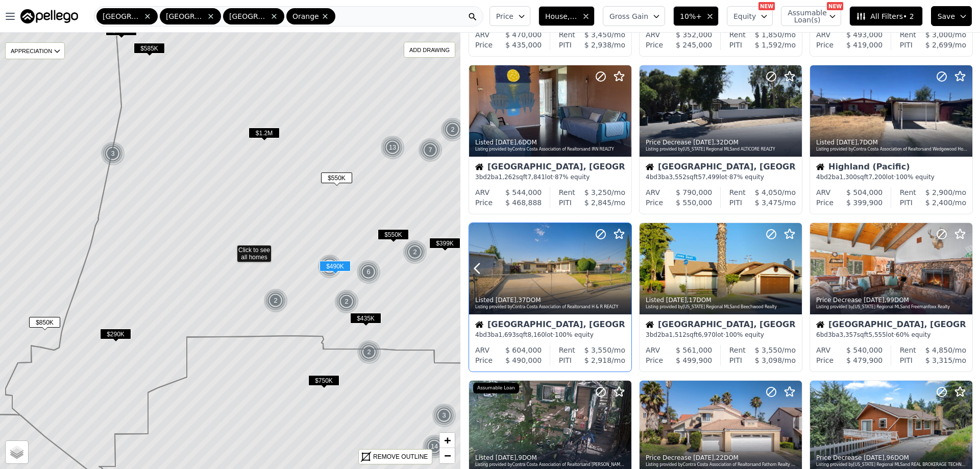
click at [621, 264] on icon at bounding box center [623, 269] width 5 height 10
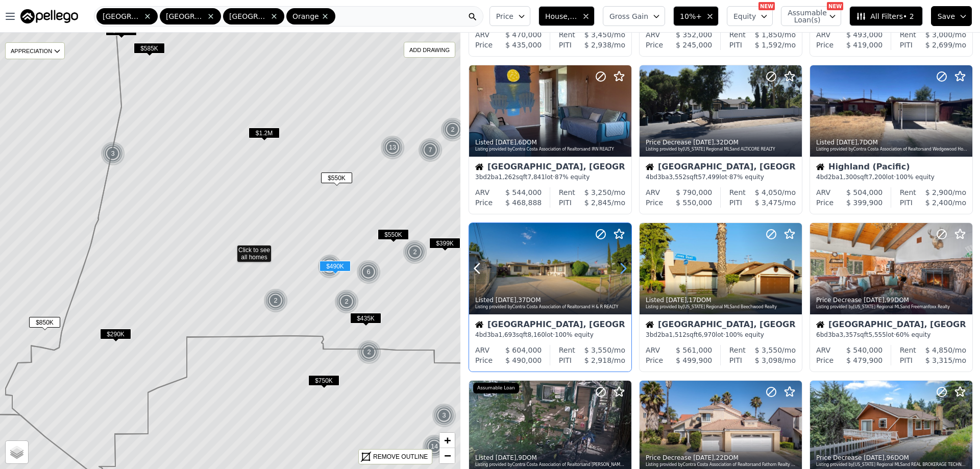
click at [621, 264] on icon at bounding box center [623, 269] width 5 height 10
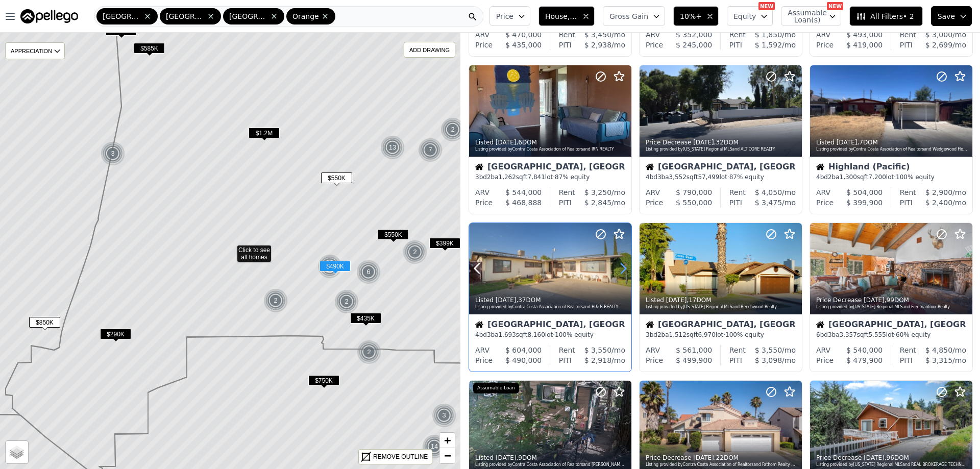
click at [621, 264] on icon at bounding box center [623, 269] width 5 height 10
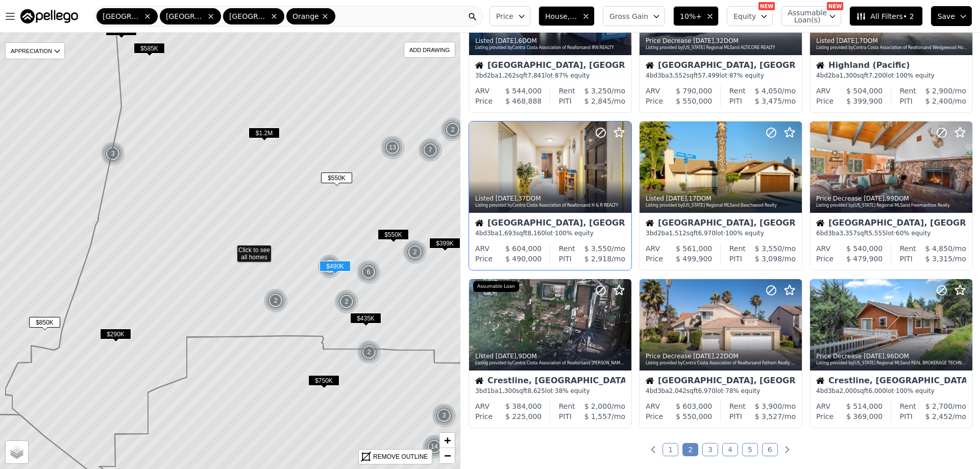
scroll to position [255, 0]
click at [526, 186] on div at bounding box center [550, 189] width 162 height 18
click at [710, 448] on link "3" at bounding box center [710, 449] width 16 height 13
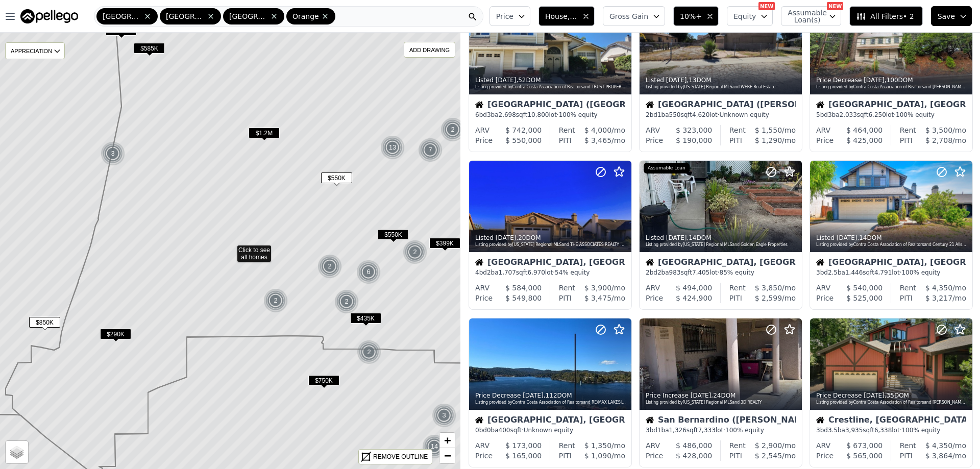
scroll to position [0, 0]
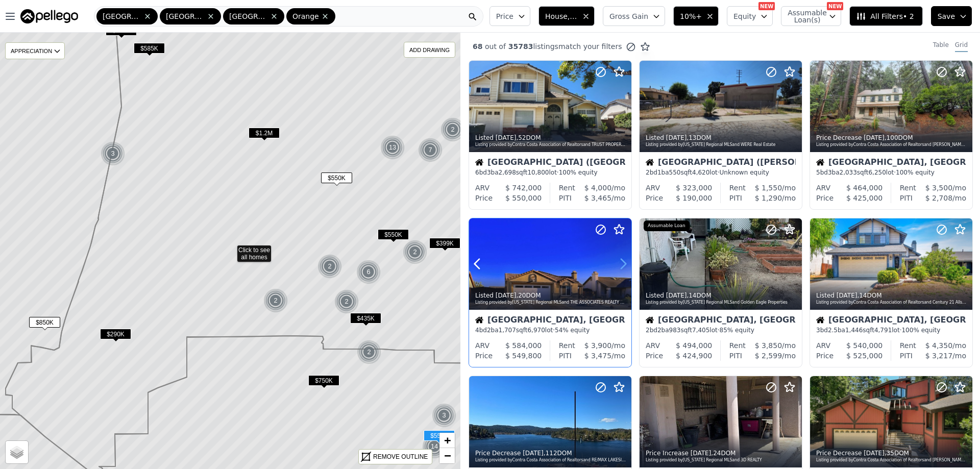
click at [620, 261] on icon at bounding box center [623, 264] width 16 height 16
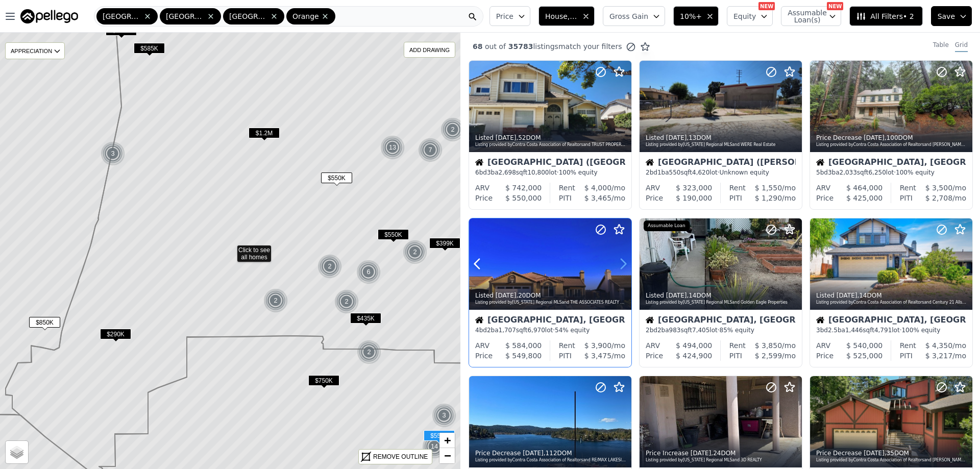
click at [620, 261] on icon at bounding box center [623, 264] width 16 height 16
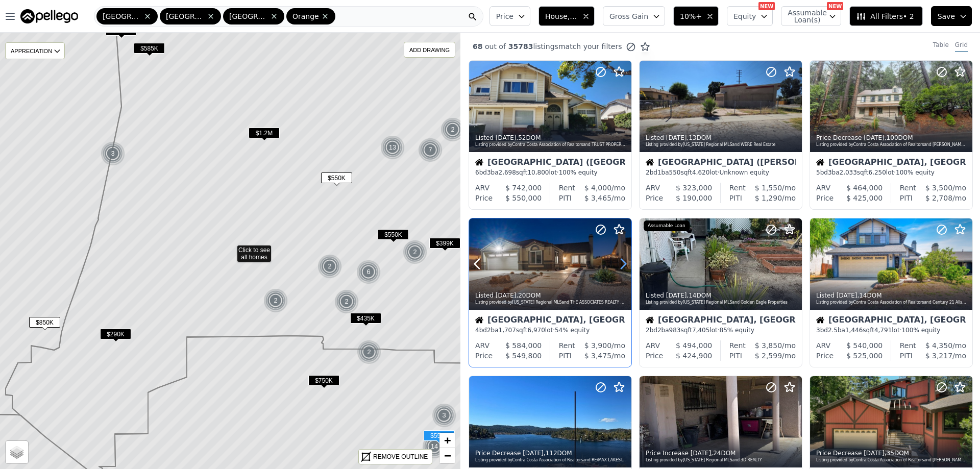
click at [620, 261] on icon at bounding box center [623, 264] width 16 height 16
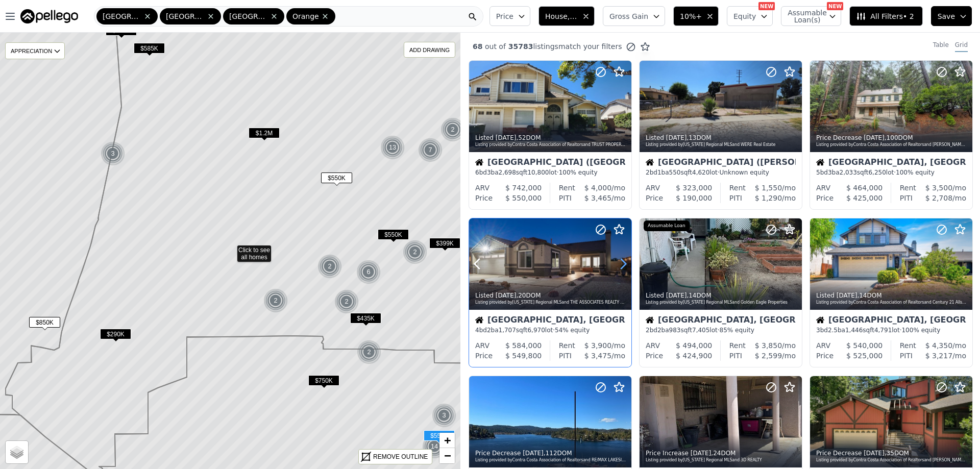
click at [620, 261] on icon at bounding box center [623, 264] width 16 height 16
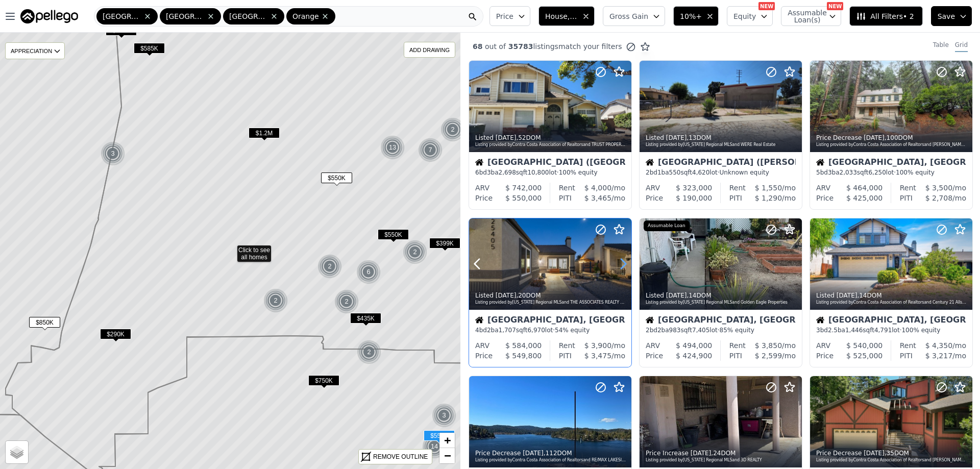
click at [620, 261] on icon at bounding box center [623, 264] width 16 height 16
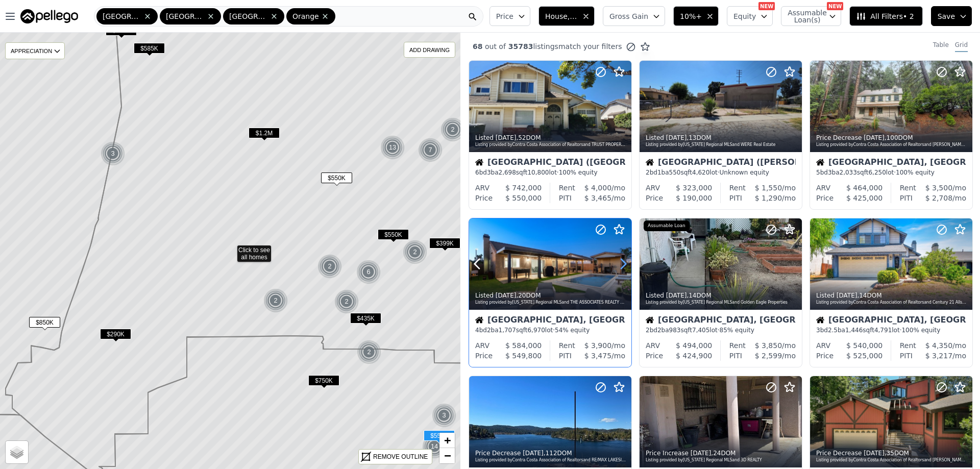
click at [620, 261] on icon at bounding box center [623, 264] width 16 height 16
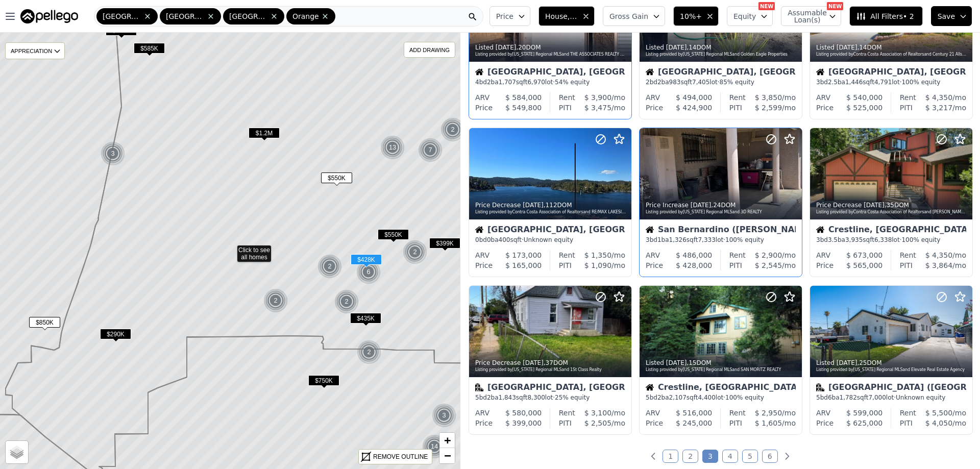
scroll to position [255, 0]
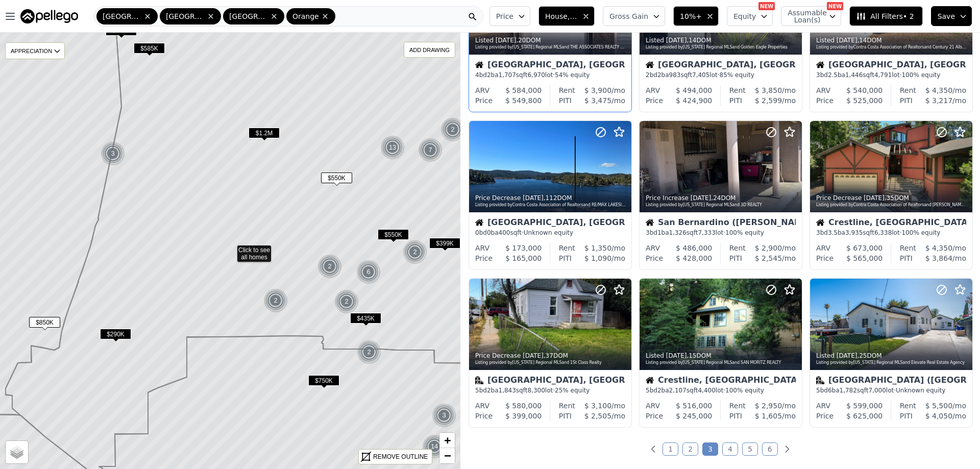
click at [728, 447] on link "4" at bounding box center [730, 449] width 16 height 13
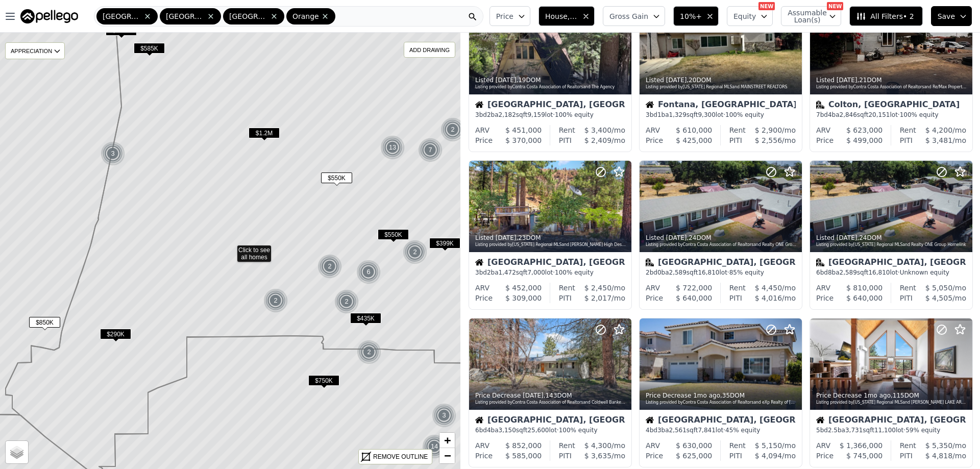
scroll to position [0, 0]
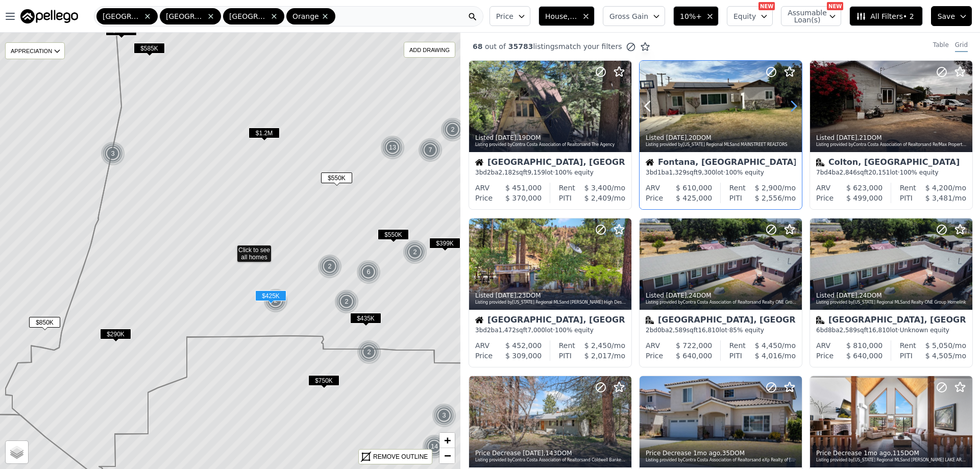
click at [785, 106] on icon at bounding box center [793, 106] width 16 height 16
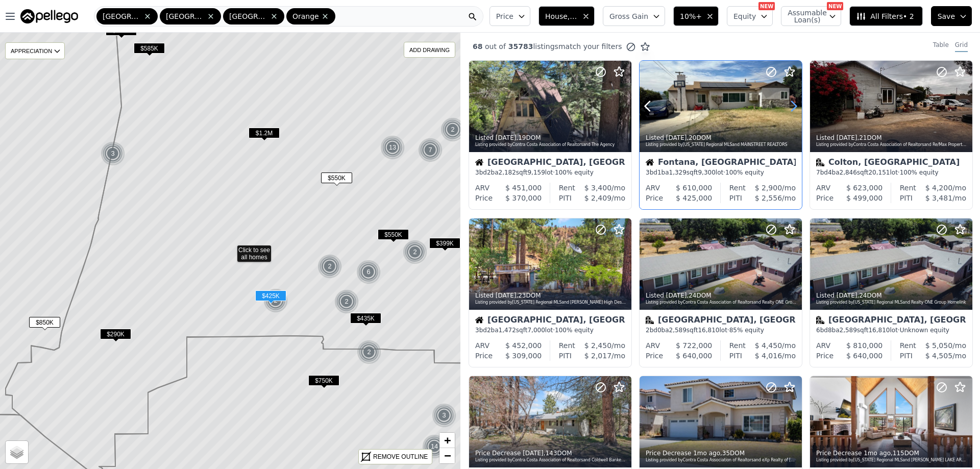
click at [785, 106] on icon at bounding box center [793, 106] width 16 height 16
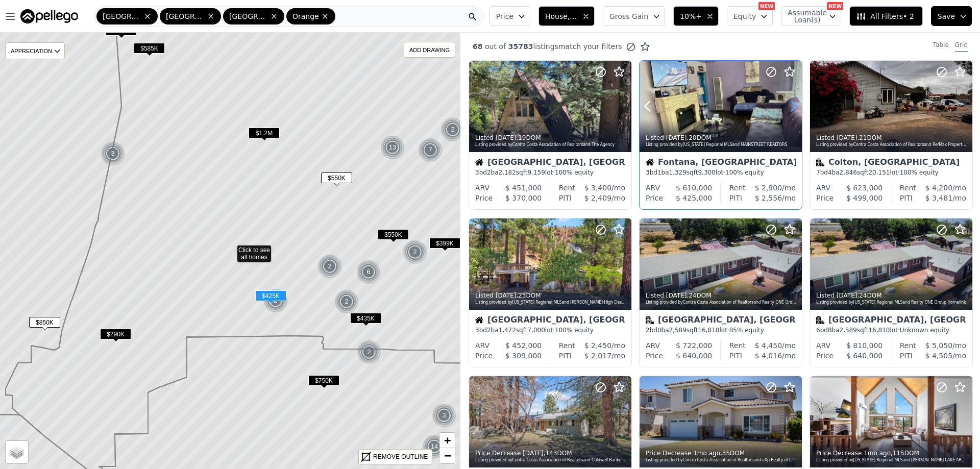
click at [785, 106] on icon at bounding box center [793, 106] width 16 height 16
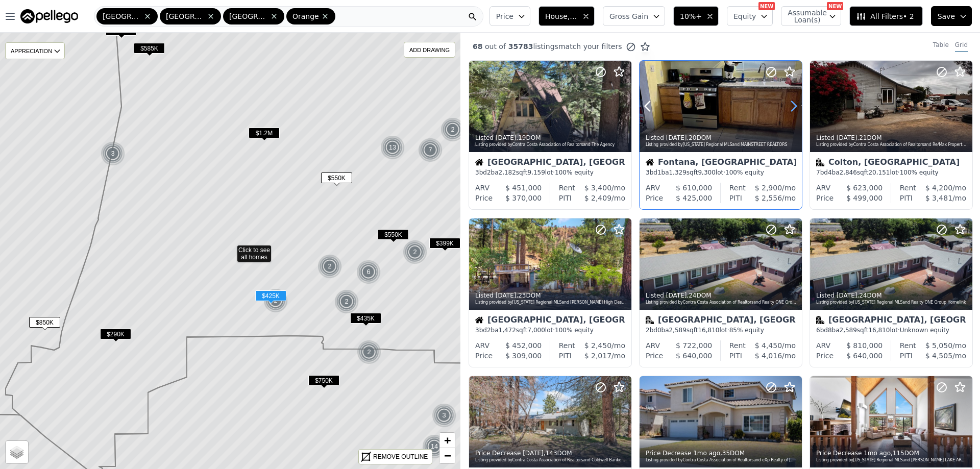
click at [785, 106] on icon at bounding box center [793, 106] width 16 height 16
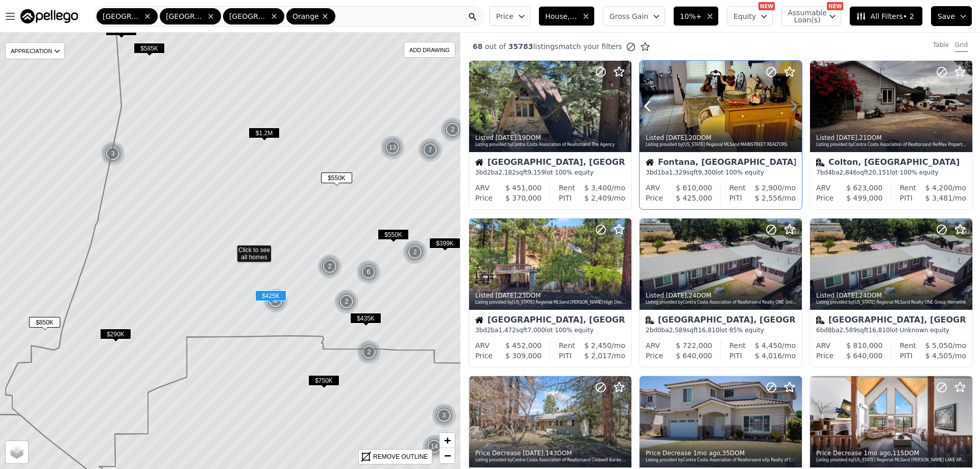
click at [785, 106] on icon at bounding box center [793, 106] width 16 height 16
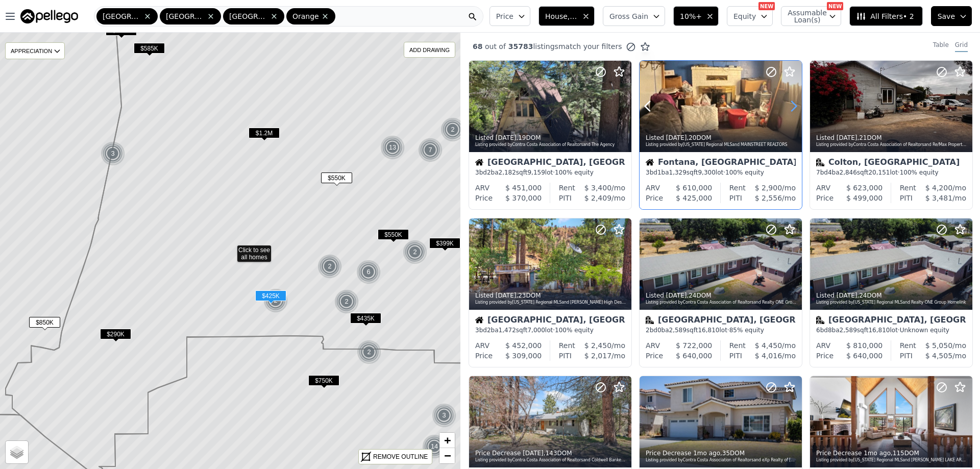
click at [785, 106] on icon at bounding box center [793, 106] width 16 height 16
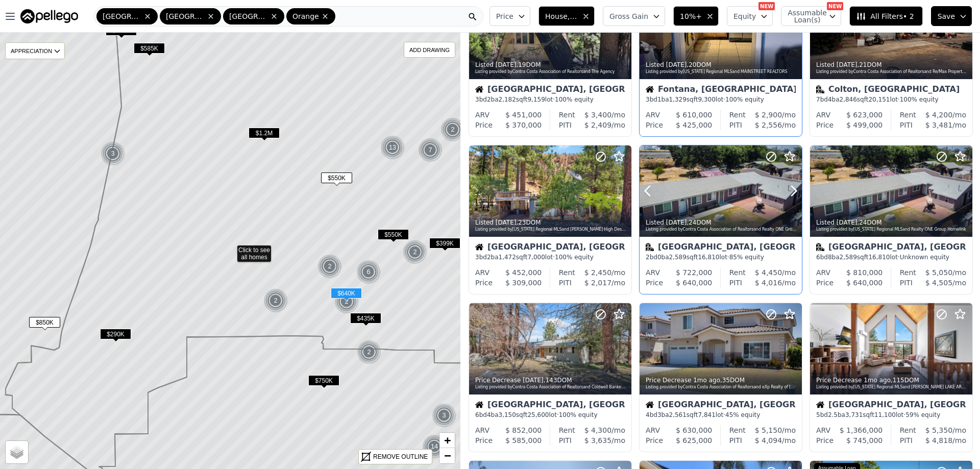
scroll to position [102, 0]
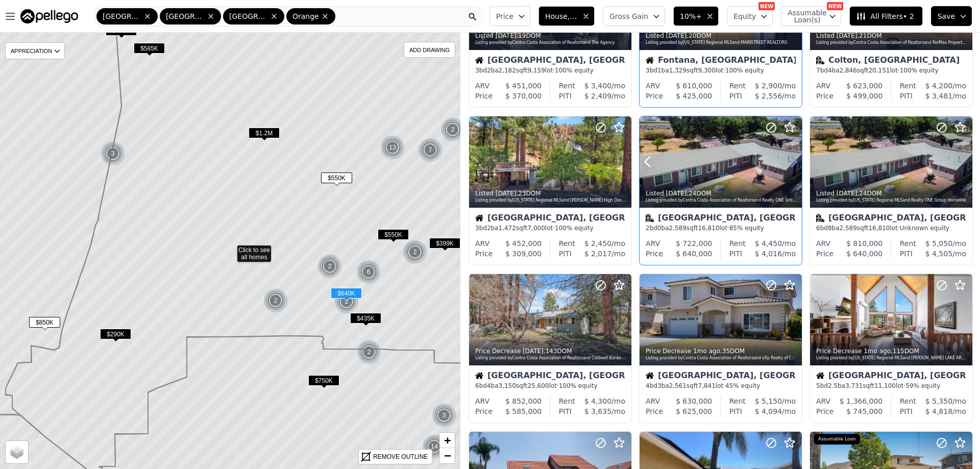
click at [789, 160] on icon at bounding box center [793, 162] width 16 height 16
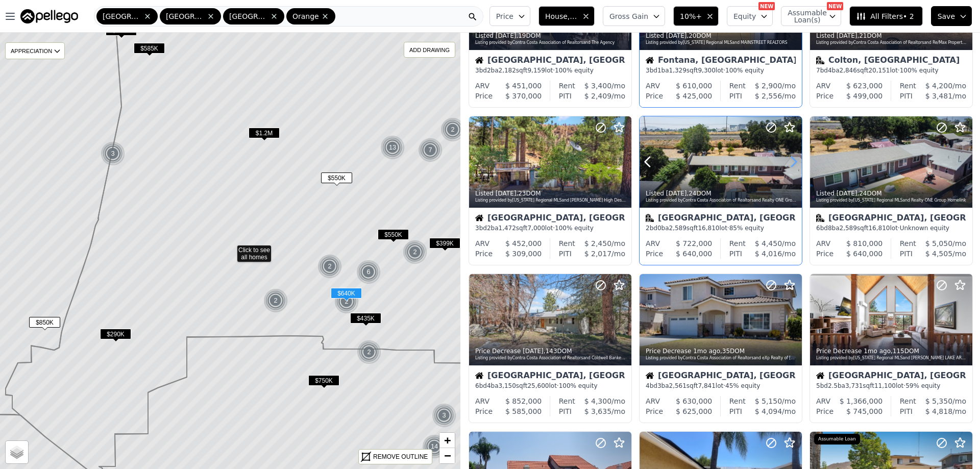
click at [789, 160] on icon at bounding box center [793, 162] width 16 height 16
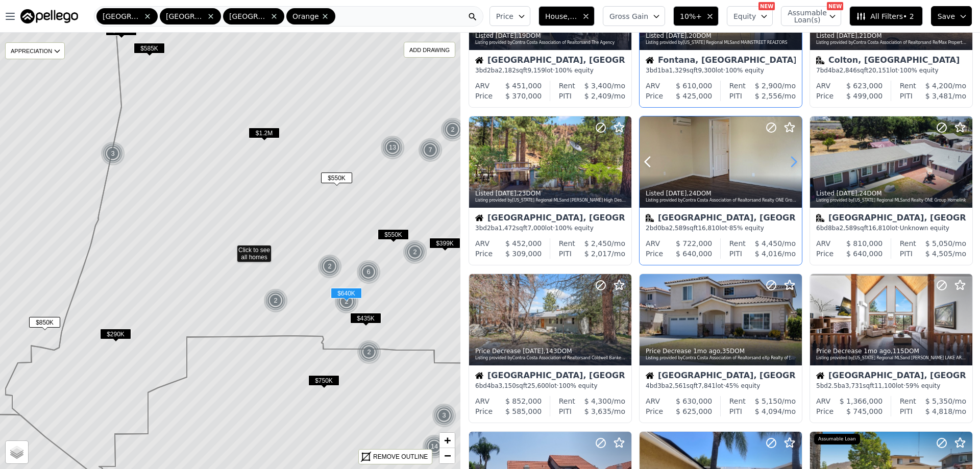
click at [789, 160] on icon at bounding box center [793, 162] width 16 height 16
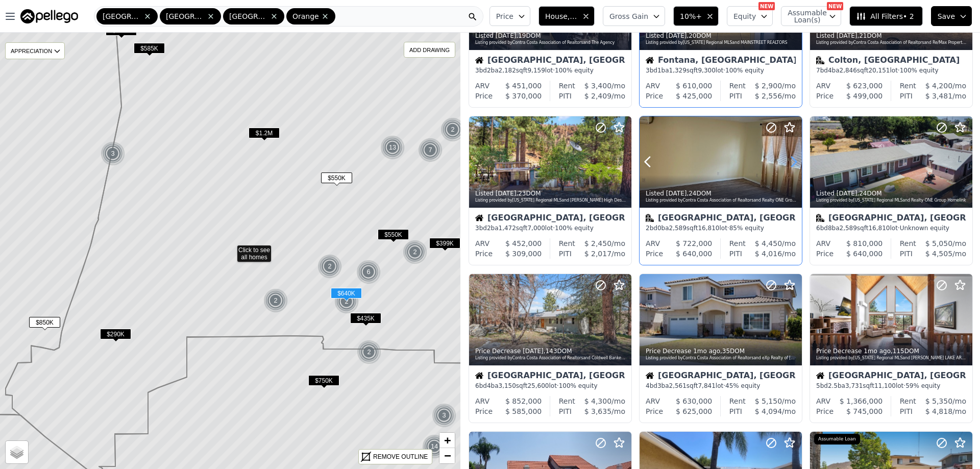
click at [789, 160] on icon at bounding box center [793, 162] width 16 height 16
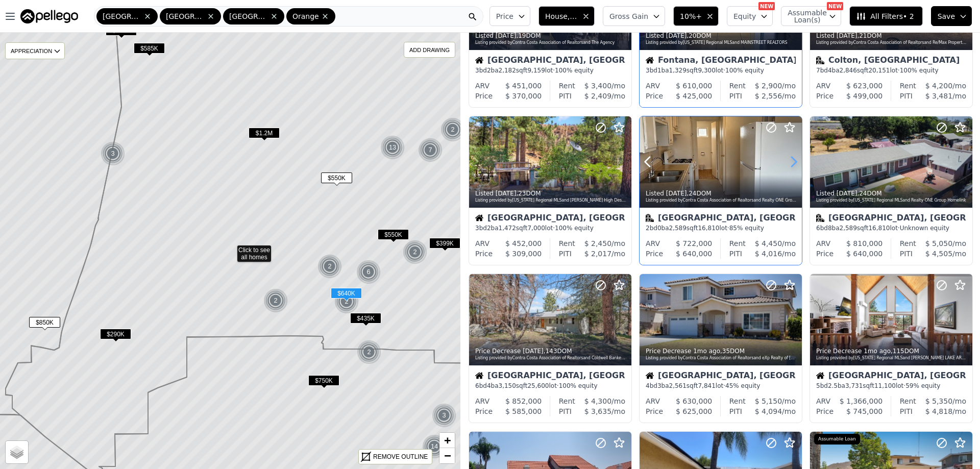
click at [789, 160] on icon at bounding box center [793, 162] width 16 height 16
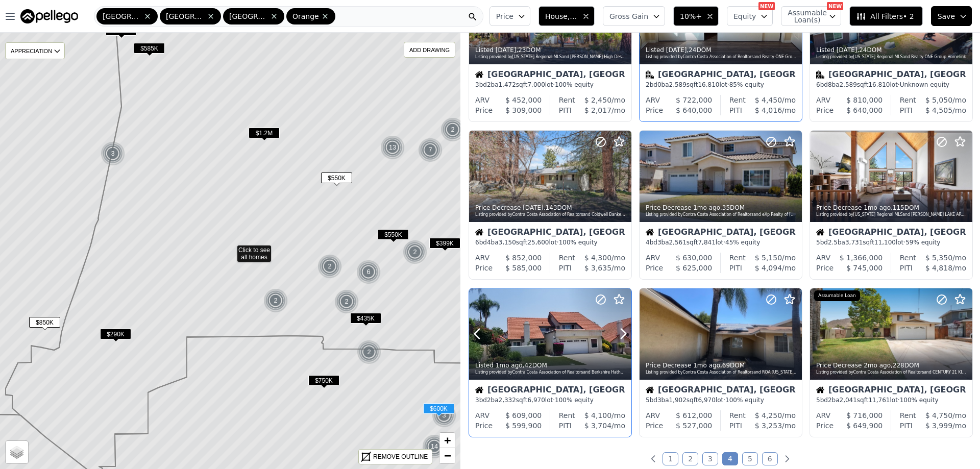
scroll to position [306, 0]
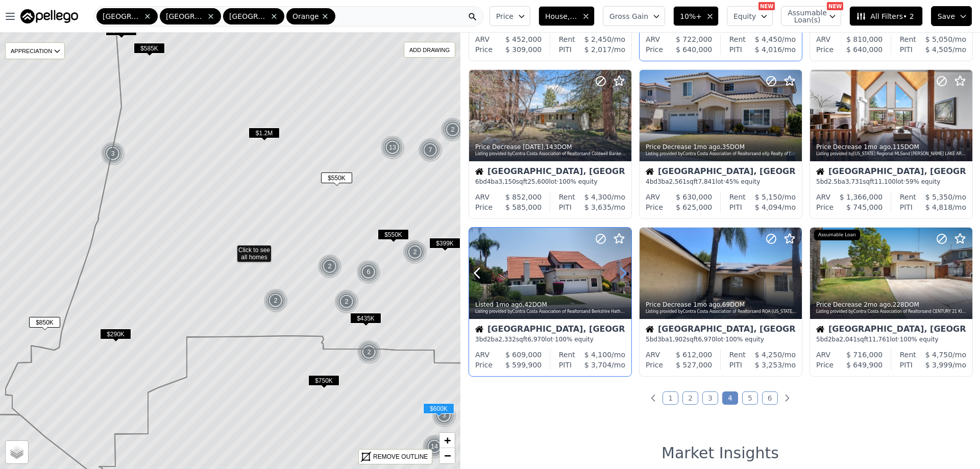
click at [616, 274] on icon at bounding box center [623, 273] width 16 height 16
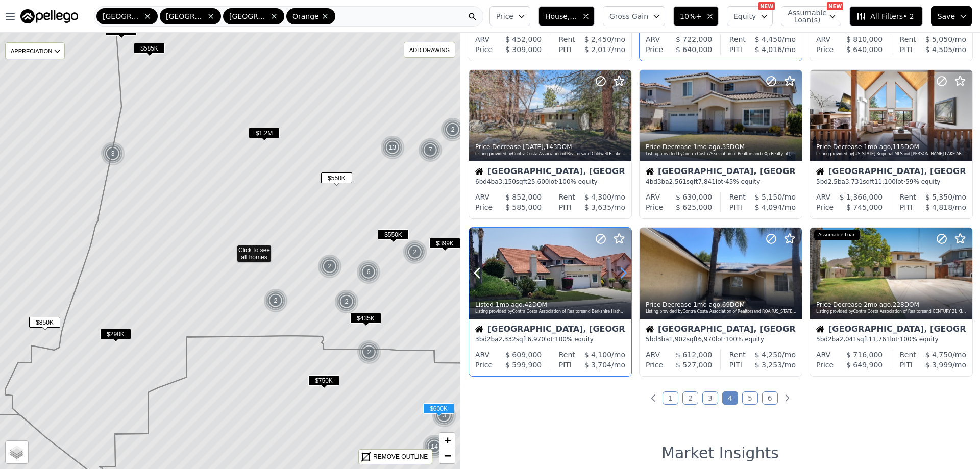
click at [616, 274] on icon at bounding box center [623, 273] width 16 height 16
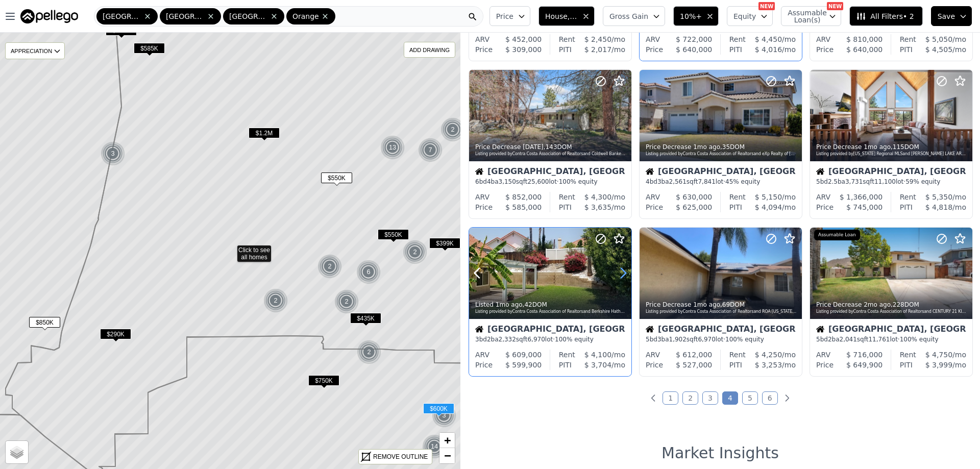
click at [616, 274] on icon at bounding box center [623, 273] width 16 height 16
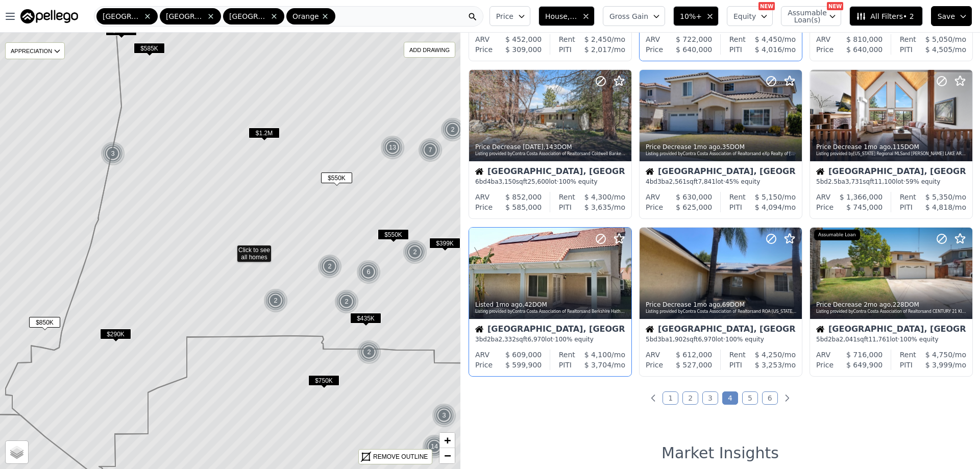
click at [747, 395] on link "5" at bounding box center [750, 397] width 16 height 13
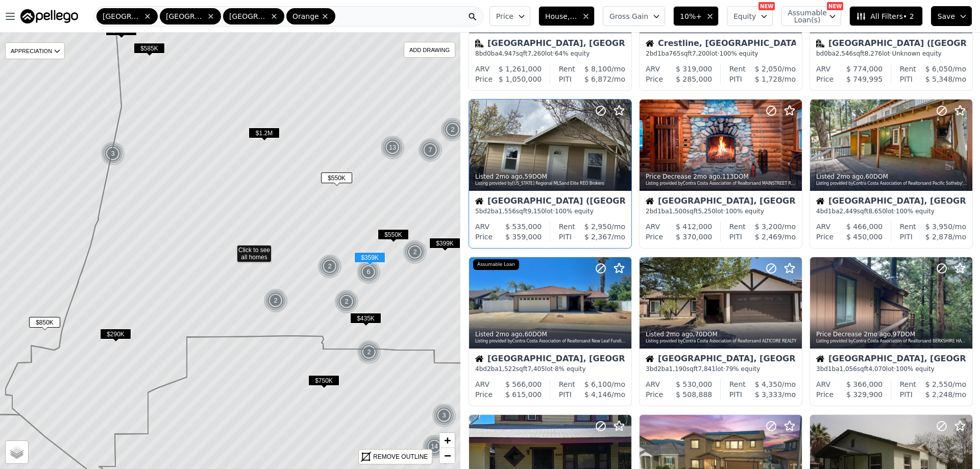
scroll to position [153, 0]
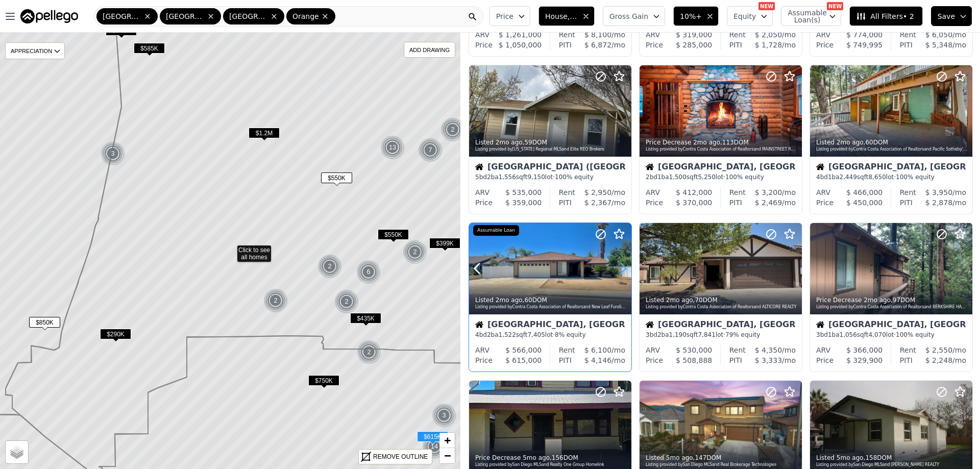
click at [622, 271] on icon at bounding box center [623, 268] width 16 height 16
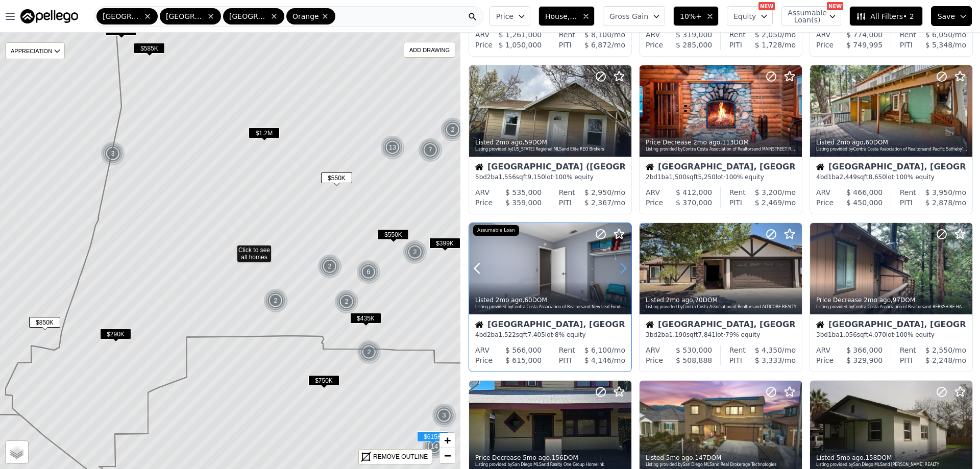
click at [622, 271] on icon at bounding box center [623, 268] width 16 height 16
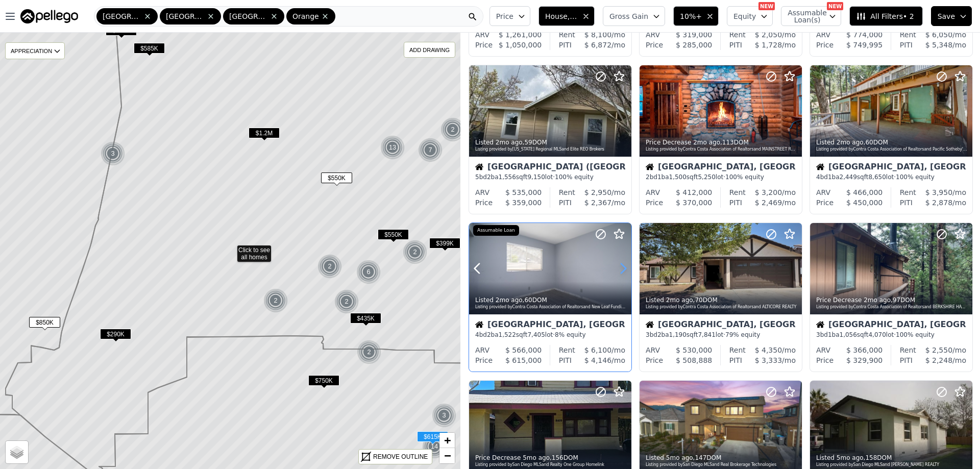
click at [622, 271] on icon at bounding box center [623, 268] width 16 height 16
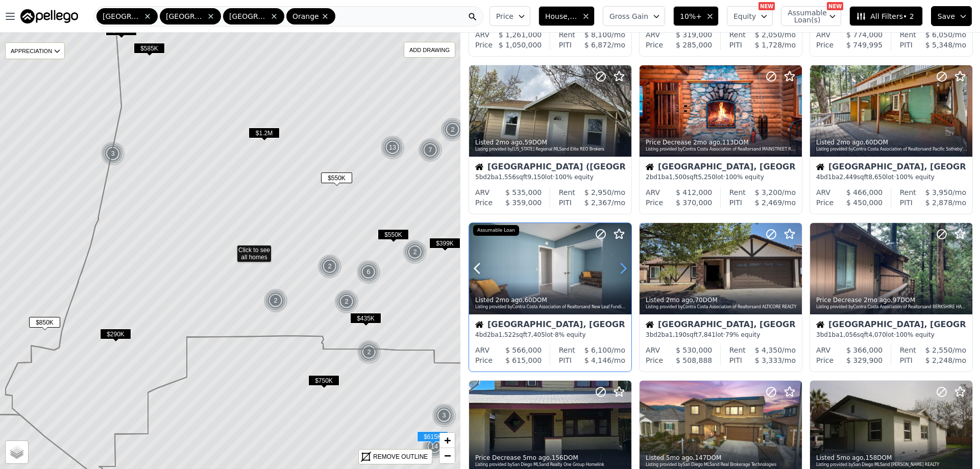
click at [622, 271] on icon at bounding box center [623, 268] width 16 height 16
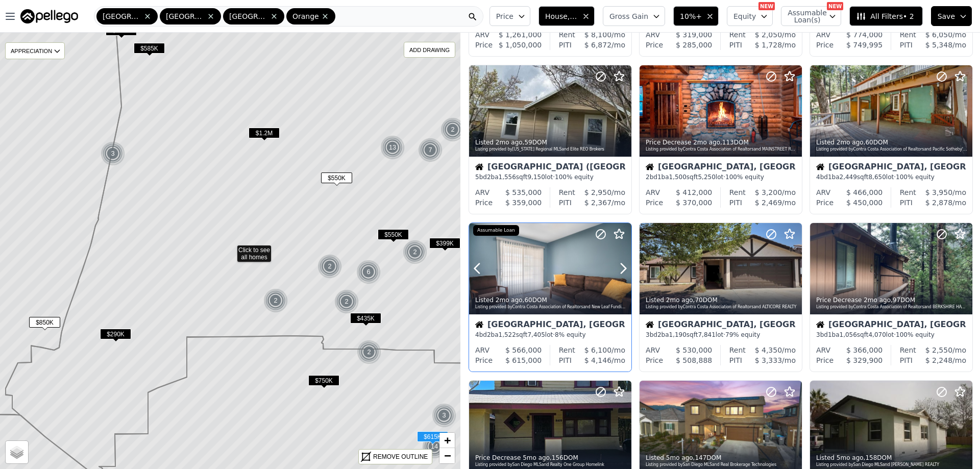
click at [555, 282] on div at bounding box center [550, 291] width 162 height 18
click at [732, 277] on div at bounding box center [721, 268] width 162 height 91
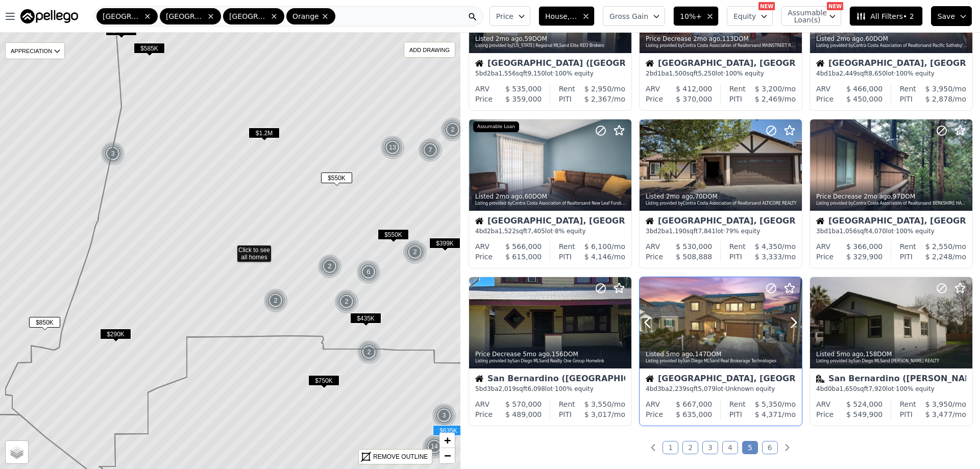
scroll to position [306, 0]
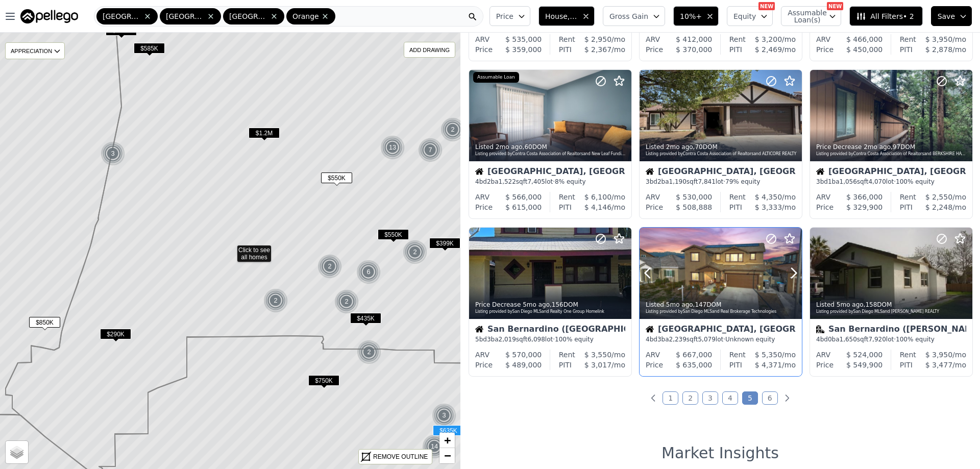
click at [736, 277] on div at bounding box center [768, 260] width 65 height 65
click at [728, 282] on div at bounding box center [721, 273] width 162 height 91
click at [765, 401] on link "6" at bounding box center [770, 397] width 16 height 13
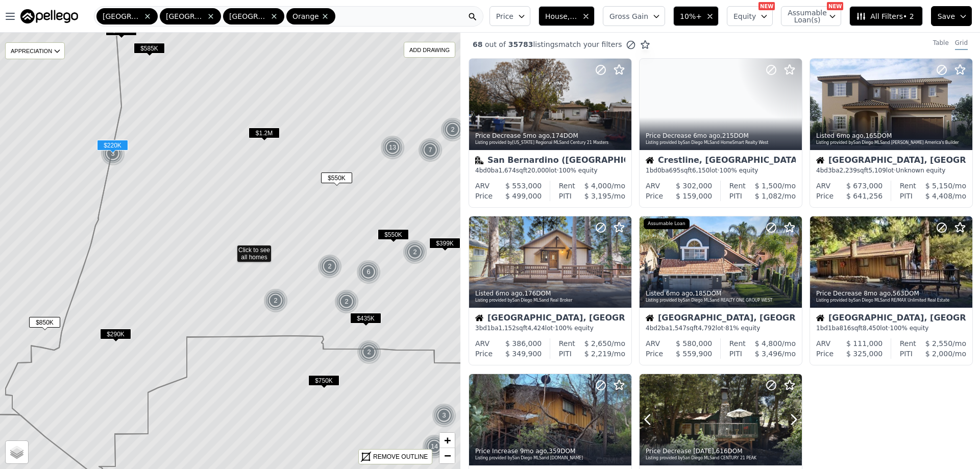
scroll to position [0, 0]
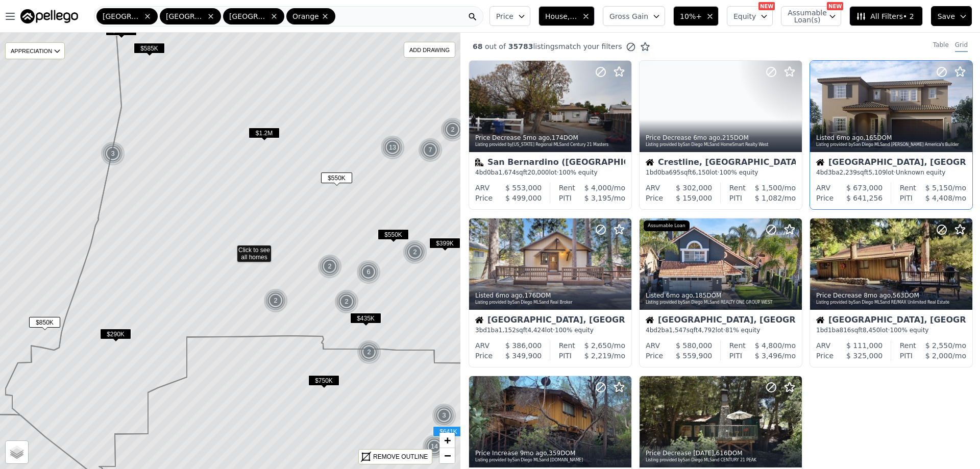
click at [909, 132] on div "Listed 6mo ago , 165 DOM Listing provided by San Diego MLS and D R Horton Ameri…" at bounding box center [891, 140] width 162 height 24
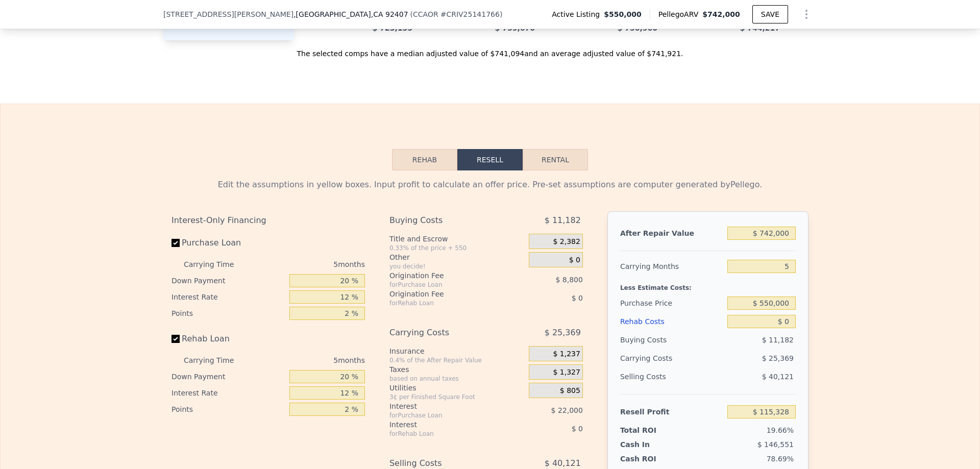
scroll to position [1426, 0]
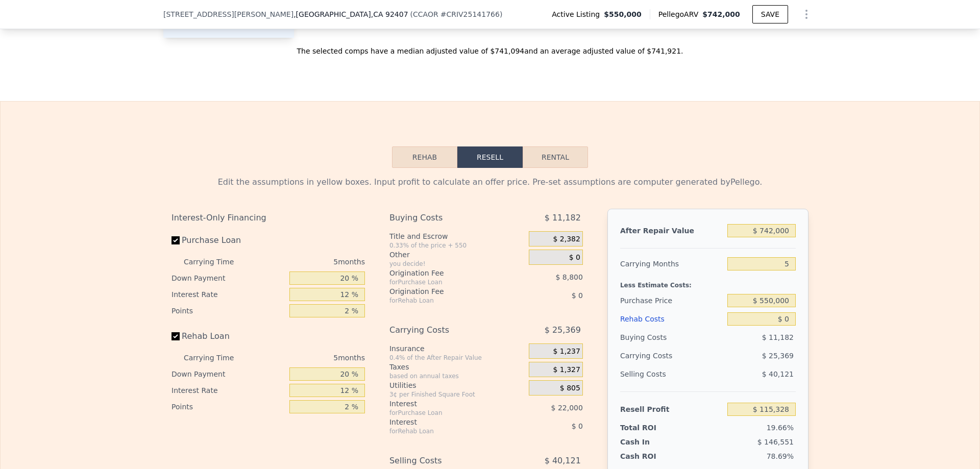
click at [576, 168] on button "Rental" at bounding box center [555, 156] width 65 height 21
select select "30"
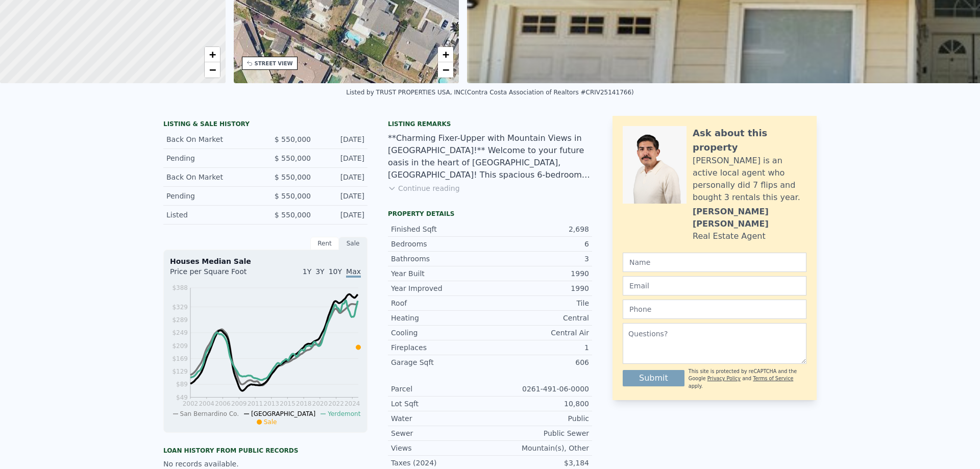
scroll to position [0, 0]
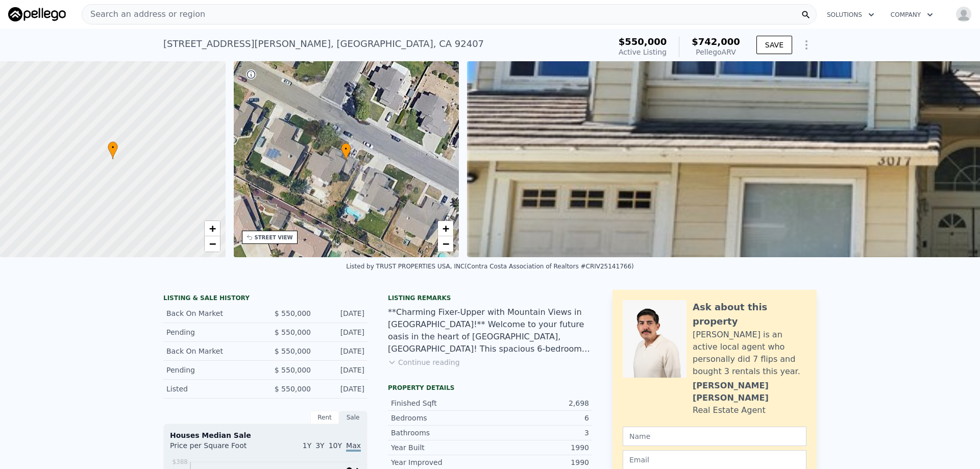
click at [375, 182] on div "• + −" at bounding box center [347, 159] width 226 height 196
click at [408, 367] on button "Continue reading" at bounding box center [424, 362] width 72 height 10
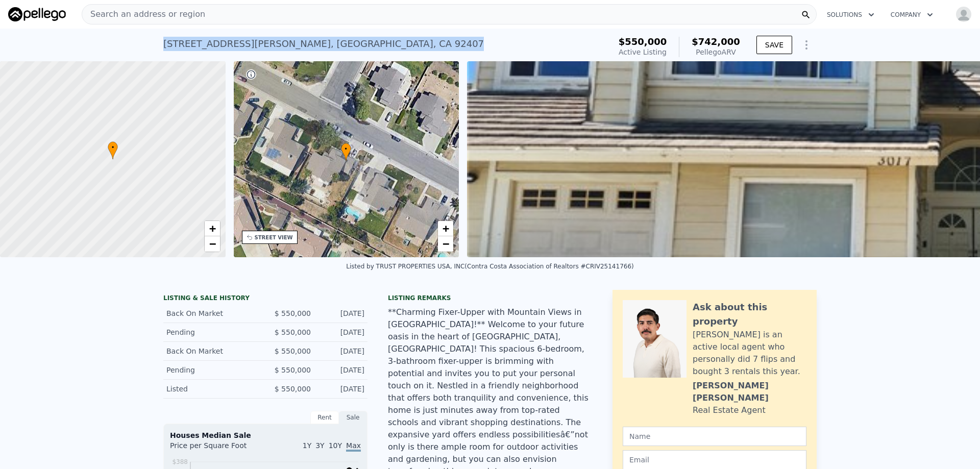
drag, startPoint x: 161, startPoint y: 43, endPoint x: 359, endPoint y: 46, distance: 198.0
click at [359, 46] on div "3017 W Meyers Rd , San Bernardino , CA 92407 Active at $550k (~ARV $742k )" at bounding box center [384, 47] width 443 height 29
copy div "3017 W Meyers Rd , San Bernardino , CA 92407"
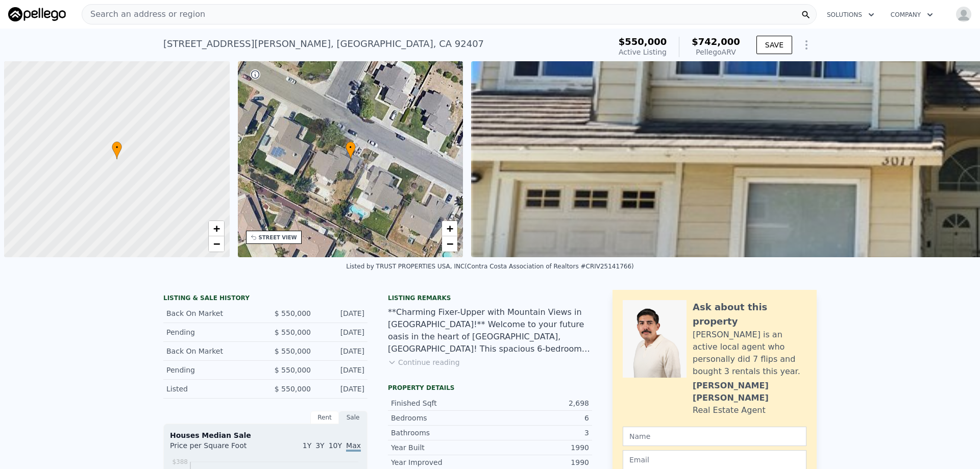
scroll to position [0, 4]
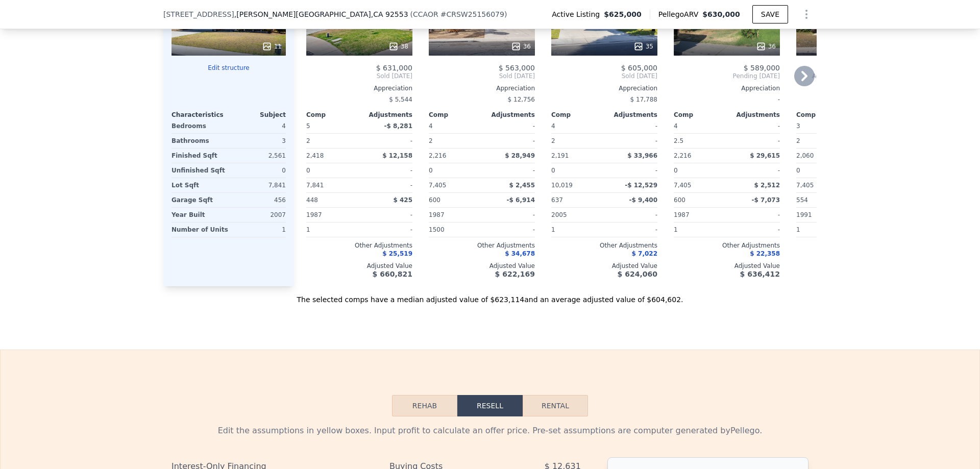
scroll to position [1221, 0]
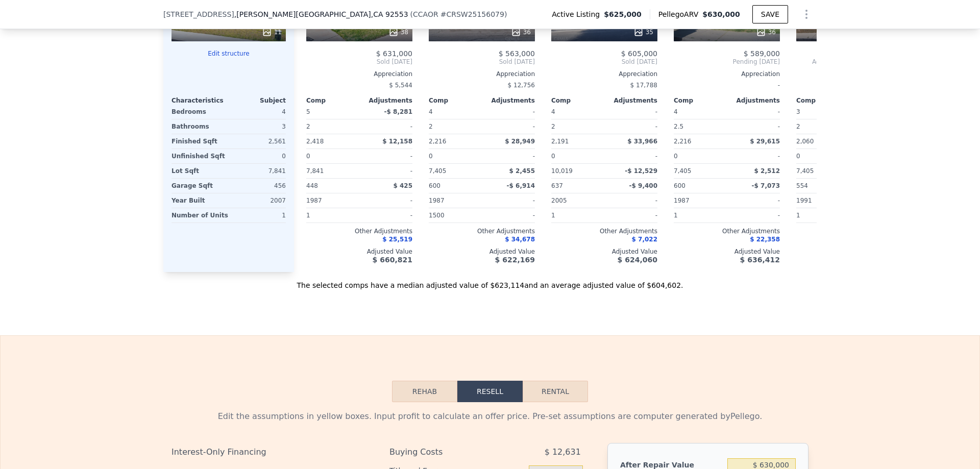
click at [564, 402] on button "Rental" at bounding box center [555, 391] width 65 height 21
select select "30"
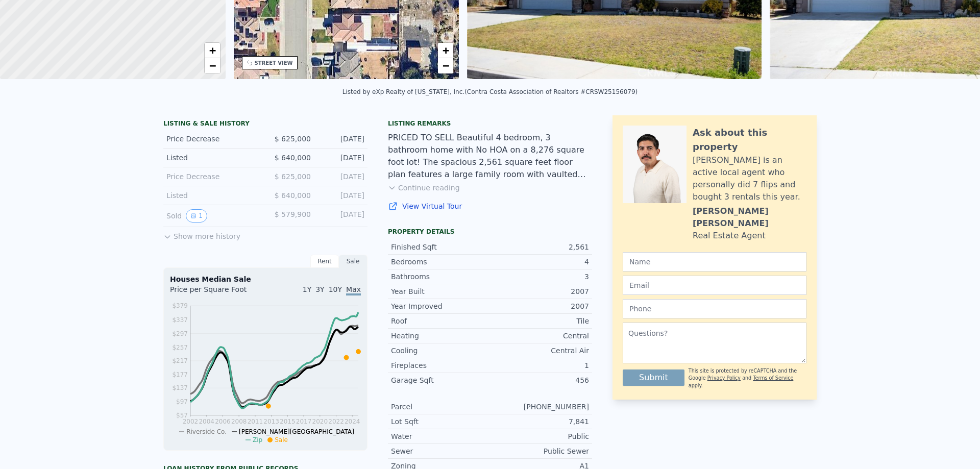
scroll to position [0, 0]
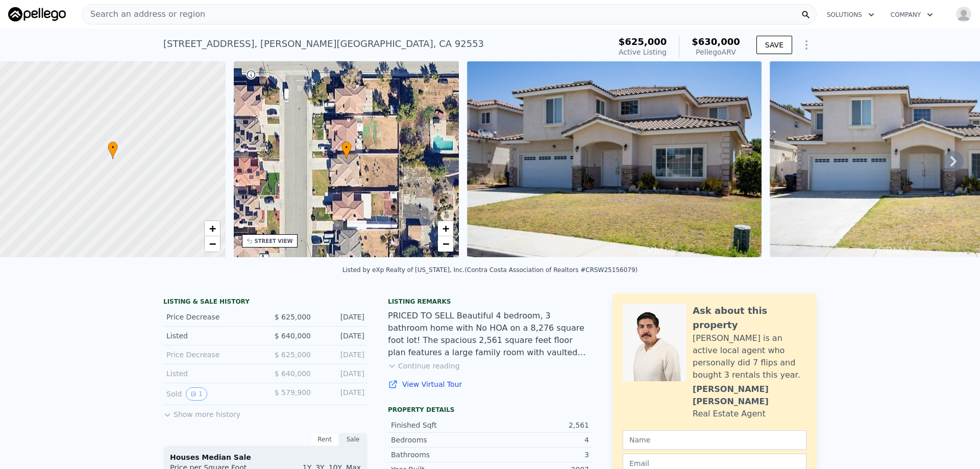
click at [103, 164] on div at bounding box center [113, 159] width 271 height 235
drag, startPoint x: 101, startPoint y: 175, endPoint x: 115, endPoint y: 160, distance: 20.6
click at [115, 160] on div at bounding box center [113, 159] width 271 height 235
click at [209, 229] on span "+" at bounding box center [212, 228] width 7 height 13
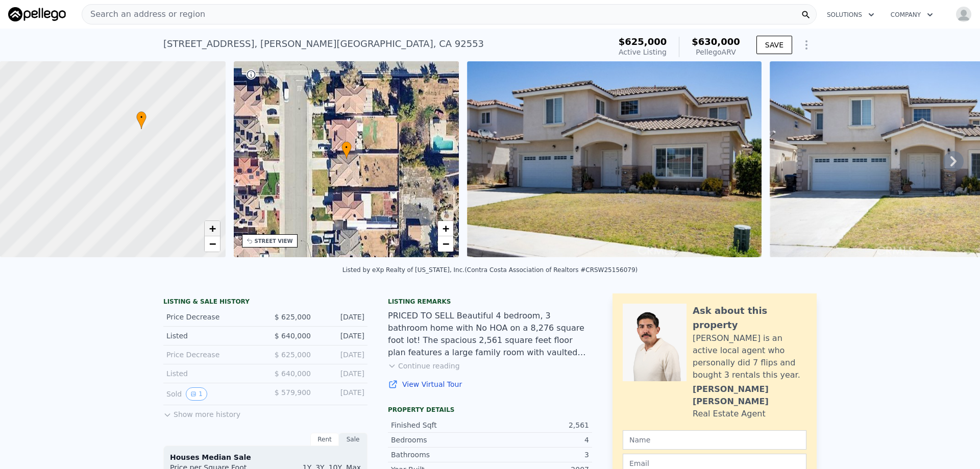
click at [209, 229] on span "+" at bounding box center [212, 228] width 7 height 13
drag, startPoint x: 162, startPoint y: 156, endPoint x: 111, endPoint y: 212, distance: 75.5
click at [111, 212] on div at bounding box center [112, 160] width 271 height 235
click at [216, 226] on link "+" at bounding box center [212, 228] width 15 height 15
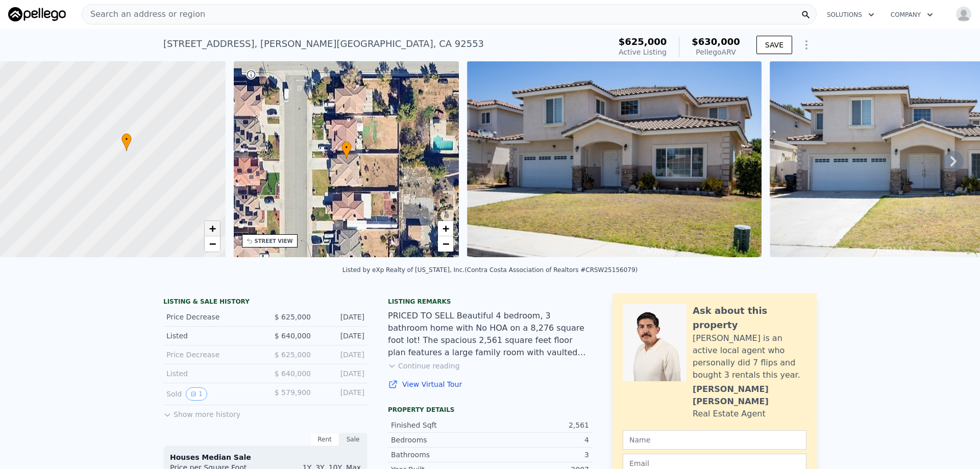
click at [216, 226] on link "+" at bounding box center [212, 228] width 15 height 15
drag, startPoint x: 126, startPoint y: 168, endPoint x: 75, endPoint y: 207, distance: 64.5
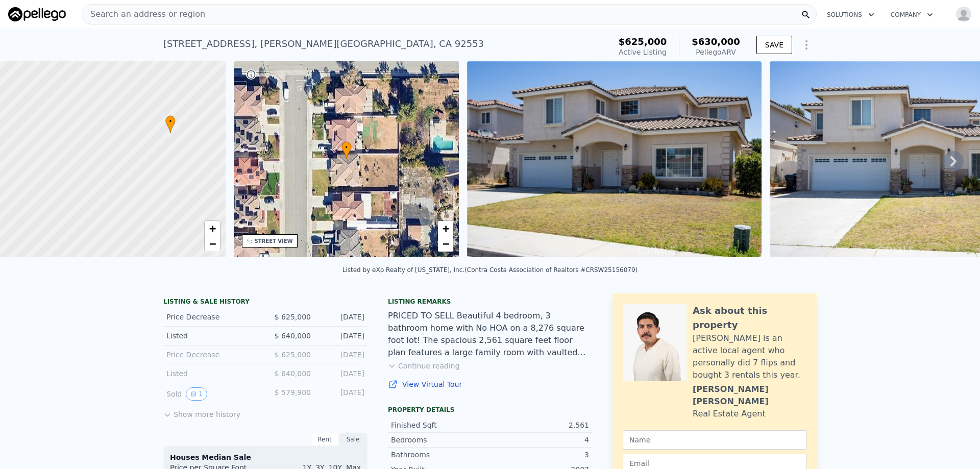
click at [75, 207] on div at bounding box center [113, 159] width 271 height 235
click at [215, 227] on span "+" at bounding box center [212, 228] width 7 height 13
drag, startPoint x: 137, startPoint y: 170, endPoint x: 55, endPoint y: 190, distance: 84.6
click at [55, 190] on div at bounding box center [113, 159] width 271 height 235
click at [214, 233] on span "+" at bounding box center [212, 228] width 7 height 13
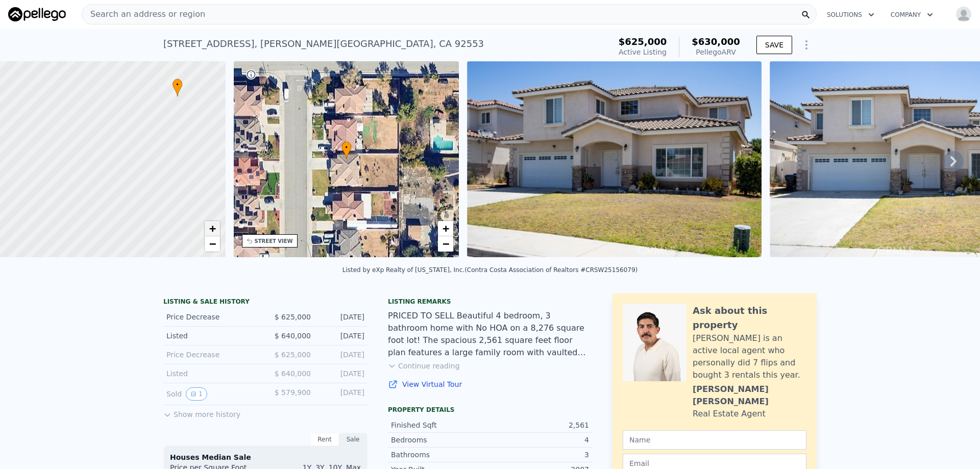
click at [214, 233] on span "+" at bounding box center [212, 228] width 7 height 13
drag, startPoint x: 175, startPoint y: 184, endPoint x: 37, endPoint y: 294, distance: 176.4
click at [639, 189] on img at bounding box center [614, 159] width 294 height 196
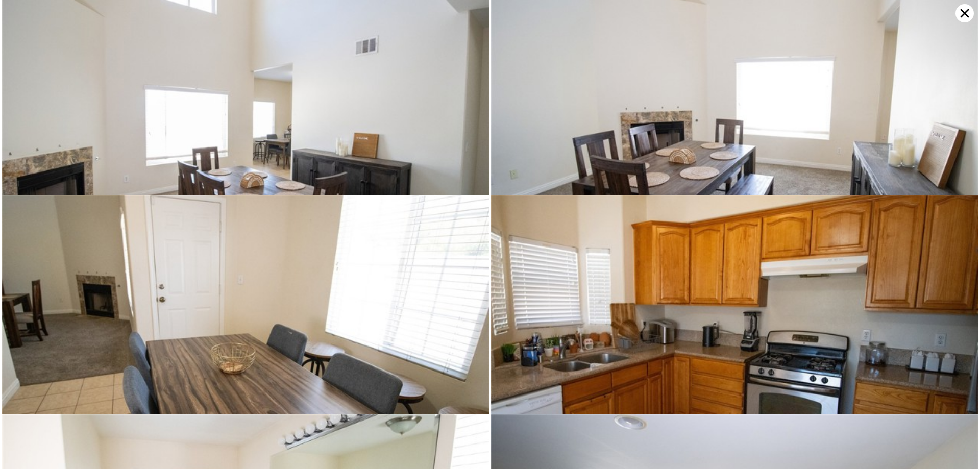
scroll to position [439, 0]
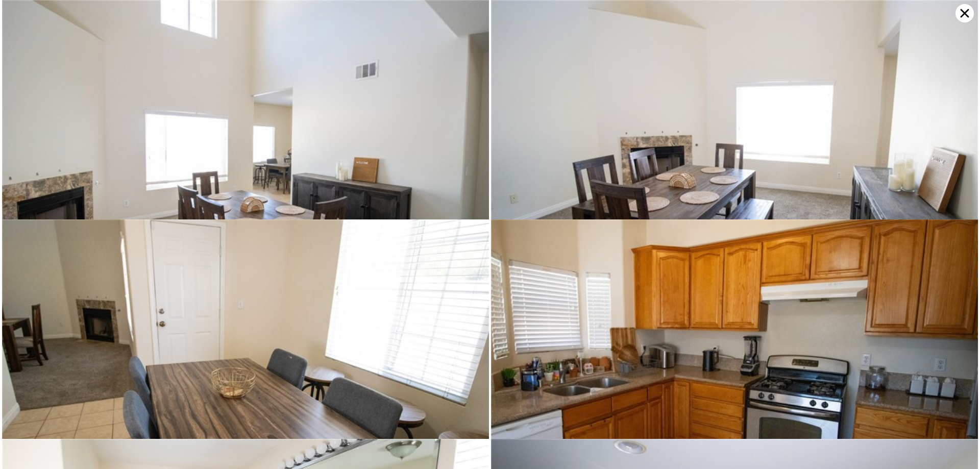
click at [968, 5] on icon at bounding box center [964, 13] width 18 height 18
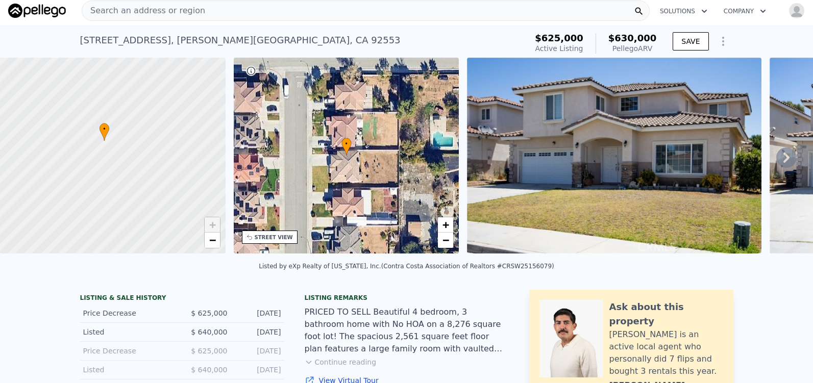
scroll to position [0, 4]
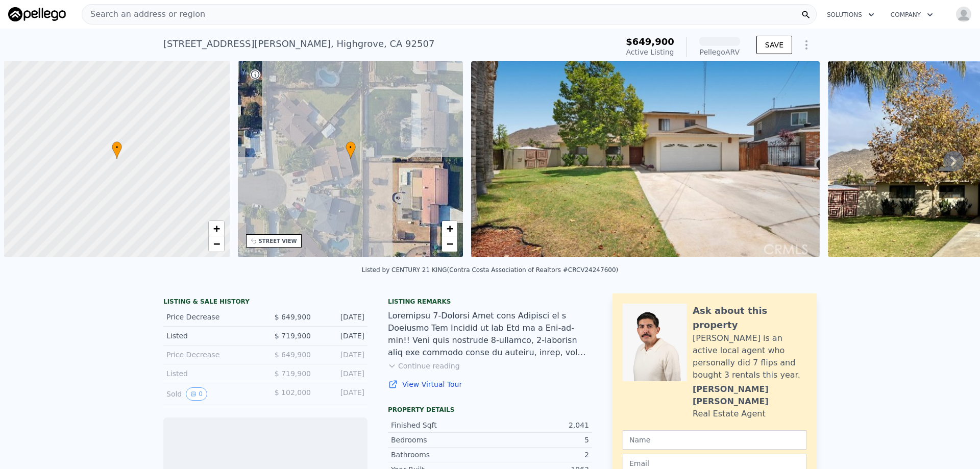
scroll to position [0, 4]
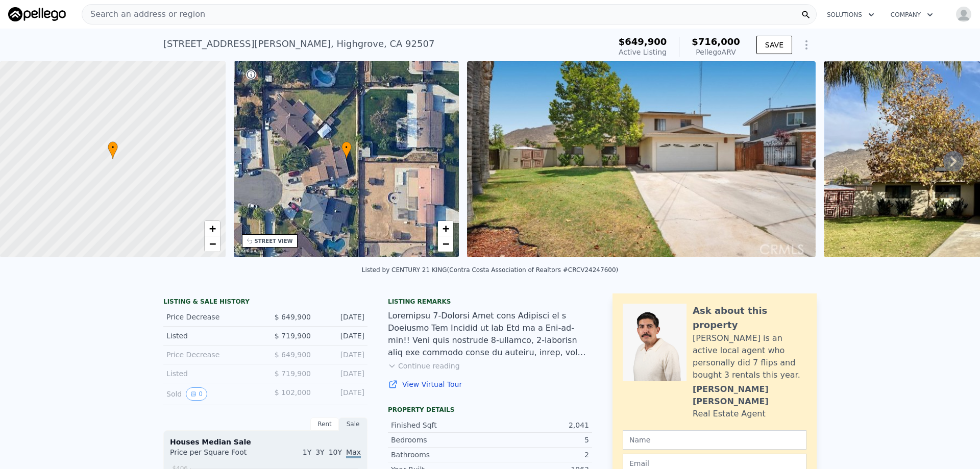
click at [117, 145] on span "•" at bounding box center [113, 147] width 10 height 9
click at [216, 226] on link "+" at bounding box center [212, 228] width 15 height 15
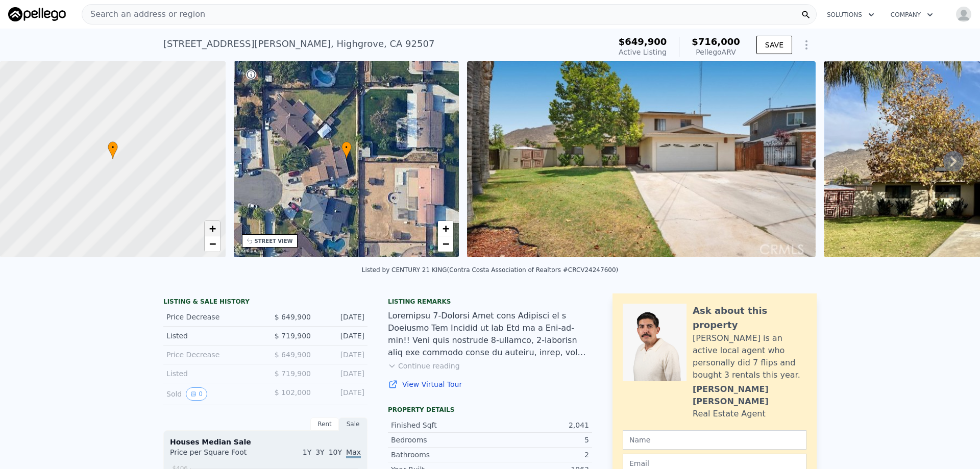
click at [216, 226] on link "+" at bounding box center [212, 228] width 15 height 15
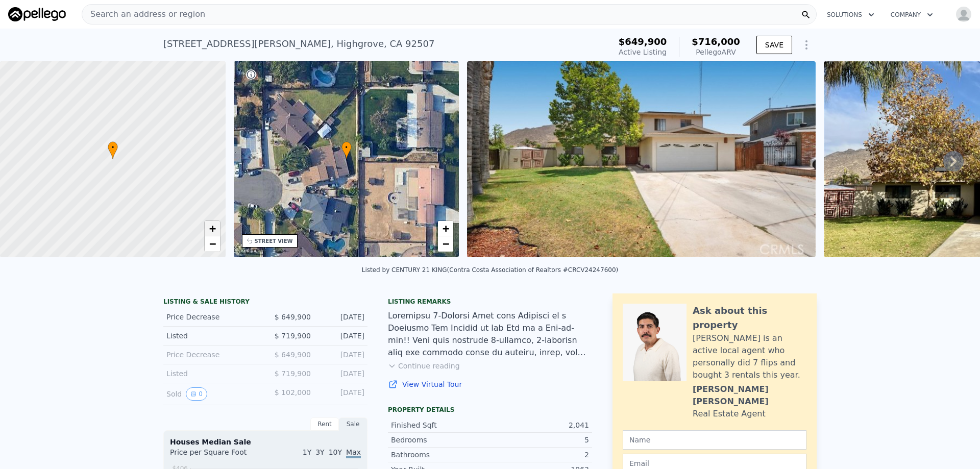
click at [216, 226] on link "+" at bounding box center [212, 228] width 15 height 15
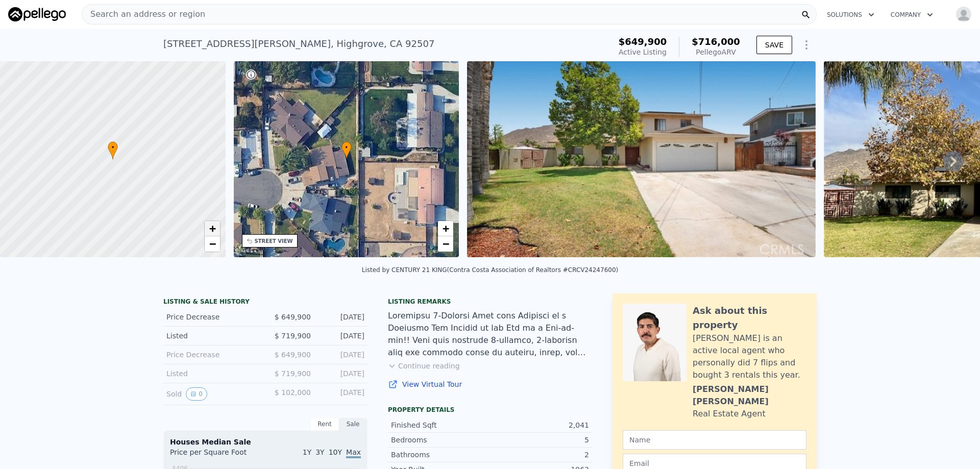
click at [216, 226] on link "+" at bounding box center [212, 228] width 15 height 15
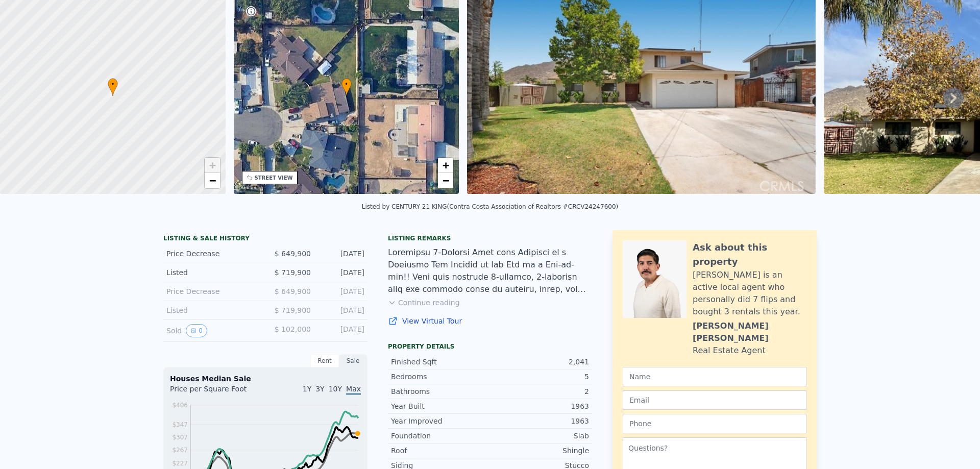
scroll to position [4, 0]
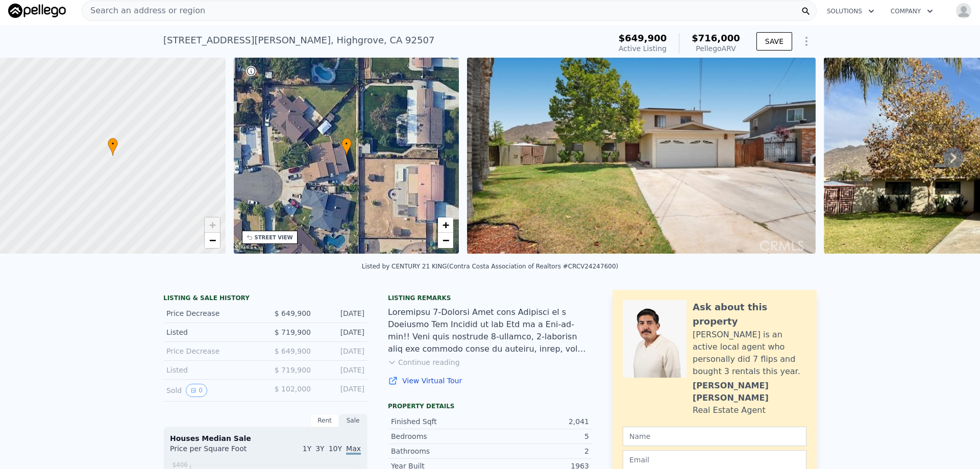
click at [943, 158] on icon at bounding box center [953, 158] width 20 height 20
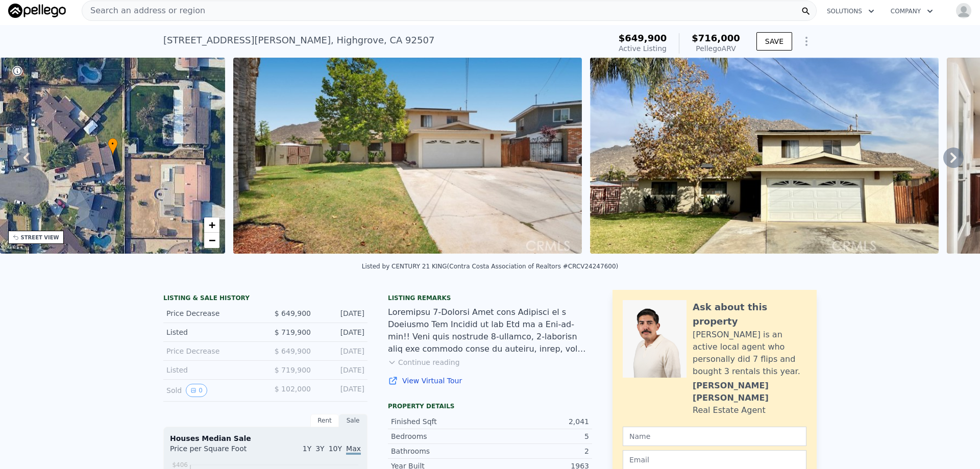
click at [943, 158] on icon at bounding box center [953, 158] width 20 height 20
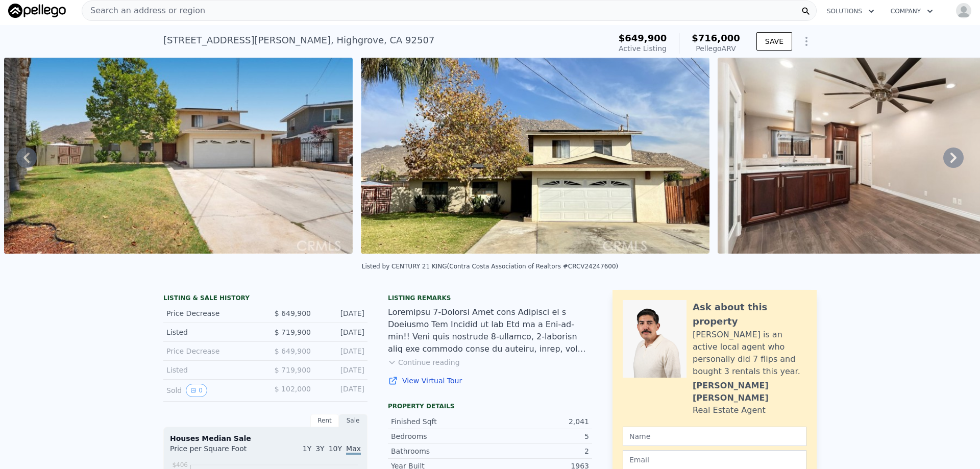
click at [943, 158] on icon at bounding box center [953, 158] width 20 height 20
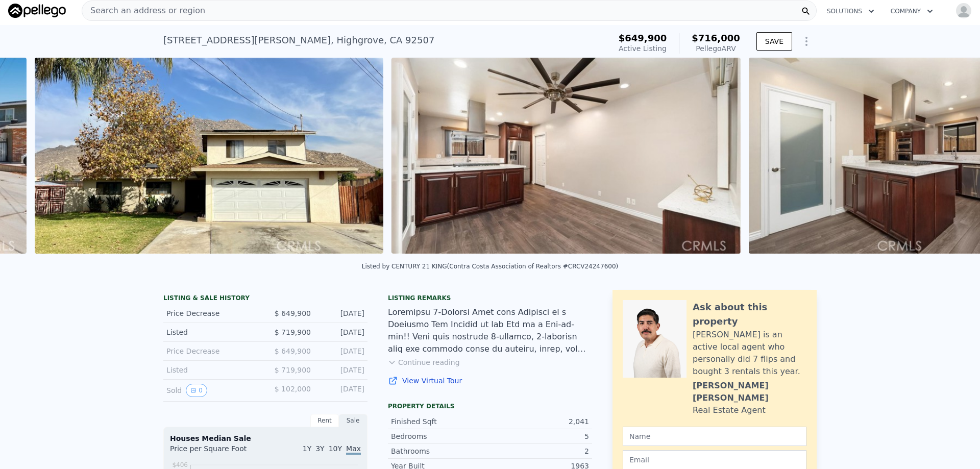
scroll to position [0, 824]
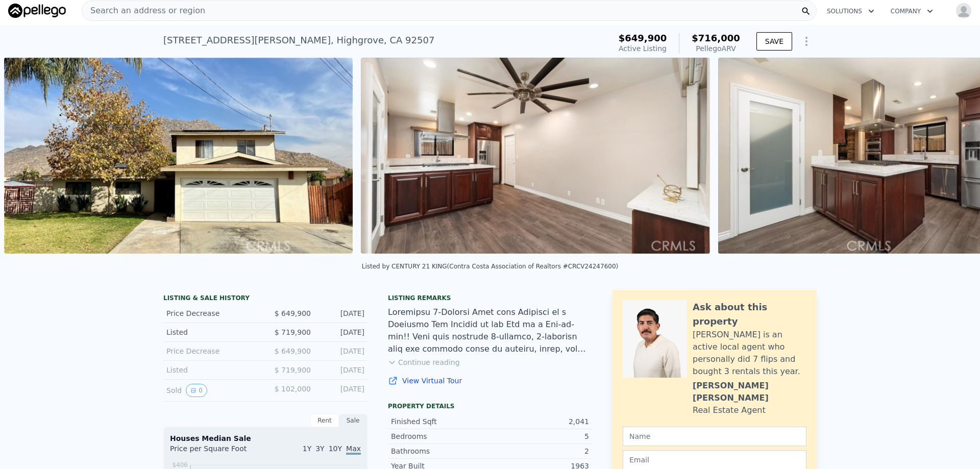
click at [943, 158] on img at bounding box center [892, 156] width 349 height 196
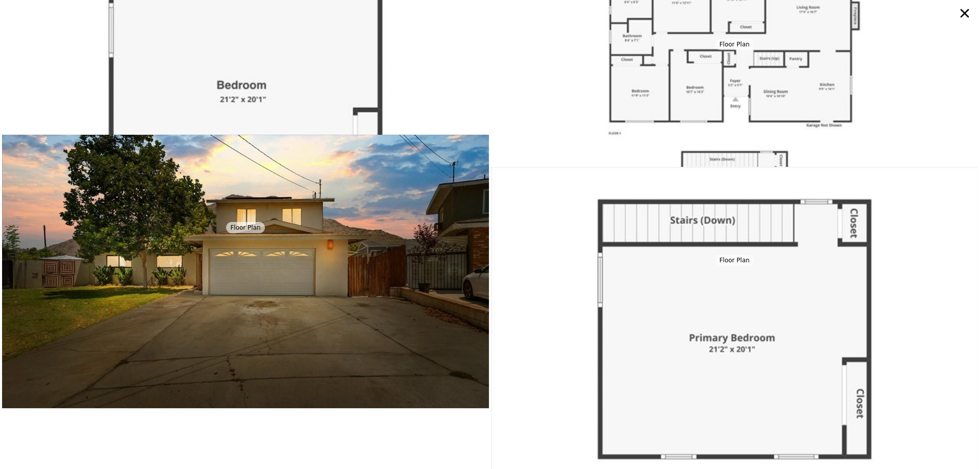
scroll to position [3439, 0]
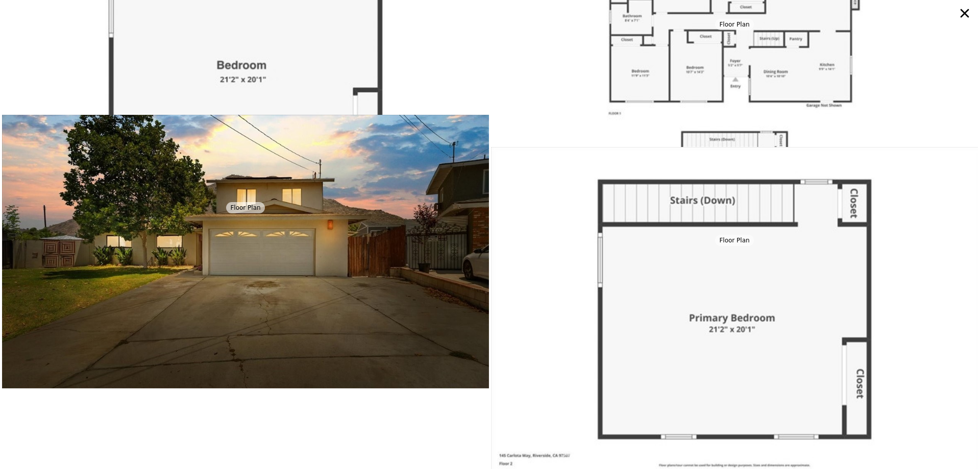
click at [254, 416] on div "Dining Room Kitchen Dining Room Living Room Living Room Primary Bedroom Primary…" at bounding box center [490, 234] width 980 height 469
click at [968, 10] on icon at bounding box center [965, 13] width 9 height 9
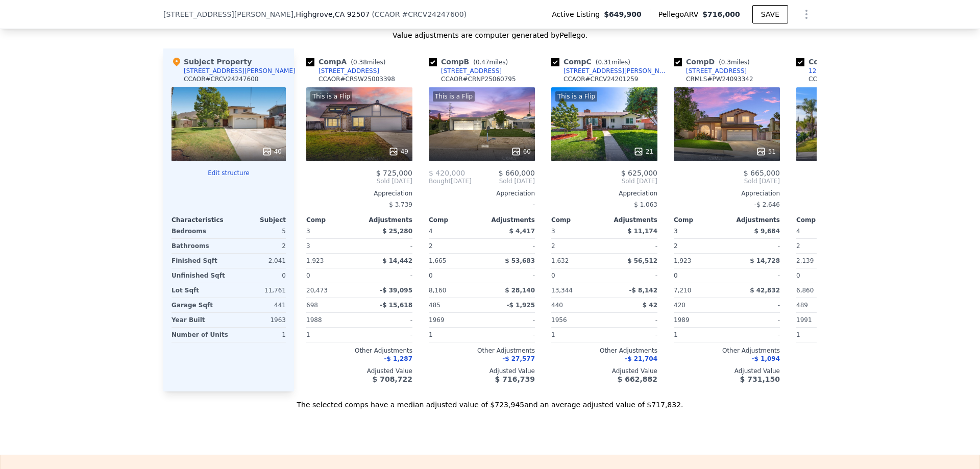
scroll to position [1429, 0]
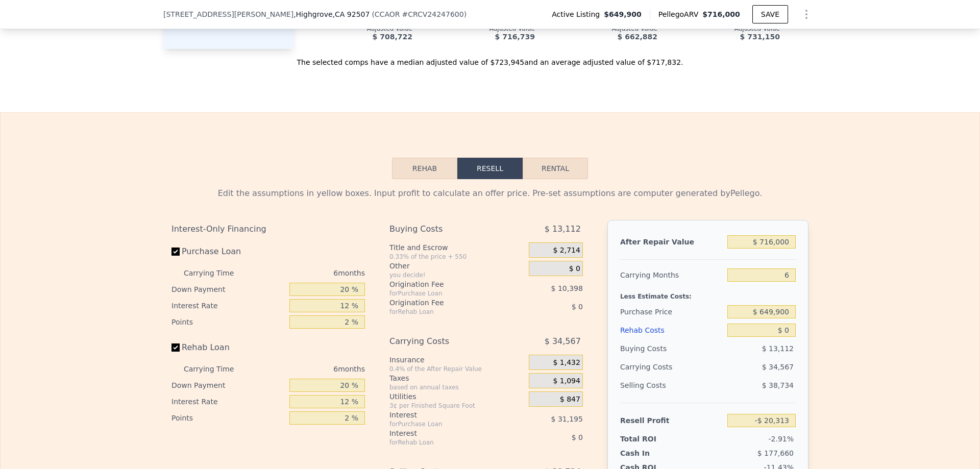
click at [557, 179] on button "Rental" at bounding box center [555, 168] width 65 height 21
select select "30"
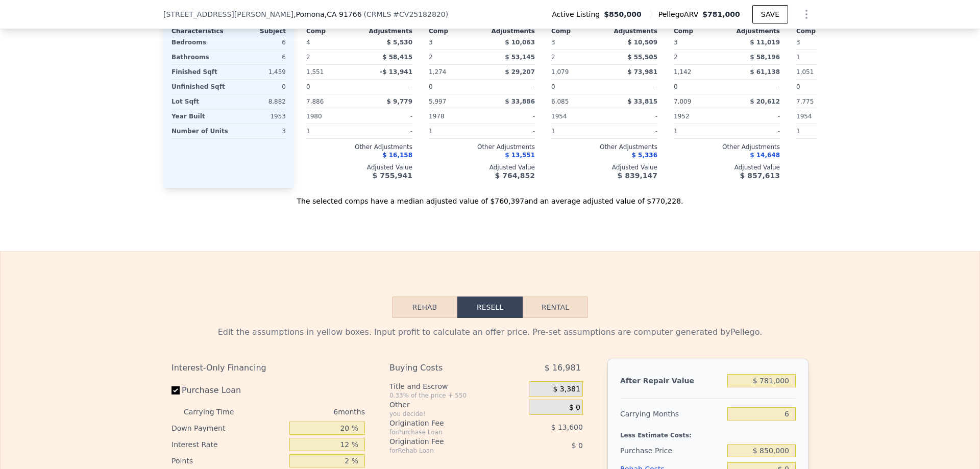
scroll to position [1426, 0]
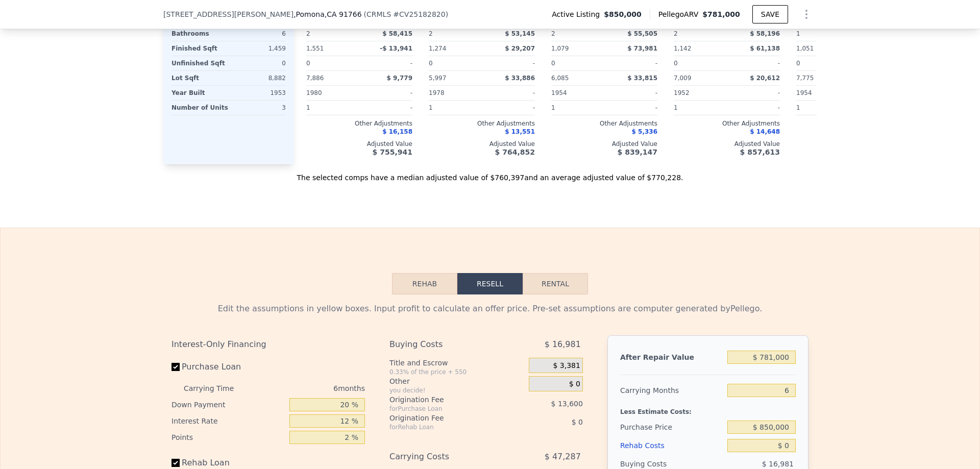
click at [551, 291] on button "Rental" at bounding box center [555, 283] width 65 height 21
select select "30"
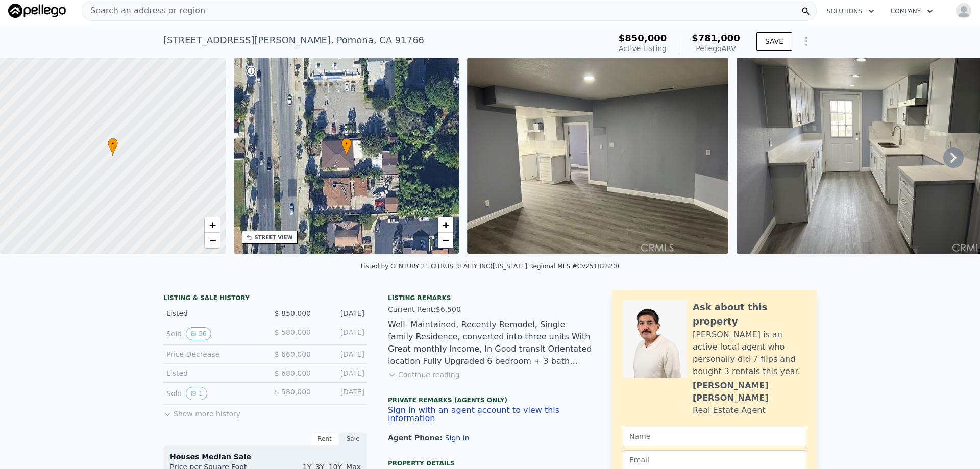
scroll to position [0, 0]
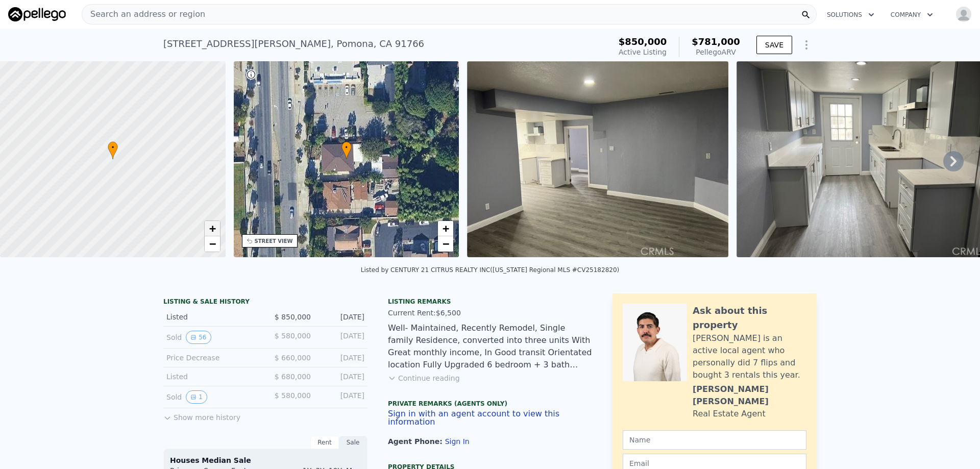
click at [214, 232] on span "+" at bounding box center [212, 228] width 7 height 13
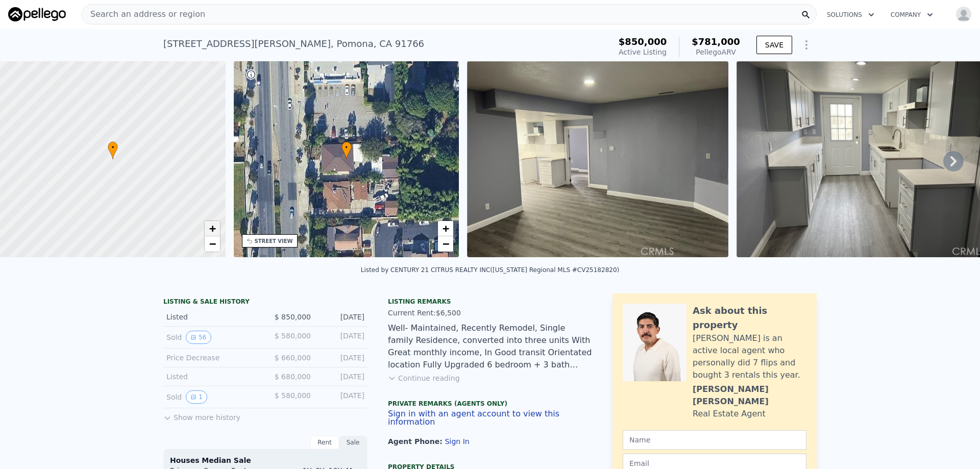
click at [214, 232] on span "+" at bounding box center [212, 228] width 7 height 13
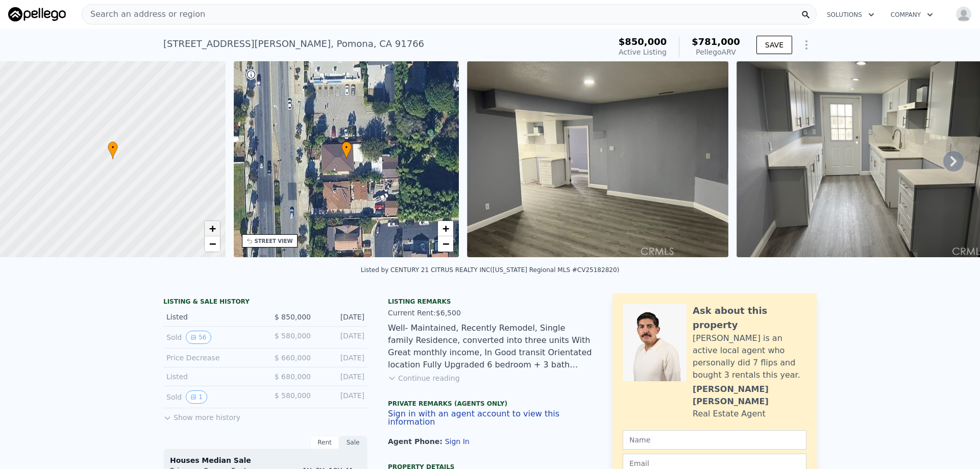
click at [213, 227] on span "+" at bounding box center [212, 228] width 7 height 13
click at [446, 231] on span "+" at bounding box center [446, 228] width 7 height 13
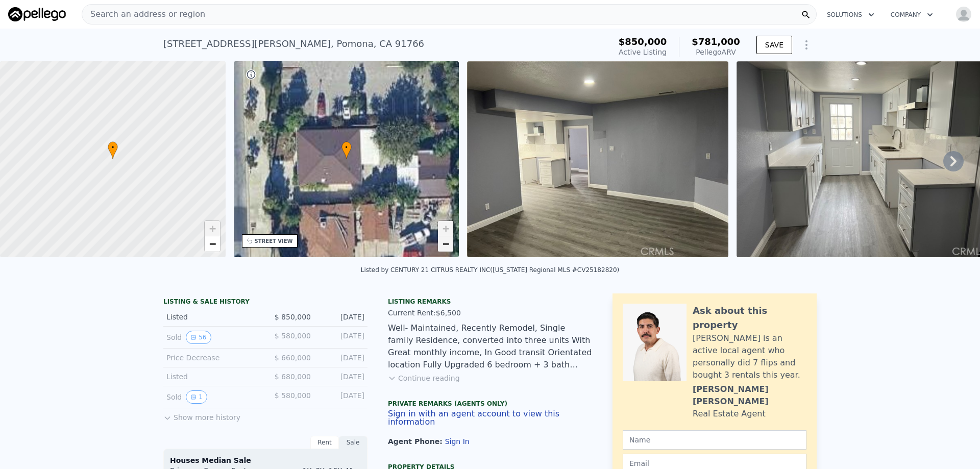
click at [448, 242] on span "−" at bounding box center [446, 243] width 7 height 13
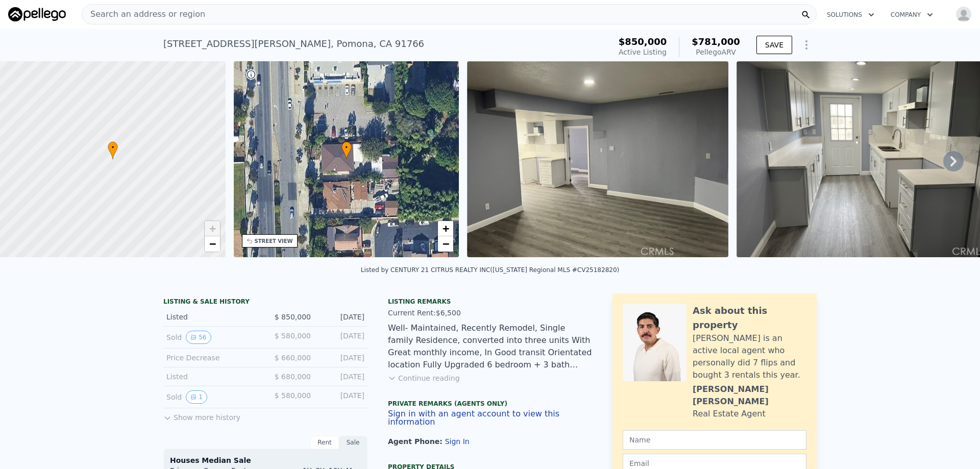
click at [406, 383] on button "Continue reading" at bounding box center [424, 378] width 72 height 10
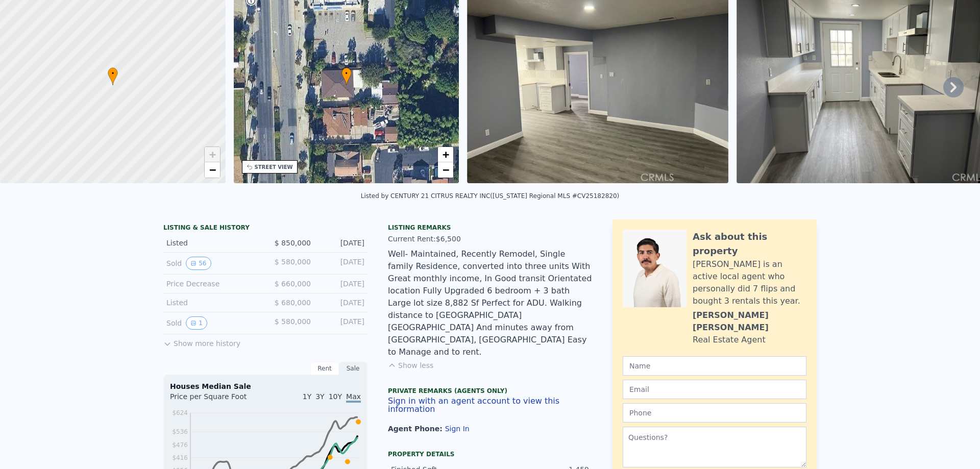
scroll to position [4, 0]
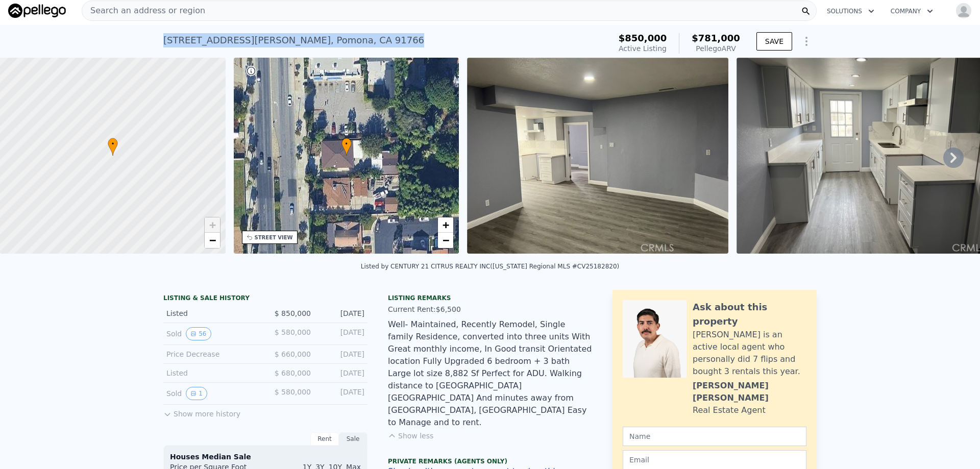
drag, startPoint x: 158, startPoint y: 39, endPoint x: 329, endPoint y: 46, distance: 171.1
click at [329, 46] on div "1740 S Garey Ave , Pomona , CA 91766 Active at $850k (~ARV $781k ) $850,000 Act…" at bounding box center [490, 41] width 980 height 33
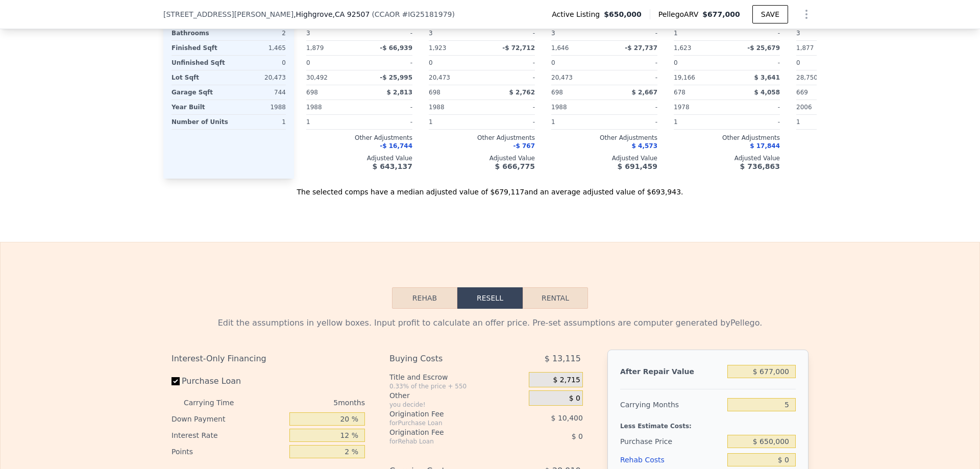
scroll to position [1272, 0]
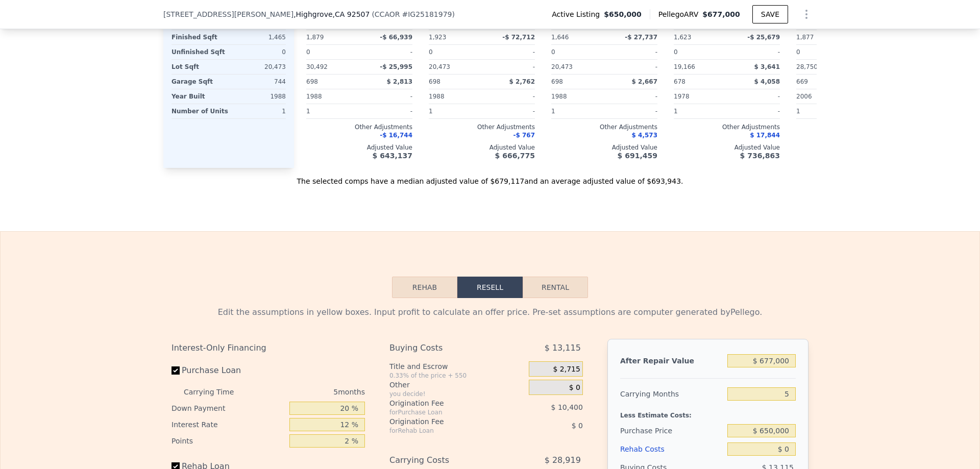
click at [560, 297] on button "Rental" at bounding box center [555, 287] width 65 height 21
select select "30"
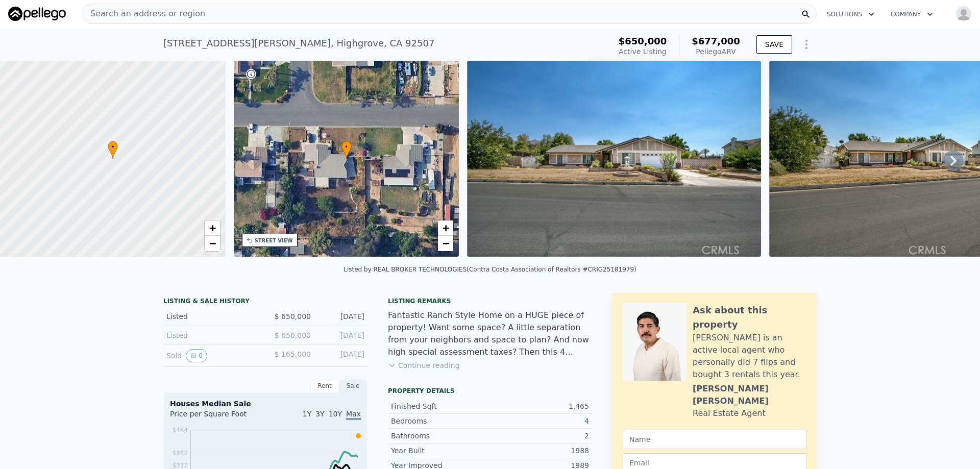
scroll to position [0, 0]
click at [443, 232] on span "+" at bounding box center [446, 228] width 7 height 13
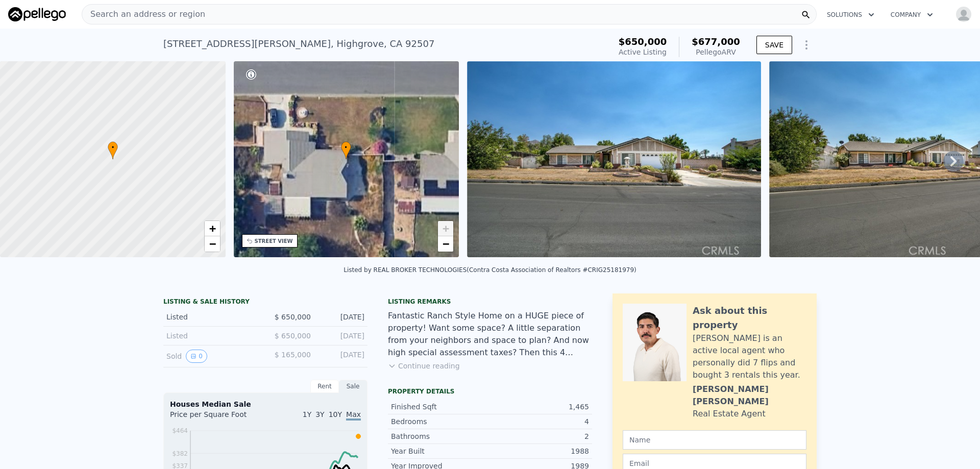
click at [443, 232] on span "+" at bounding box center [446, 228] width 7 height 13
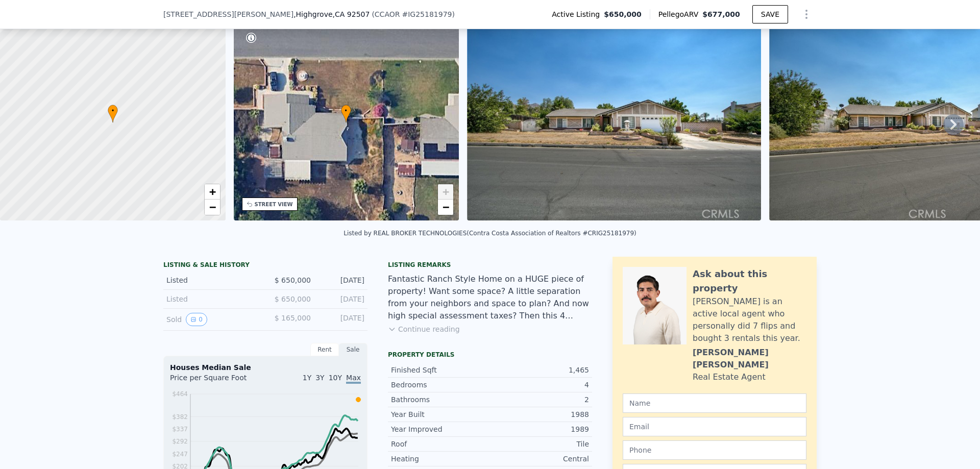
scroll to position [47, 0]
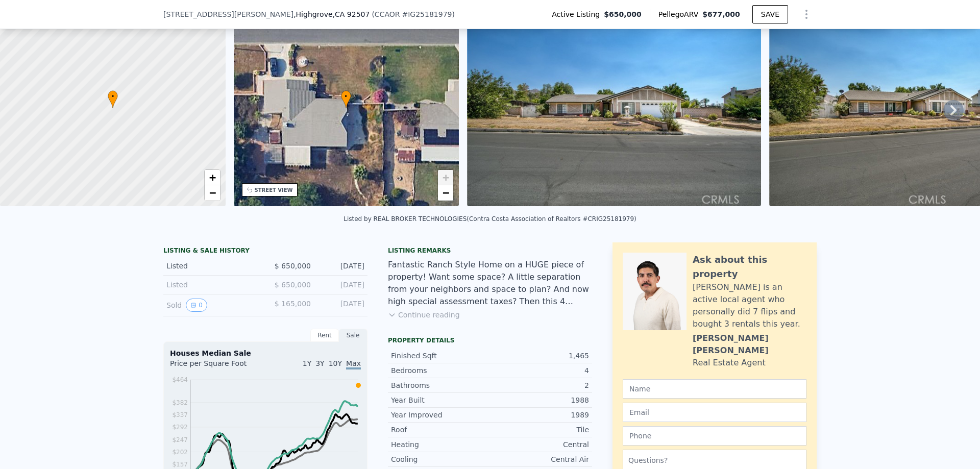
click at [378, 160] on div "• + −" at bounding box center [347, 108] width 226 height 196
click at [539, 150] on img at bounding box center [614, 108] width 294 height 196
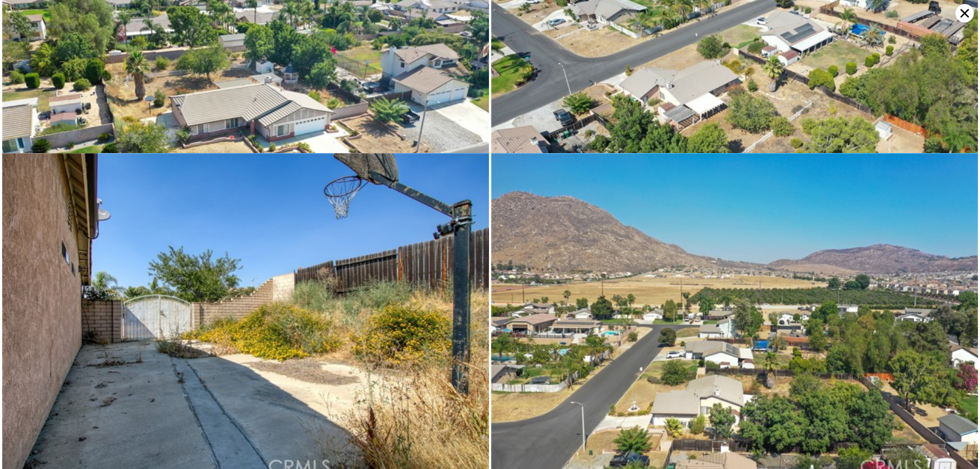
scroll to position [3041, 0]
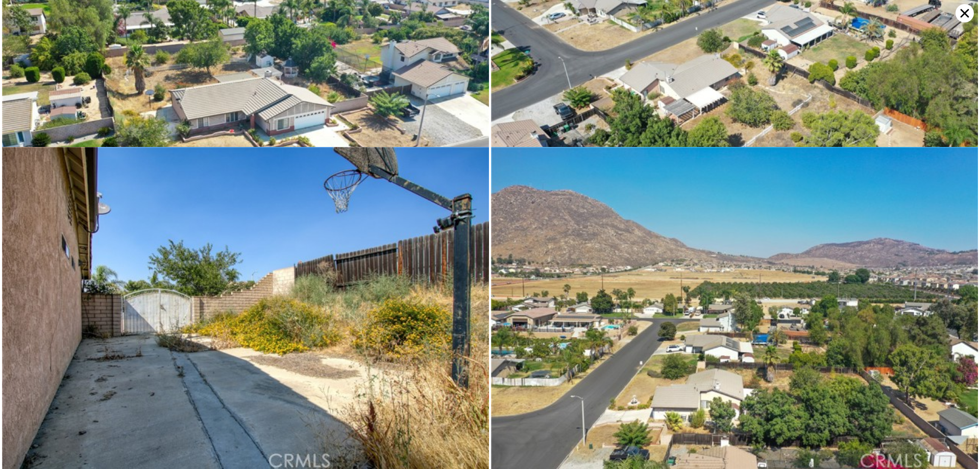
click at [966, 14] on icon at bounding box center [964, 13] width 18 height 18
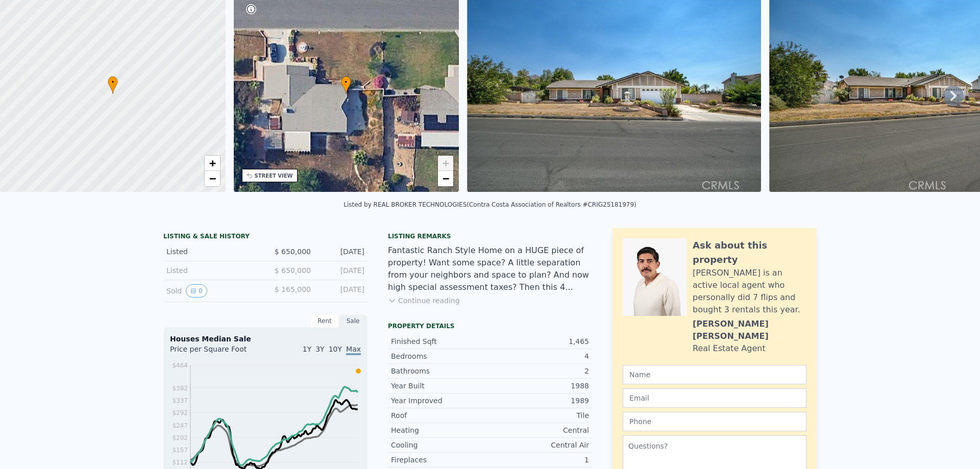
scroll to position [0, 0]
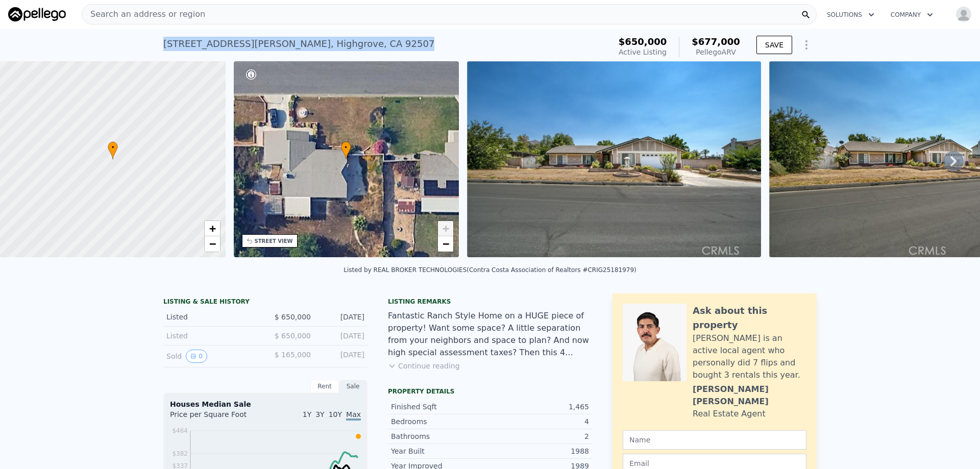
drag, startPoint x: 153, startPoint y: 43, endPoint x: 332, endPoint y: 36, distance: 178.8
click at [332, 36] on div "[STREET_ADDRESS][PERSON_NAME] Active at $650k (~ARV $677k ) $650,000 Active Lis…" at bounding box center [490, 45] width 980 height 33
copy div "[STREET_ADDRESS][PERSON_NAME]"
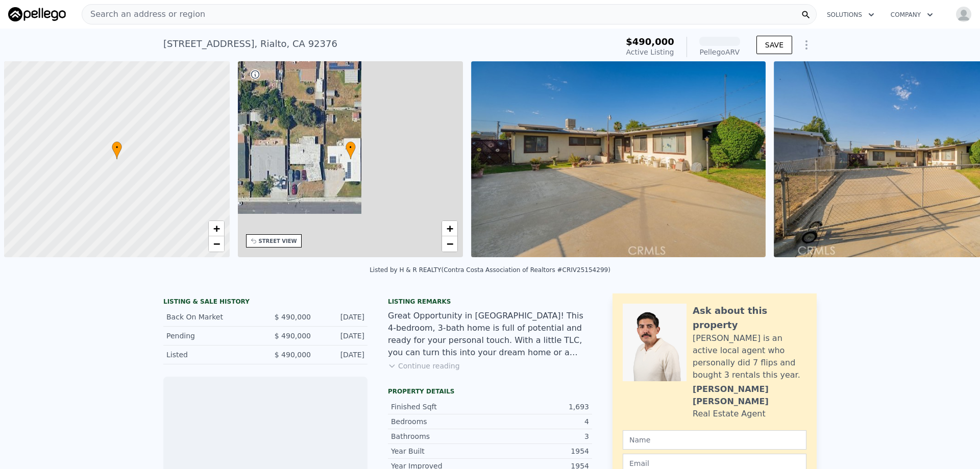
scroll to position [0, 4]
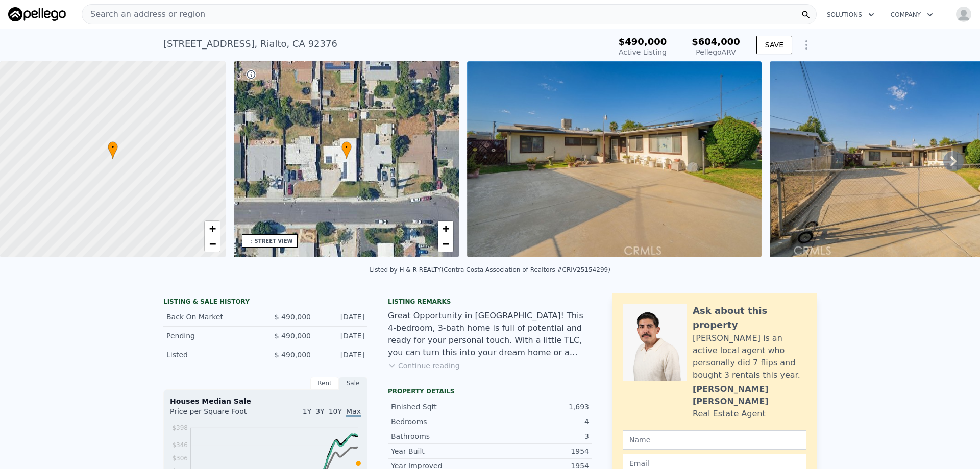
click at [96, 188] on div at bounding box center [113, 159] width 271 height 235
click at [212, 228] on span "+" at bounding box center [212, 228] width 7 height 13
click at [211, 228] on span "+" at bounding box center [212, 228] width 7 height 13
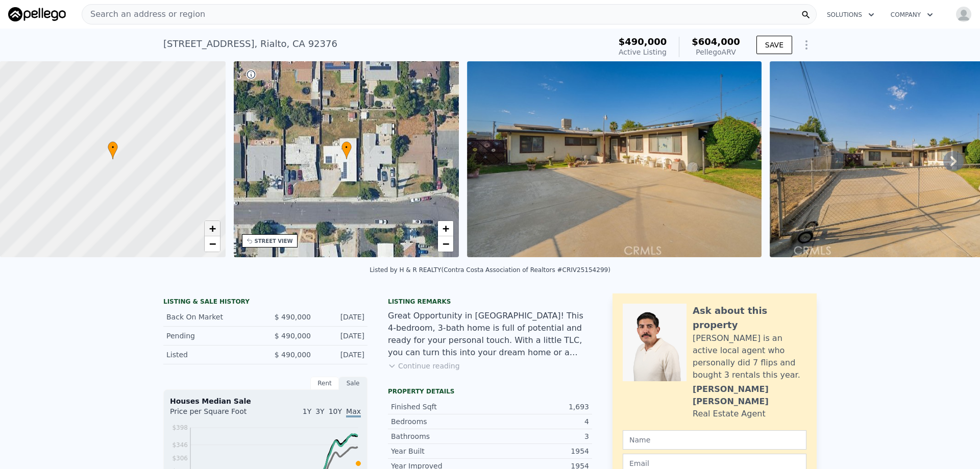
click at [211, 228] on span "+" at bounding box center [212, 228] width 7 height 13
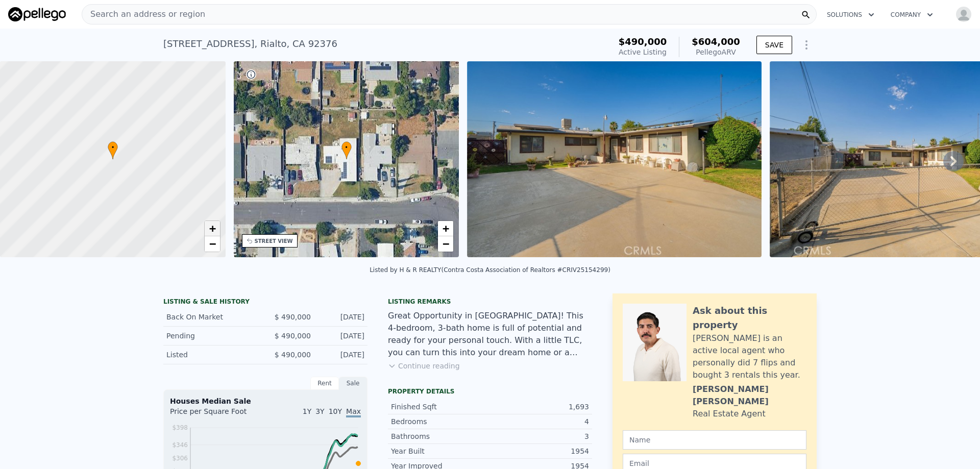
click at [211, 228] on span "+" at bounding box center [212, 228] width 7 height 13
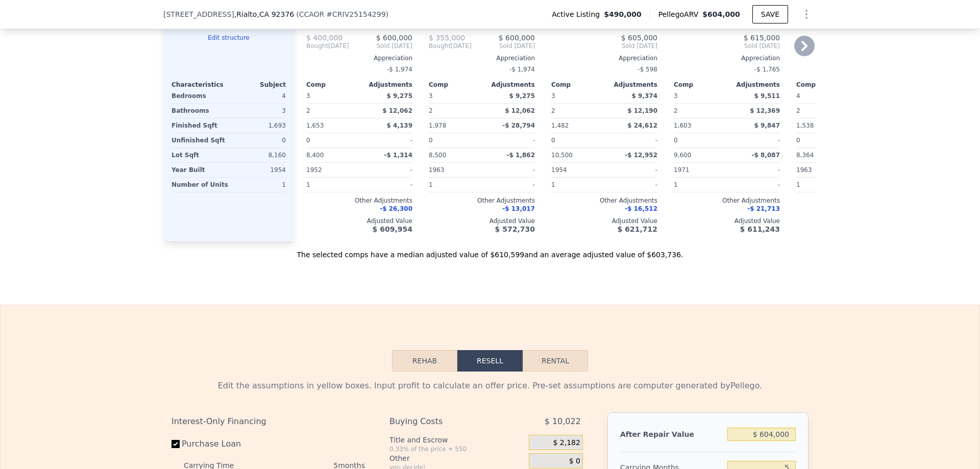
scroll to position [1323, 0]
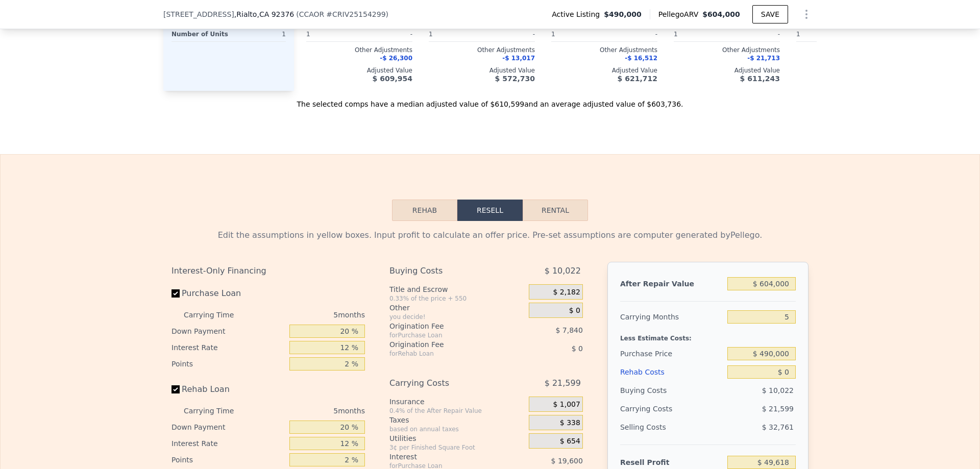
click at [559, 221] on button "Rental" at bounding box center [555, 210] width 65 height 21
select select "30"
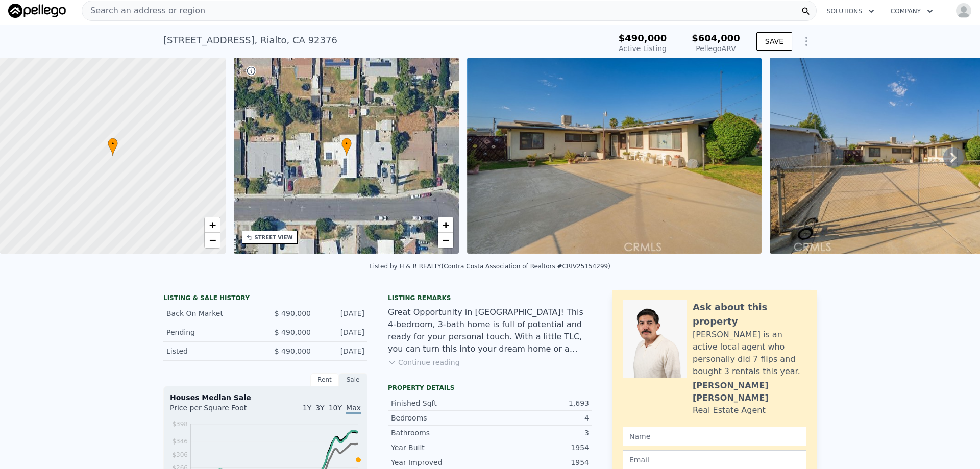
scroll to position [0, 0]
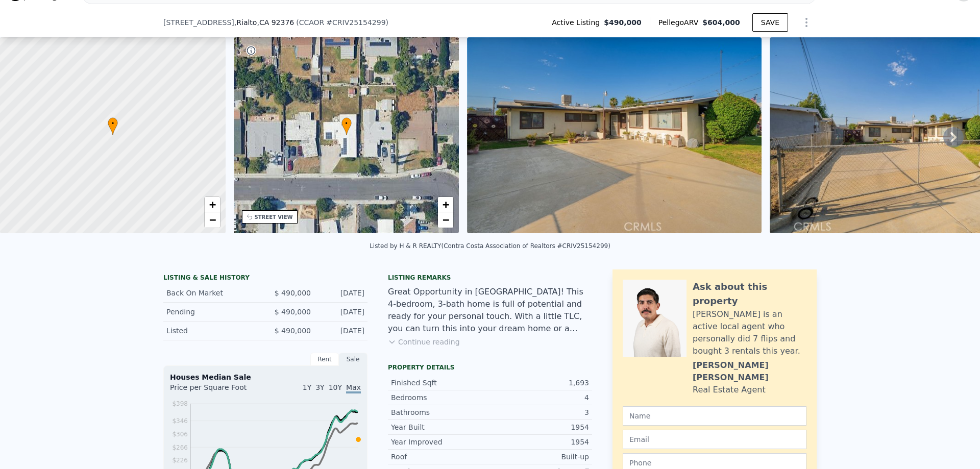
click at [133, 145] on div at bounding box center [113, 135] width 271 height 235
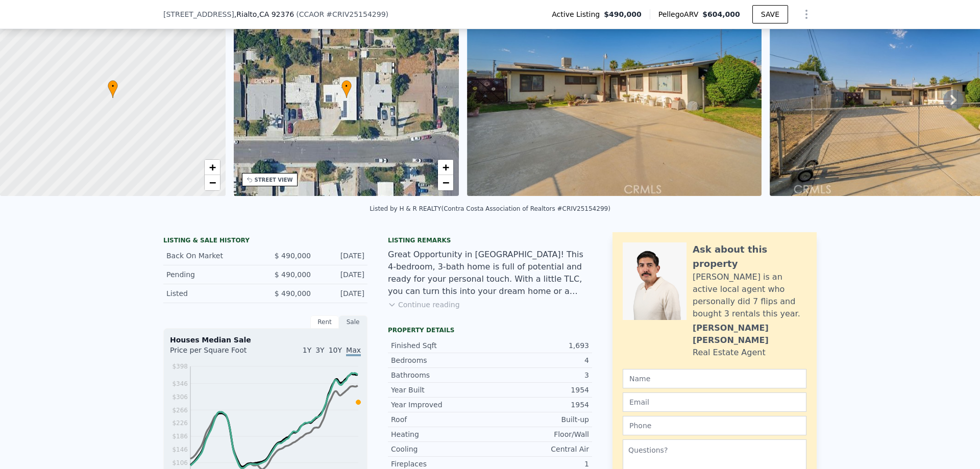
click at [950, 102] on icon at bounding box center [953, 100] width 6 height 10
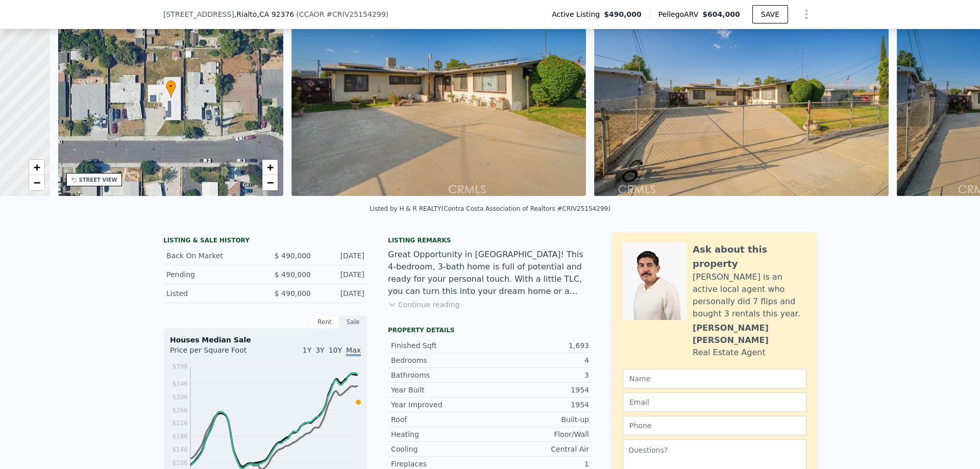
scroll to position [0, 238]
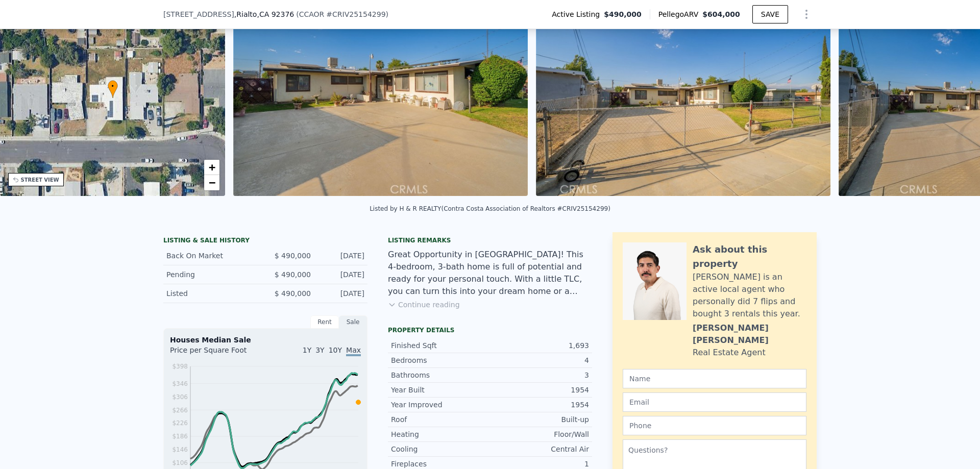
click at [945, 102] on div "• + − • + − STREET VIEW Loading... SATELLITE VIEW" at bounding box center [490, 100] width 980 height 200
click at [950, 102] on icon at bounding box center [953, 100] width 6 height 10
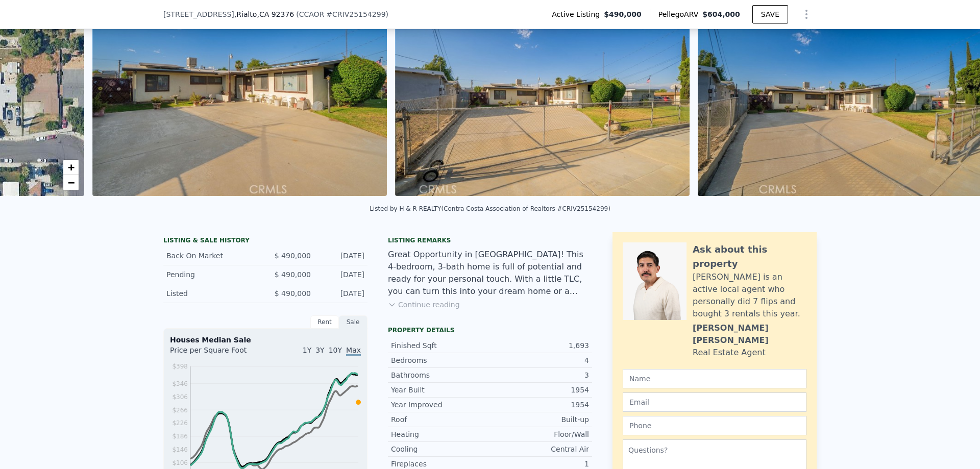
click at [945, 102] on div at bounding box center [845, 100] width 303 height 200
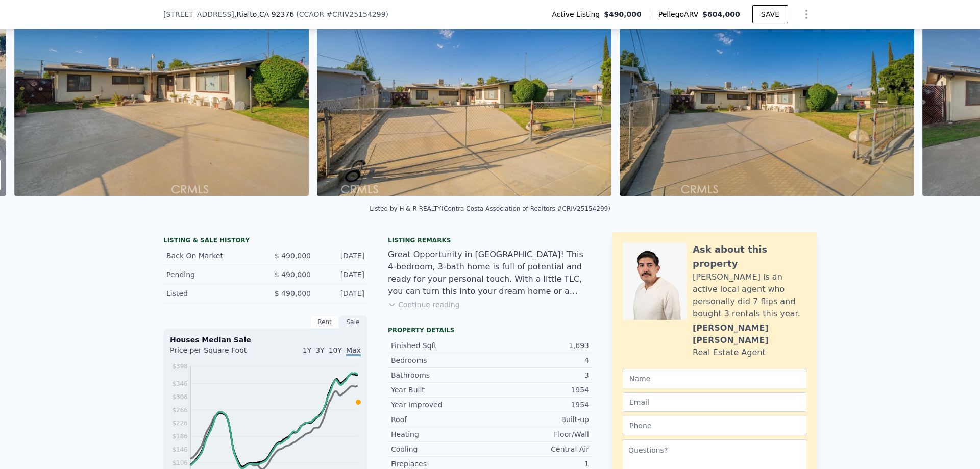
scroll to position [0, 467]
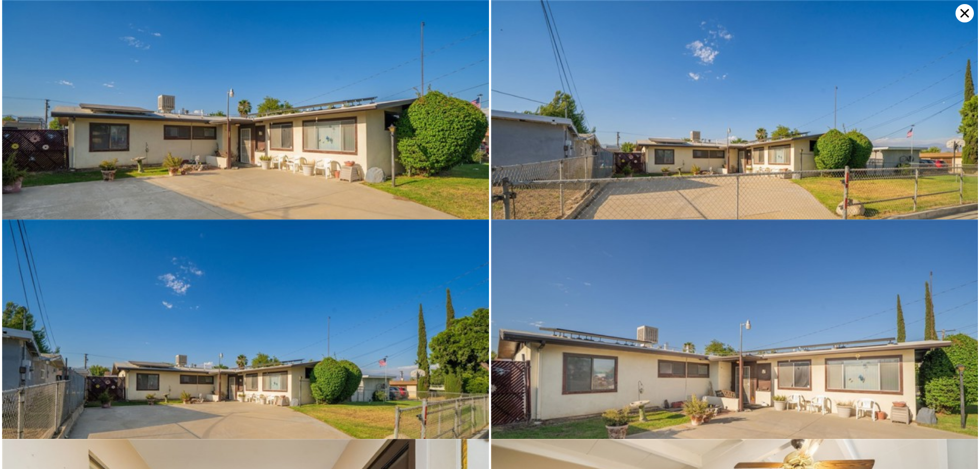
click at [945, 102] on img at bounding box center [734, 162] width 487 height 324
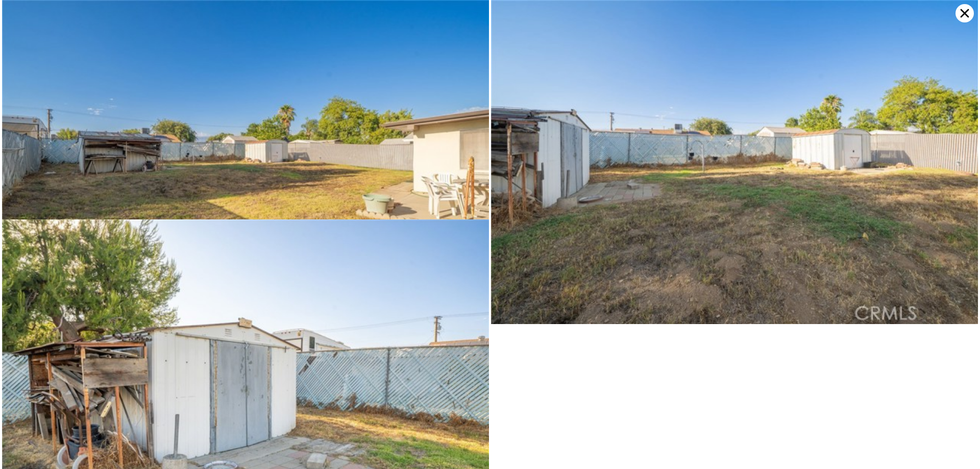
scroll to position [2486, 0]
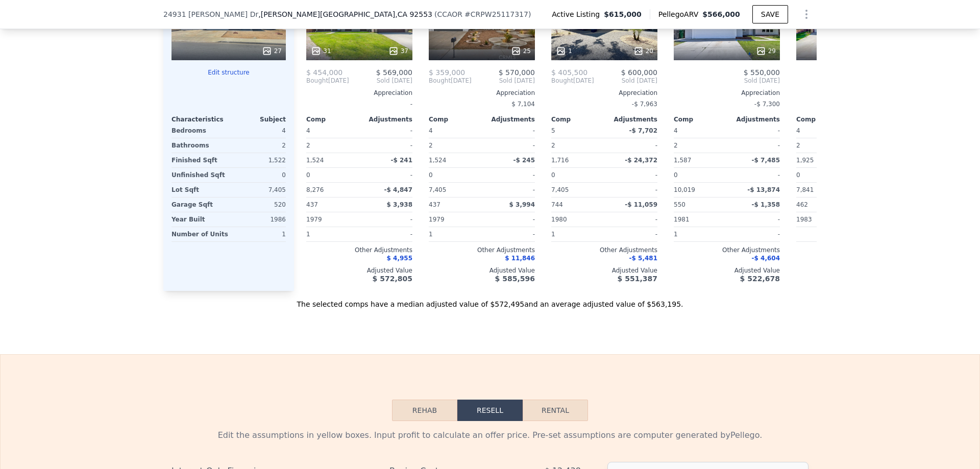
scroll to position [1528, 0]
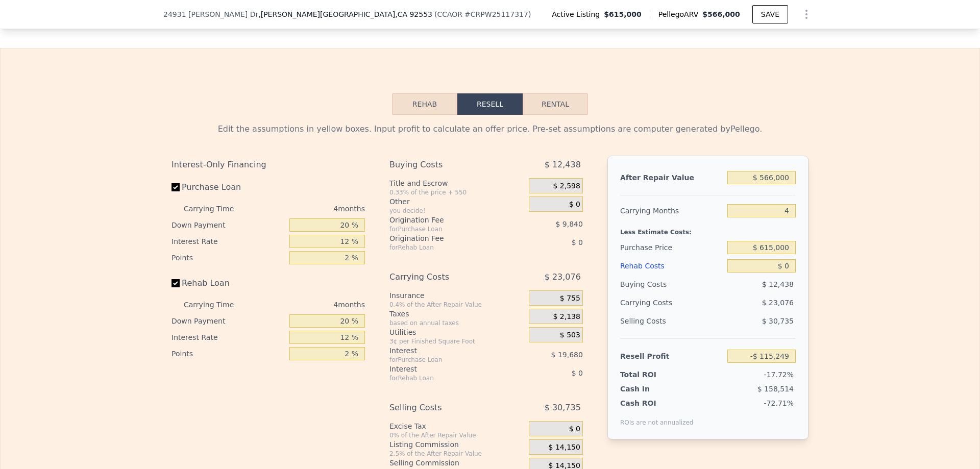
click at [557, 115] on button "Rental" at bounding box center [555, 103] width 65 height 21
select select "30"
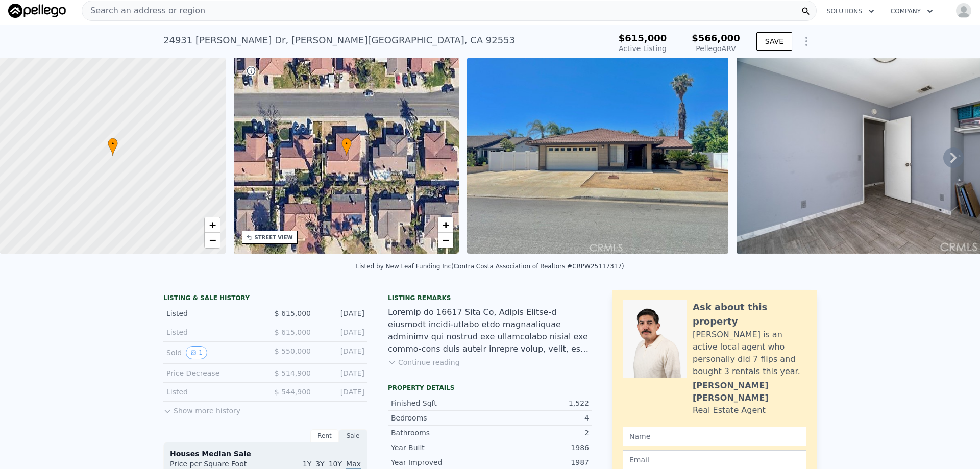
scroll to position [0, 0]
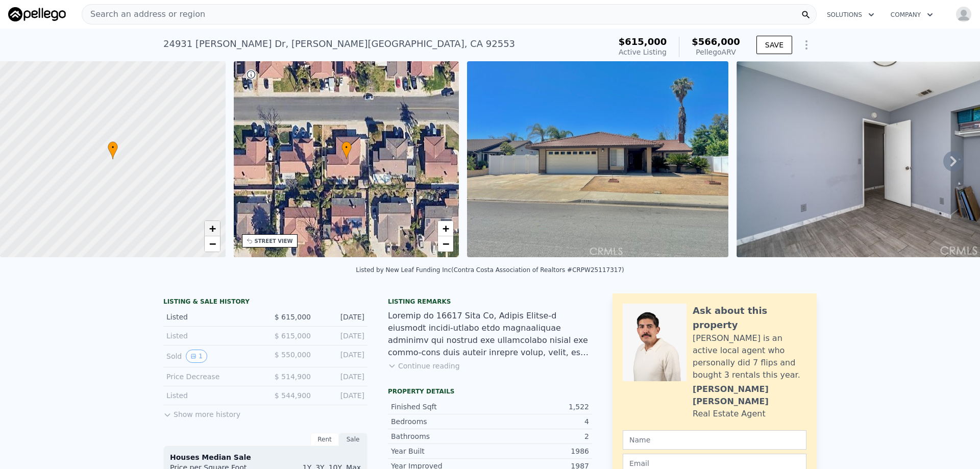
click at [205, 227] on link "+" at bounding box center [212, 228] width 15 height 15
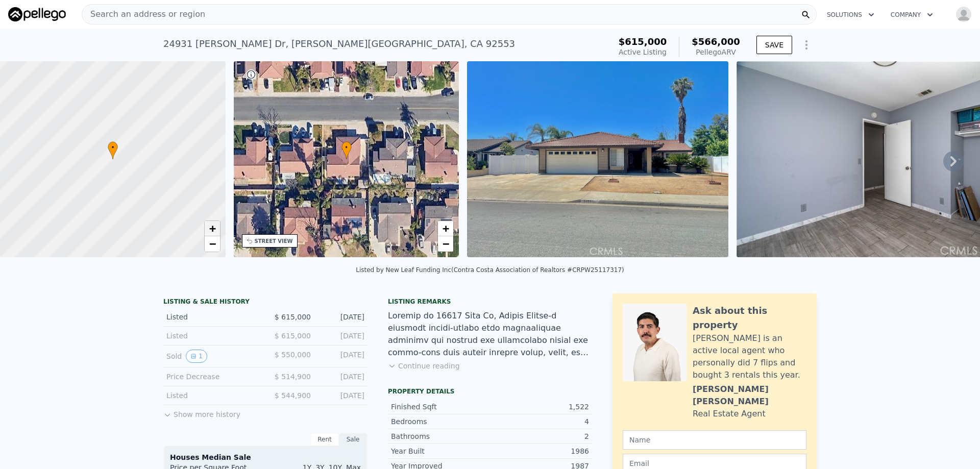
click at [205, 227] on link "+" at bounding box center [212, 228] width 15 height 15
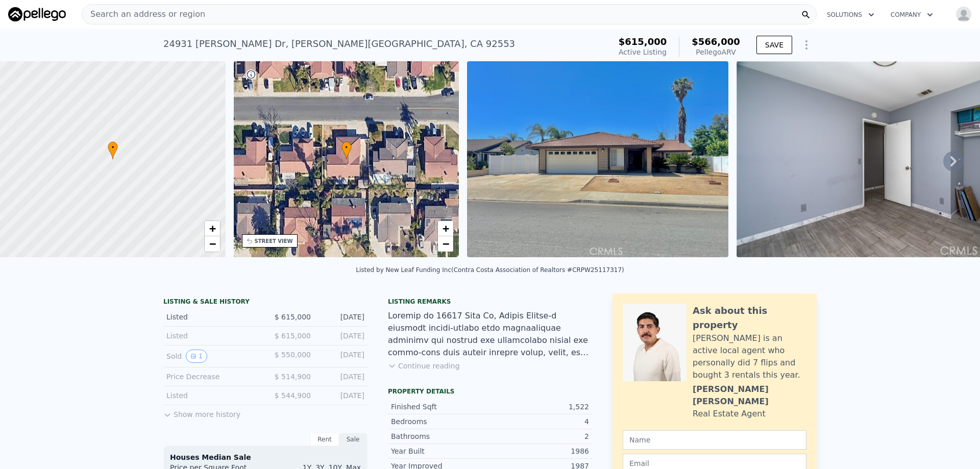
click at [950, 166] on icon at bounding box center [953, 161] width 6 height 10
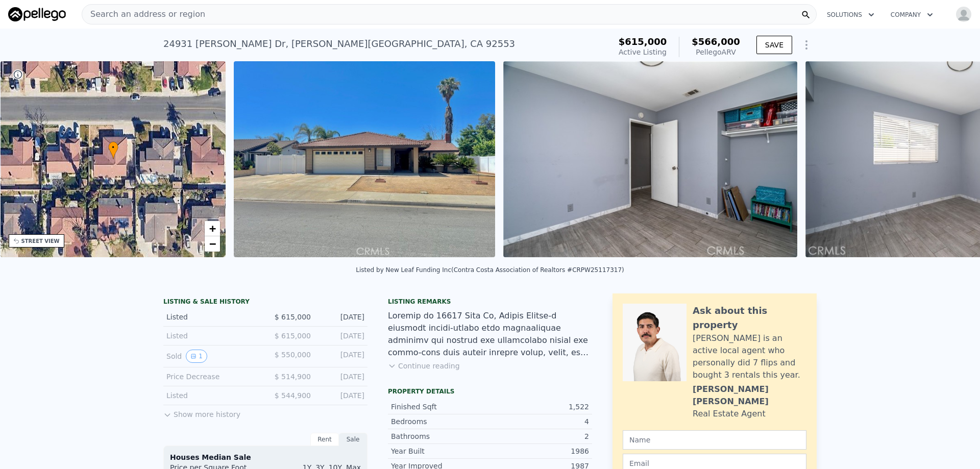
scroll to position [0, 238]
click at [947, 165] on div "• + − • + − STREET VIEW Loading... SATELLITE VIEW" at bounding box center [490, 161] width 980 height 200
click at [950, 165] on icon at bounding box center [953, 161] width 6 height 10
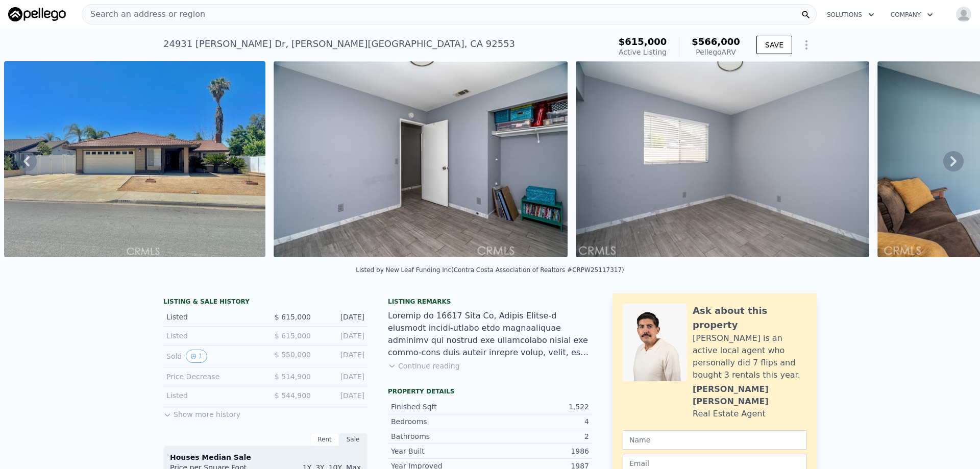
click at [944, 164] on icon at bounding box center [953, 161] width 20 height 20
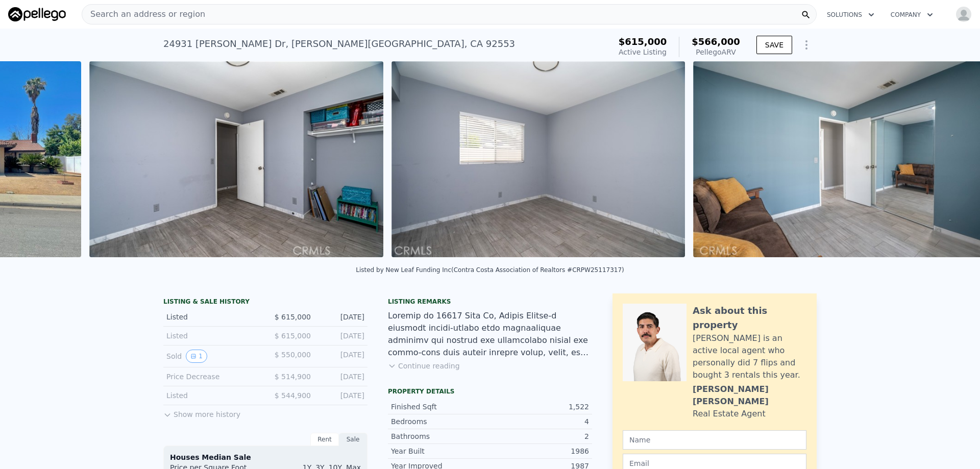
scroll to position [0, 736]
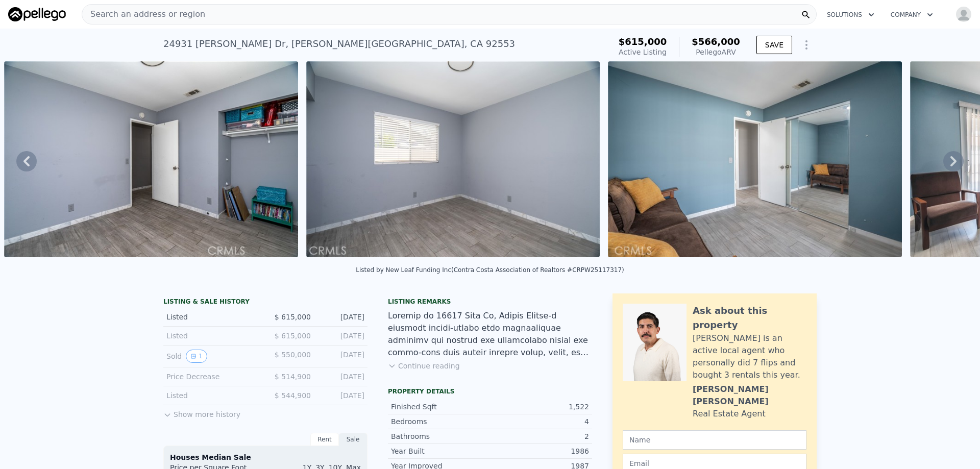
click at [943, 163] on icon at bounding box center [953, 161] width 20 height 20
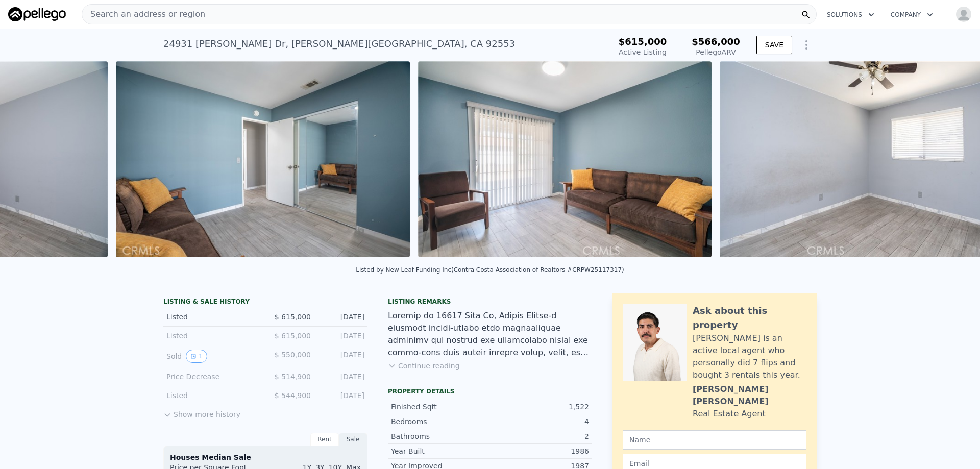
scroll to position [0, 1340]
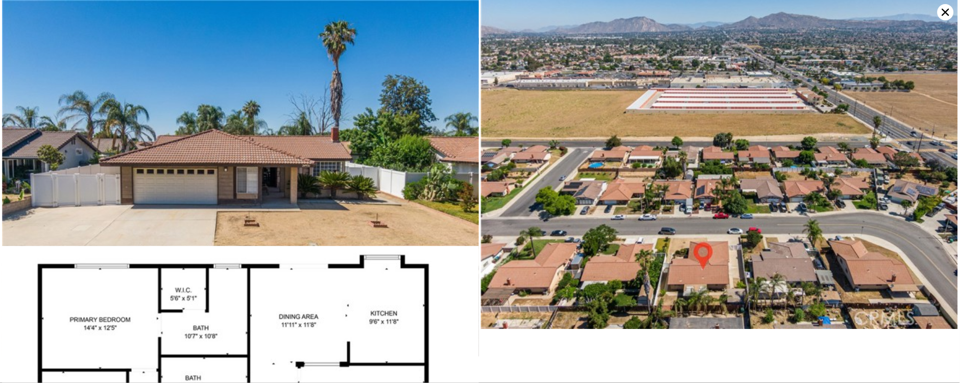
scroll to position [2666, 0]
click at [943, 12] on icon at bounding box center [945, 12] width 16 height 16
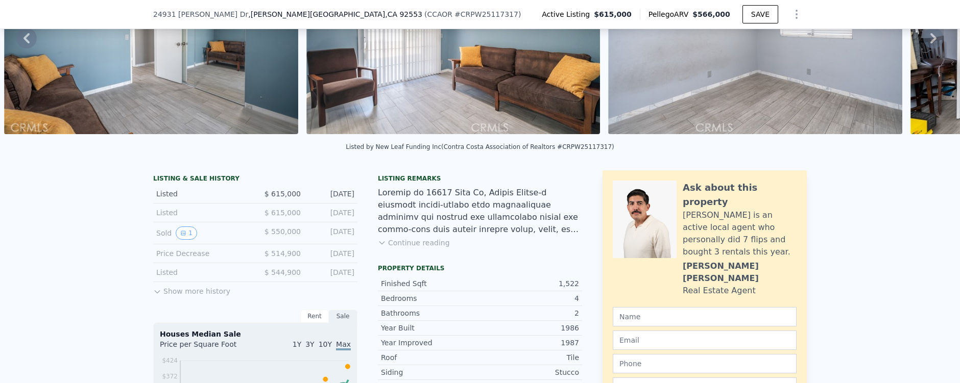
scroll to position [47, 0]
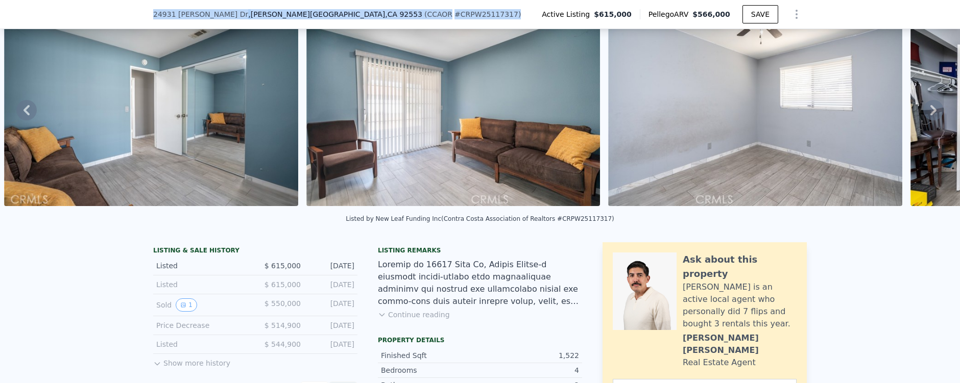
drag, startPoint x: 141, startPoint y: 16, endPoint x: 389, endPoint y: 15, distance: 248.6
click at [389, 15] on div "[STREET_ADDRESS][PERSON_NAME] ( CCAOR # CRPW25117317 ) Active Listing $615,000 …" at bounding box center [480, 14] width 960 height 29
click at [385, 17] on span ", CA 92553" at bounding box center [403, 14] width 37 height 8
drag, startPoint x: 161, startPoint y: 13, endPoint x: 276, endPoint y: 14, distance: 115.4
click at [277, 14] on div "[STREET_ADDRESS][PERSON_NAME] ( CCAOR # CRPW25117317 ) Active Listing $615,000 …" at bounding box center [480, 14] width 960 height 29
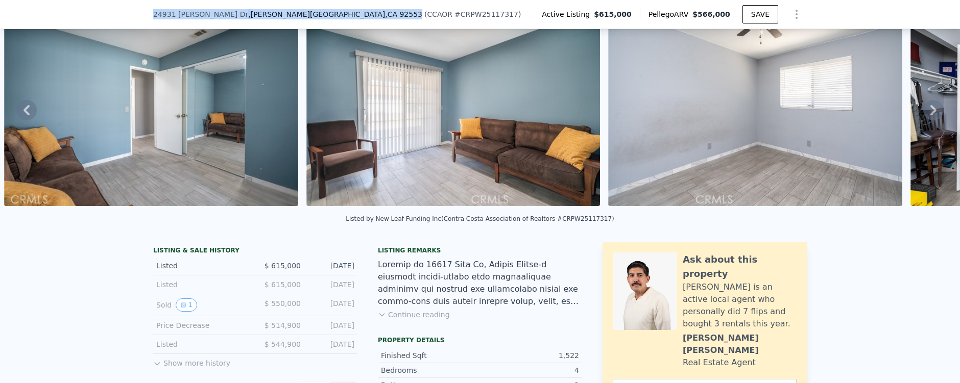
copy div "[STREET_ADDRESS][PERSON_NAME]"
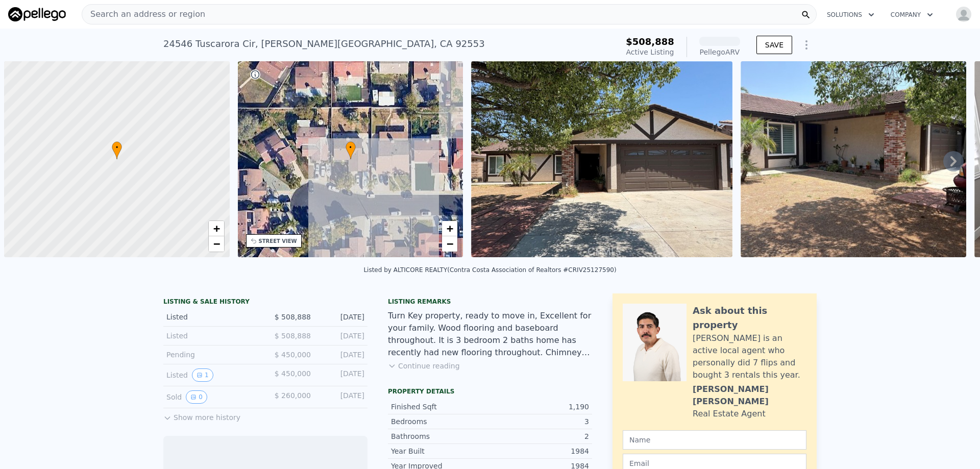
scroll to position [0, 4]
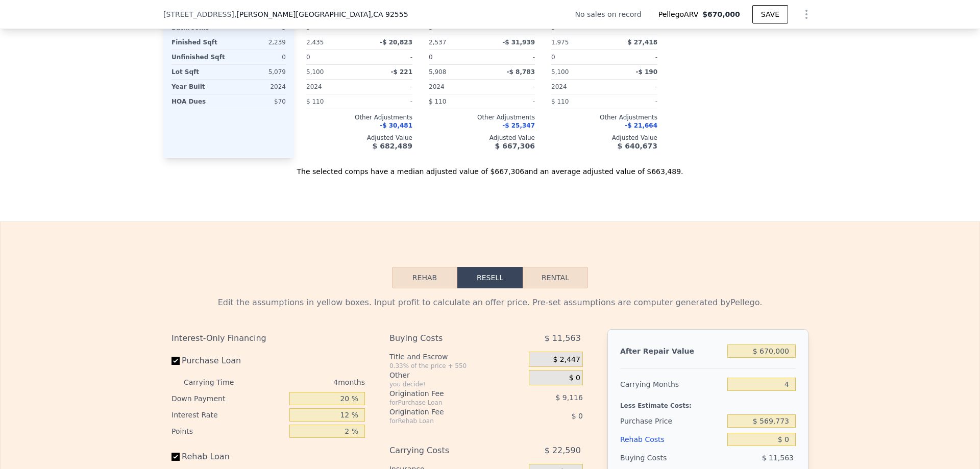
scroll to position [1170, 0]
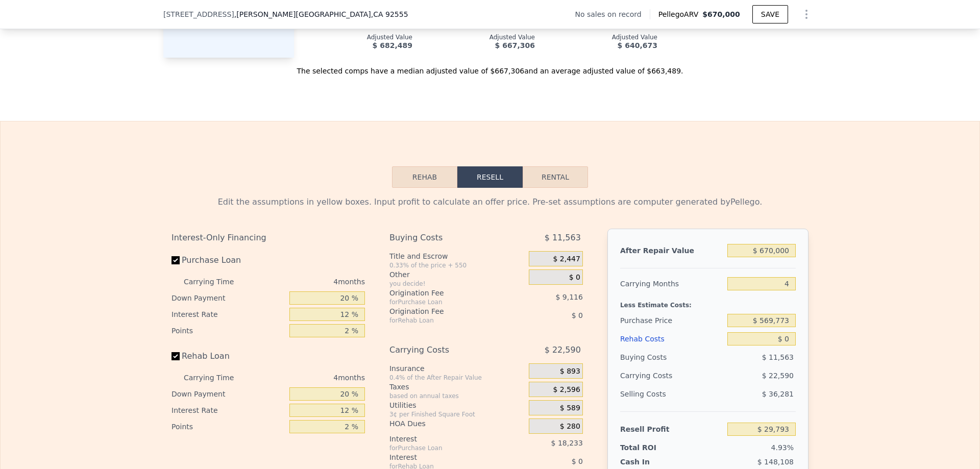
click at [550, 178] on button "Rental" at bounding box center [555, 176] width 65 height 21
select select "30"
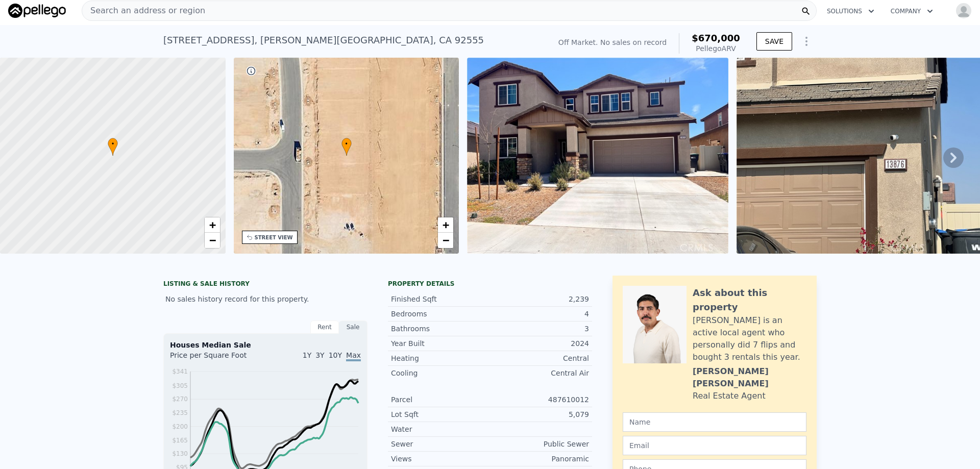
scroll to position [0, 0]
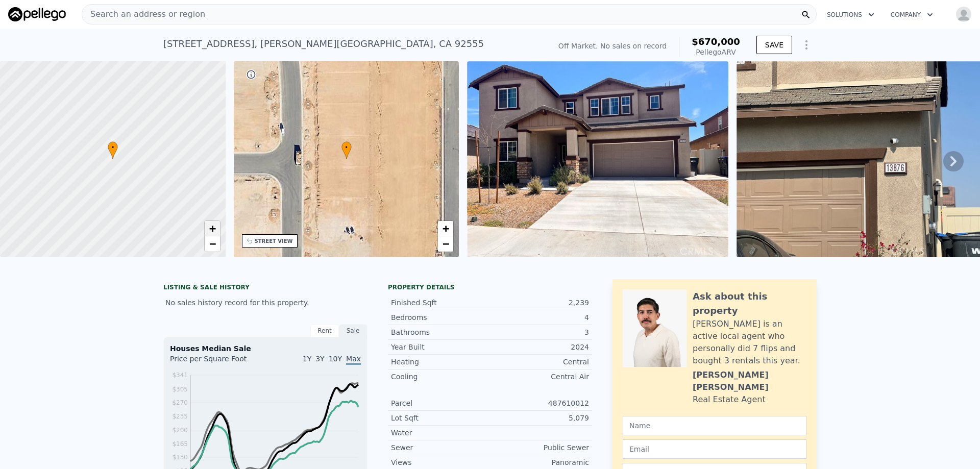
click at [214, 232] on span "+" at bounding box center [212, 228] width 7 height 13
click at [212, 230] on span "+" at bounding box center [212, 228] width 7 height 13
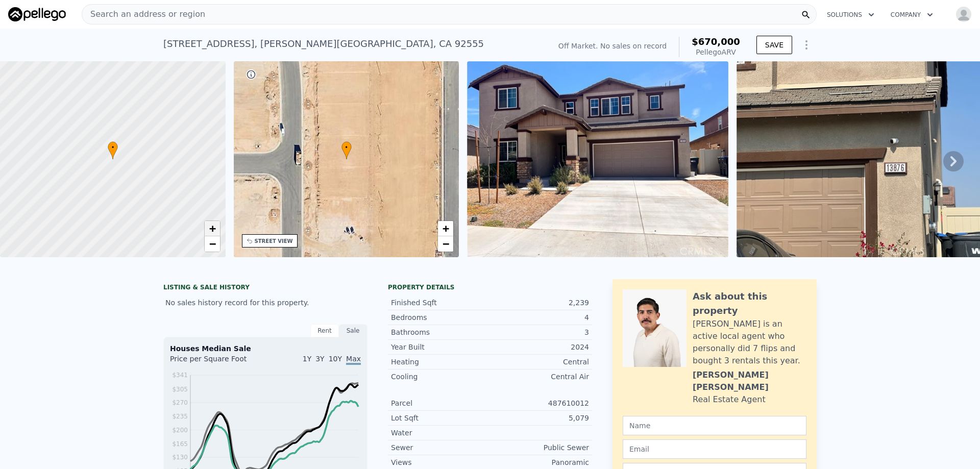
click at [212, 230] on span "+" at bounding box center [212, 228] width 7 height 13
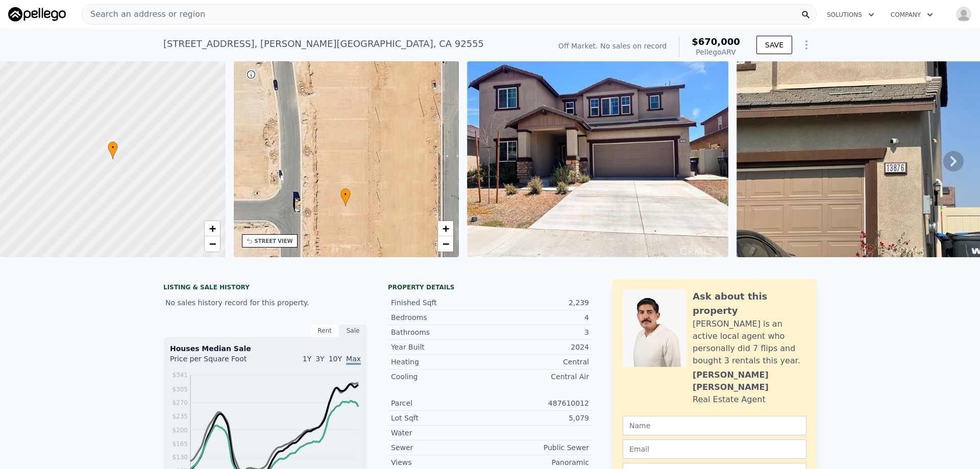
drag, startPoint x: 359, startPoint y: 192, endPoint x: 358, endPoint y: 239, distance: 47.0
click at [358, 239] on div "• + −" at bounding box center [347, 159] width 226 height 196
drag, startPoint x: 151, startPoint y: 43, endPoint x: 379, endPoint y: 40, distance: 228.2
click at [379, 40] on div "13876 Vantage Street , Moreno Valley , CA 92555 No sales on record (~ARV $670k …" at bounding box center [490, 45] width 980 height 33
copy div "13876 Vantage Street , Moreno Valley , CA 92555"
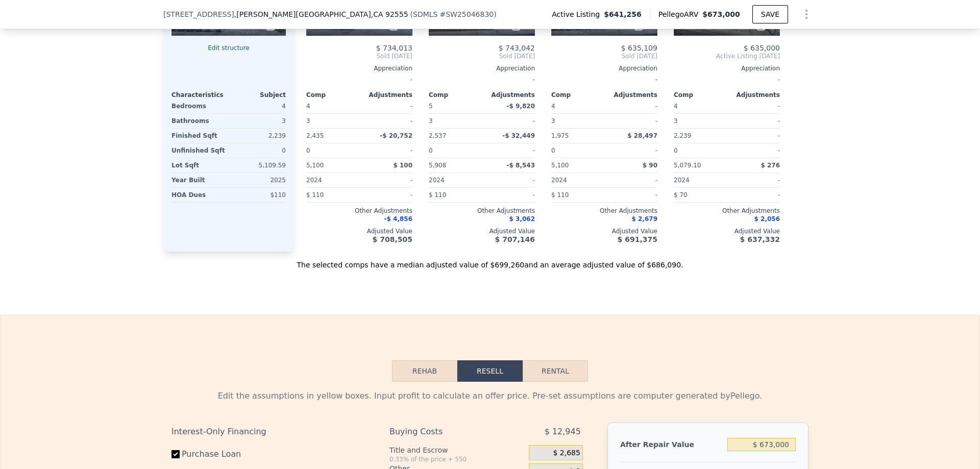
scroll to position [1272, 0]
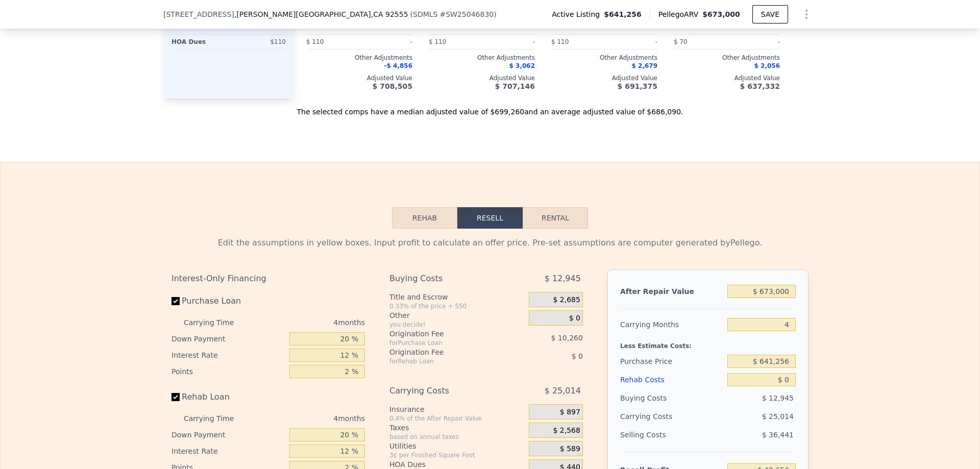
click at [557, 222] on button "Rental" at bounding box center [555, 217] width 65 height 21
select select "30"
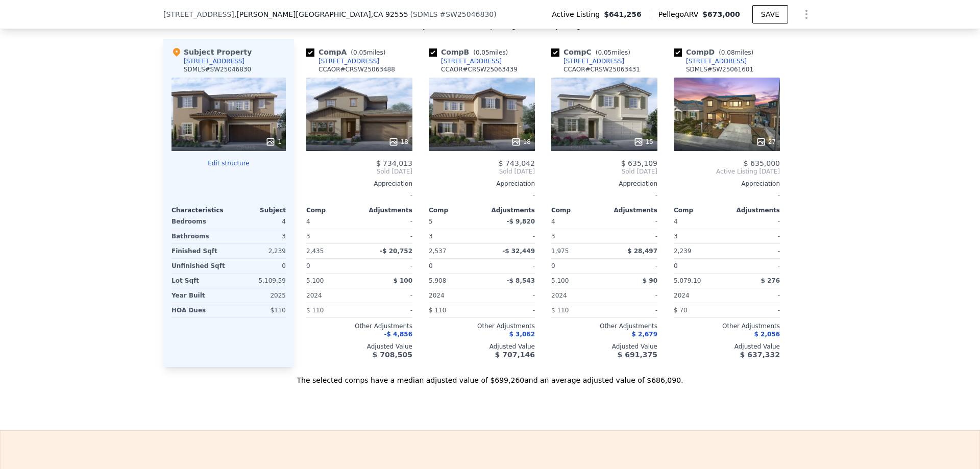
scroll to position [864, 0]
